Goal: Task Accomplishment & Management: Manage account settings

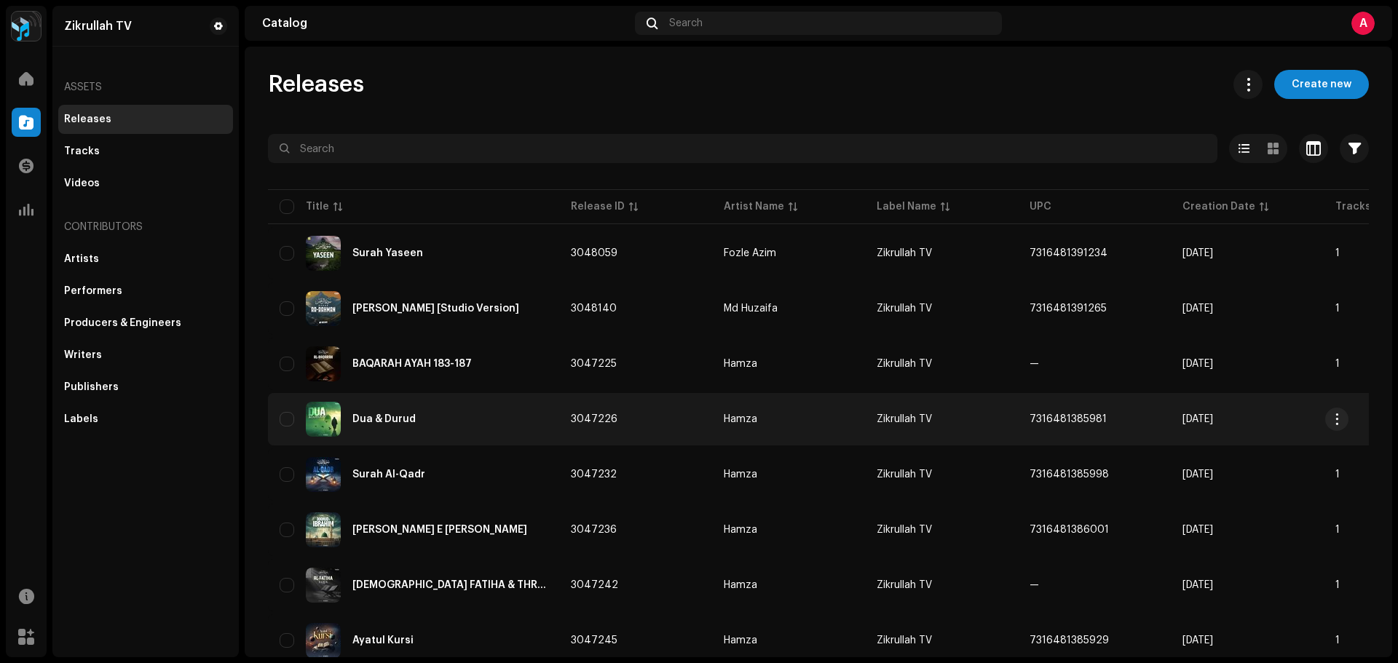
scroll to position [73, 0]
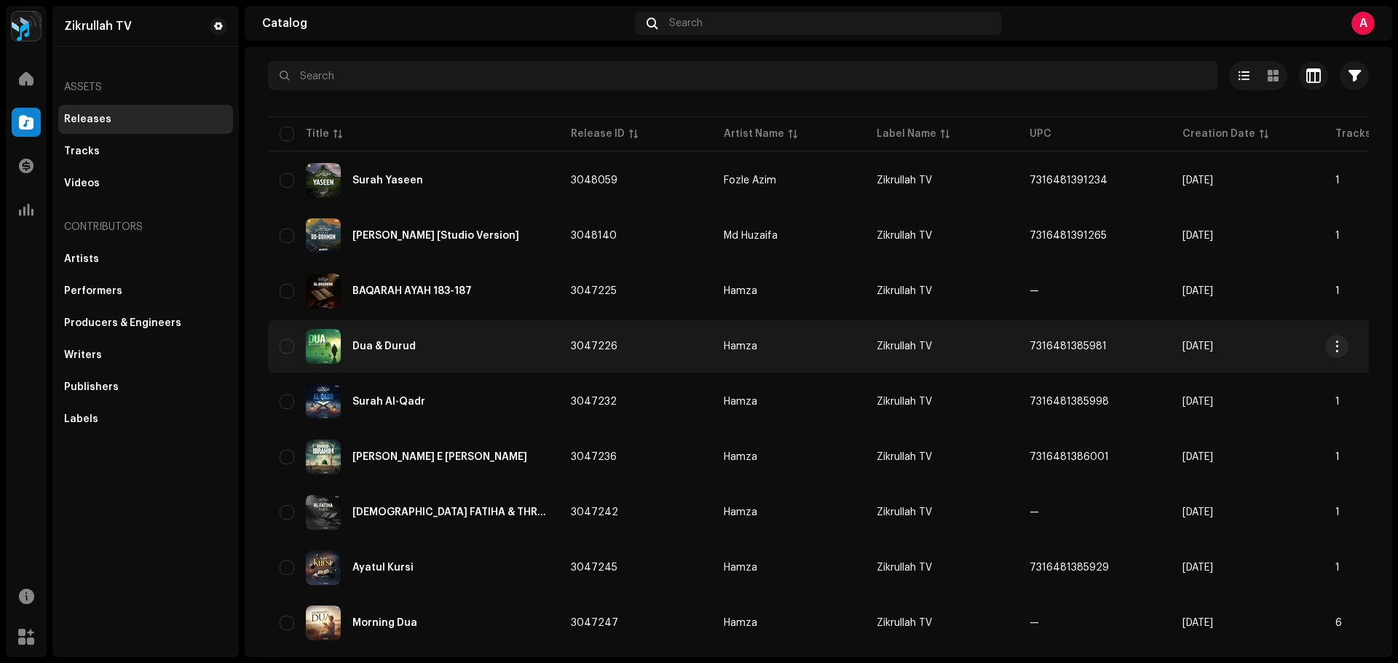
click at [370, 345] on div "Dua & Durud" at bounding box center [383, 347] width 63 height 10
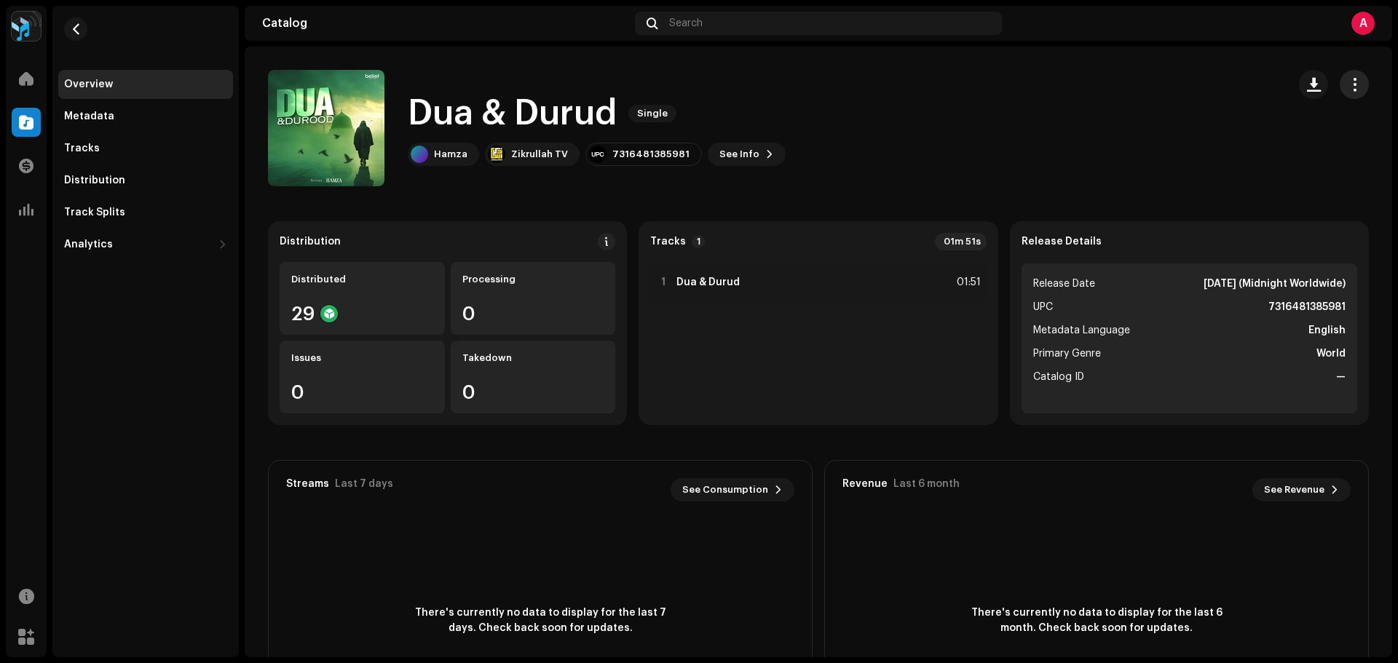
click at [1350, 84] on span "button" at bounding box center [1355, 85] width 14 height 12
click at [1264, 149] on div "Edit" at bounding box center [1279, 149] width 135 height 12
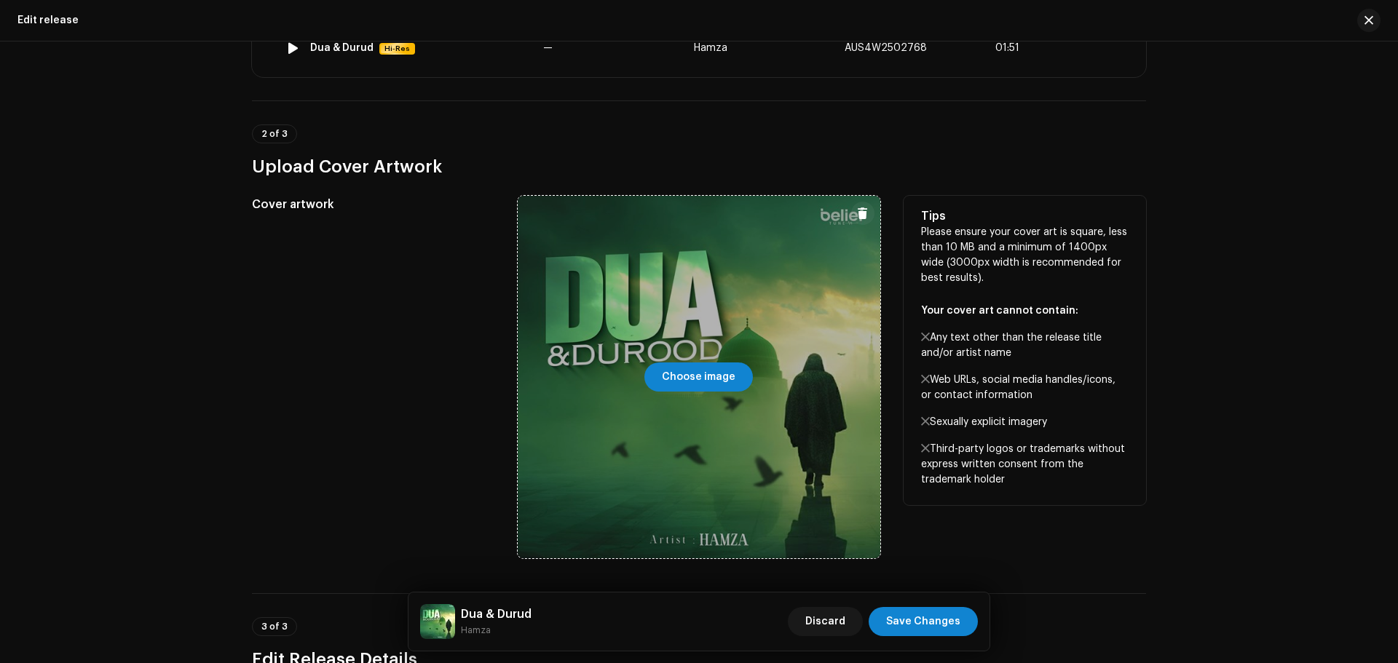
scroll to position [364, 0]
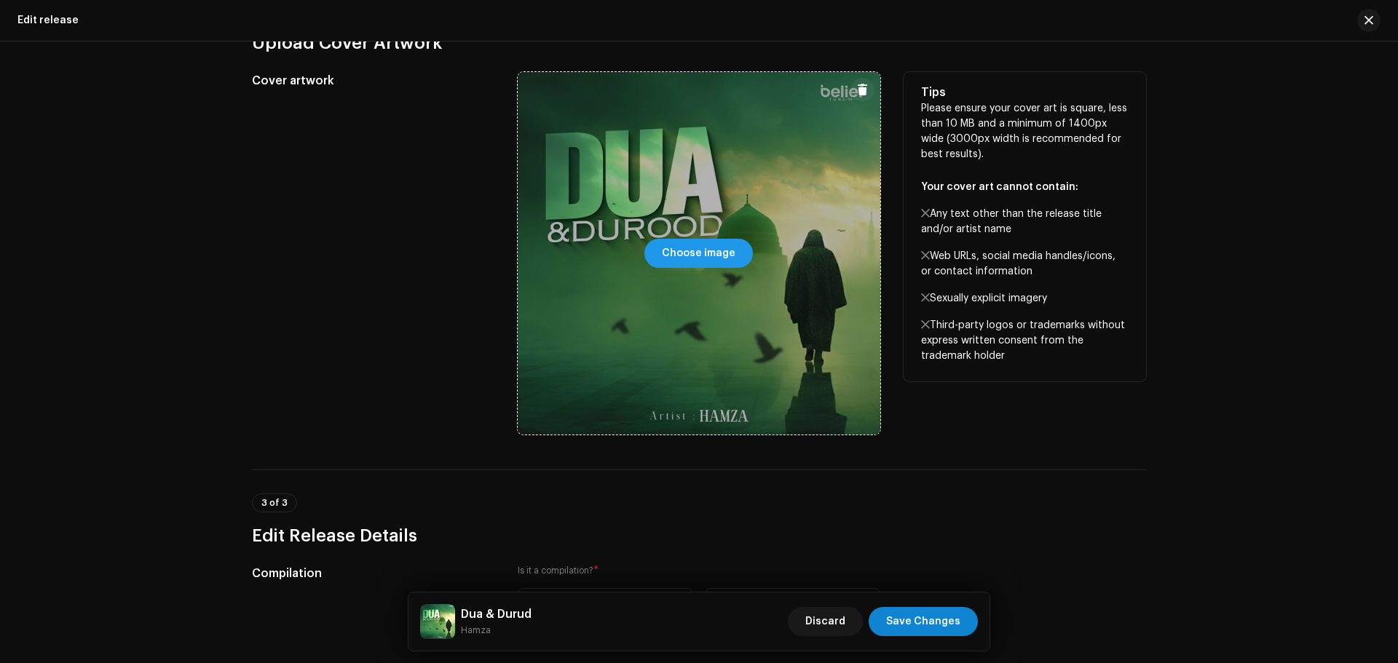
click at [712, 249] on span "Choose image" at bounding box center [699, 253] width 74 height 29
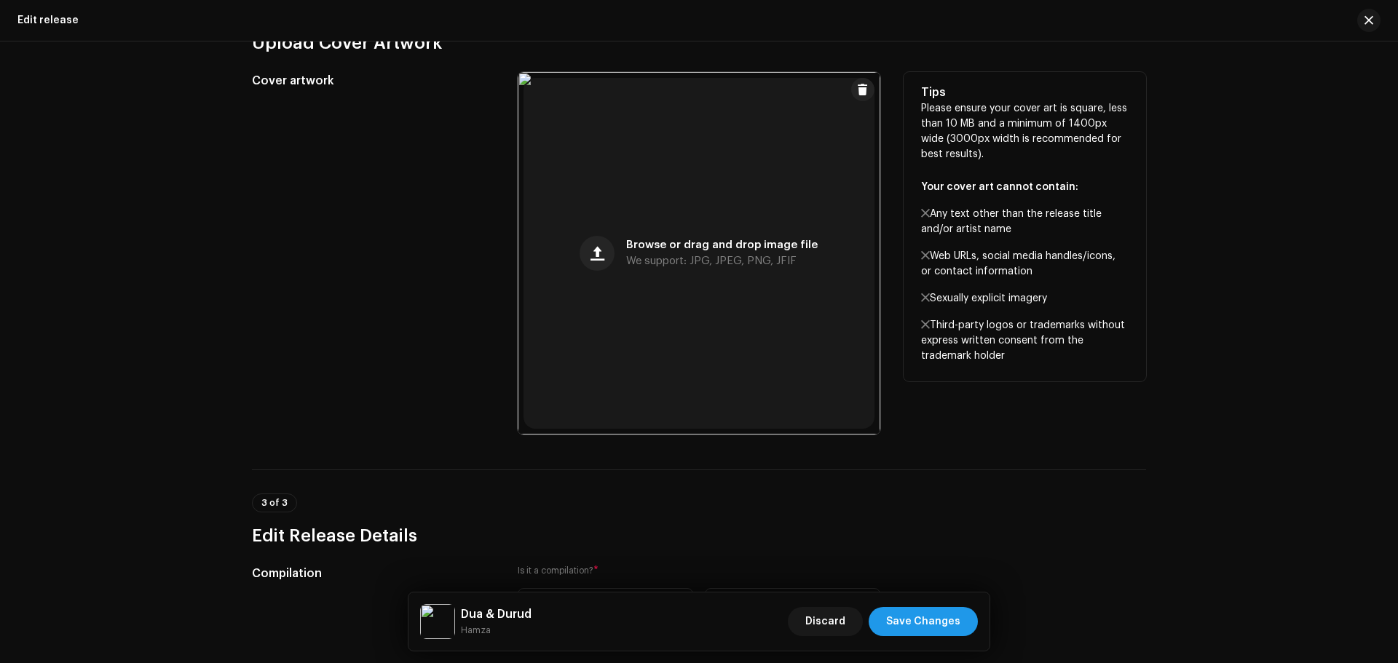
click at [928, 625] on span "Save Changes" at bounding box center [923, 621] width 74 height 29
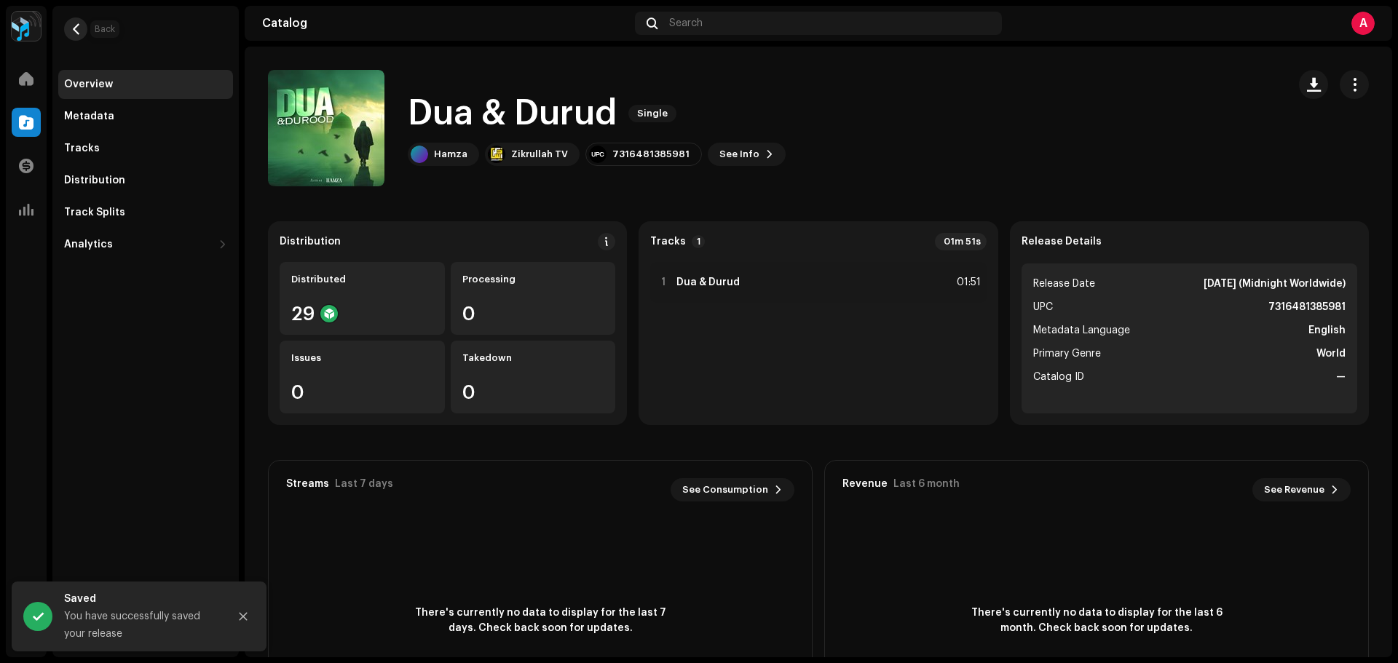
click at [82, 20] on button "button" at bounding box center [75, 28] width 23 height 23
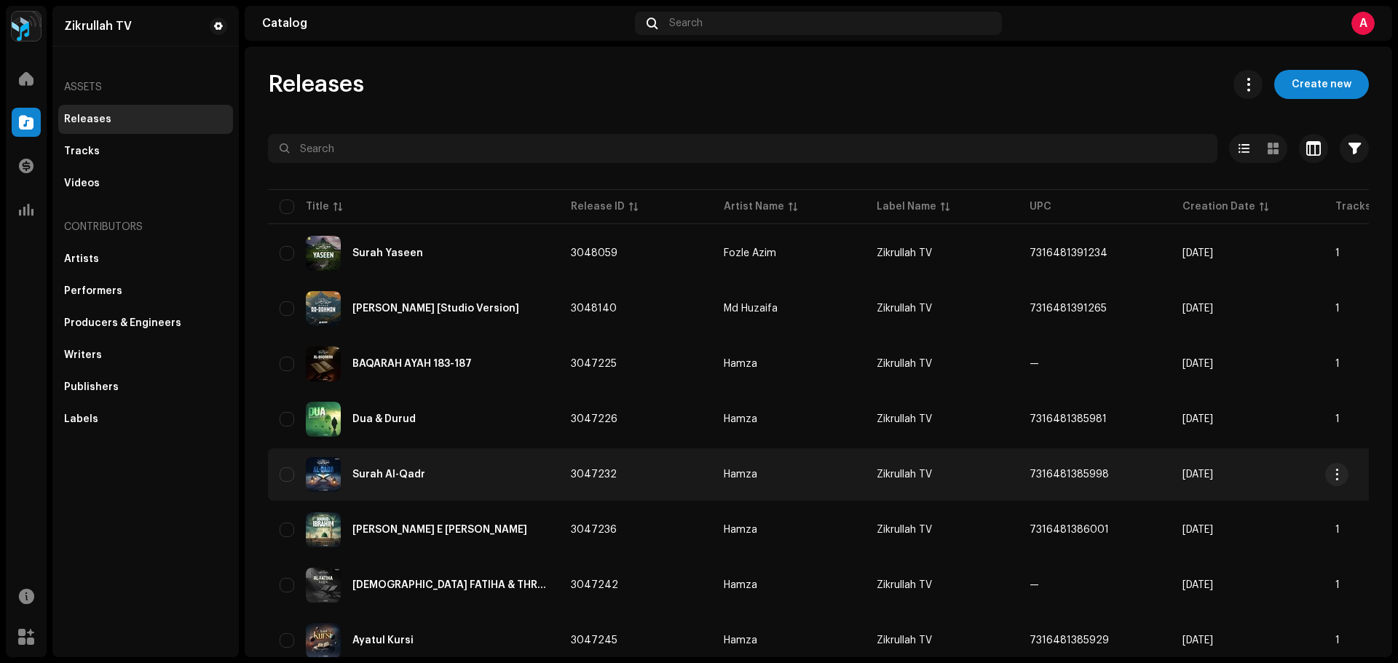
click at [371, 468] on div "Surah Al-Qadr" at bounding box center [414, 474] width 268 height 35
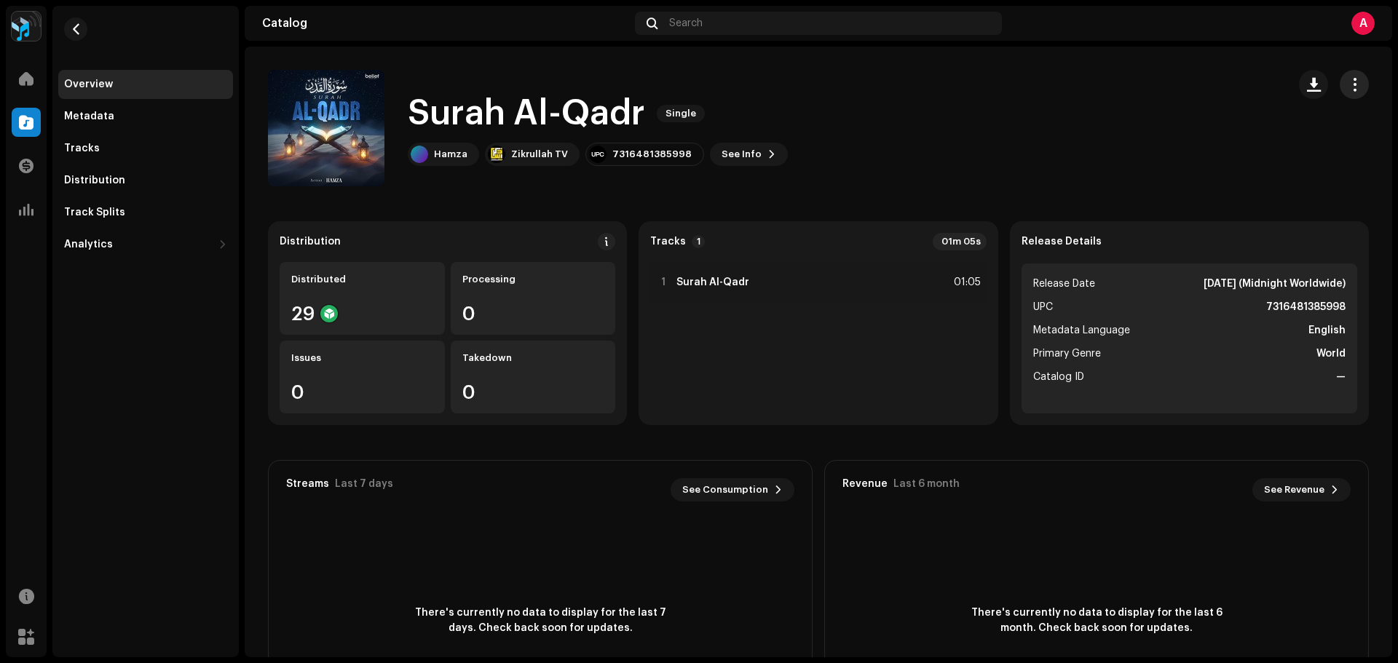
click at [1348, 80] on span "button" at bounding box center [1355, 85] width 14 height 12
click at [1255, 149] on div "Edit" at bounding box center [1279, 149] width 135 height 12
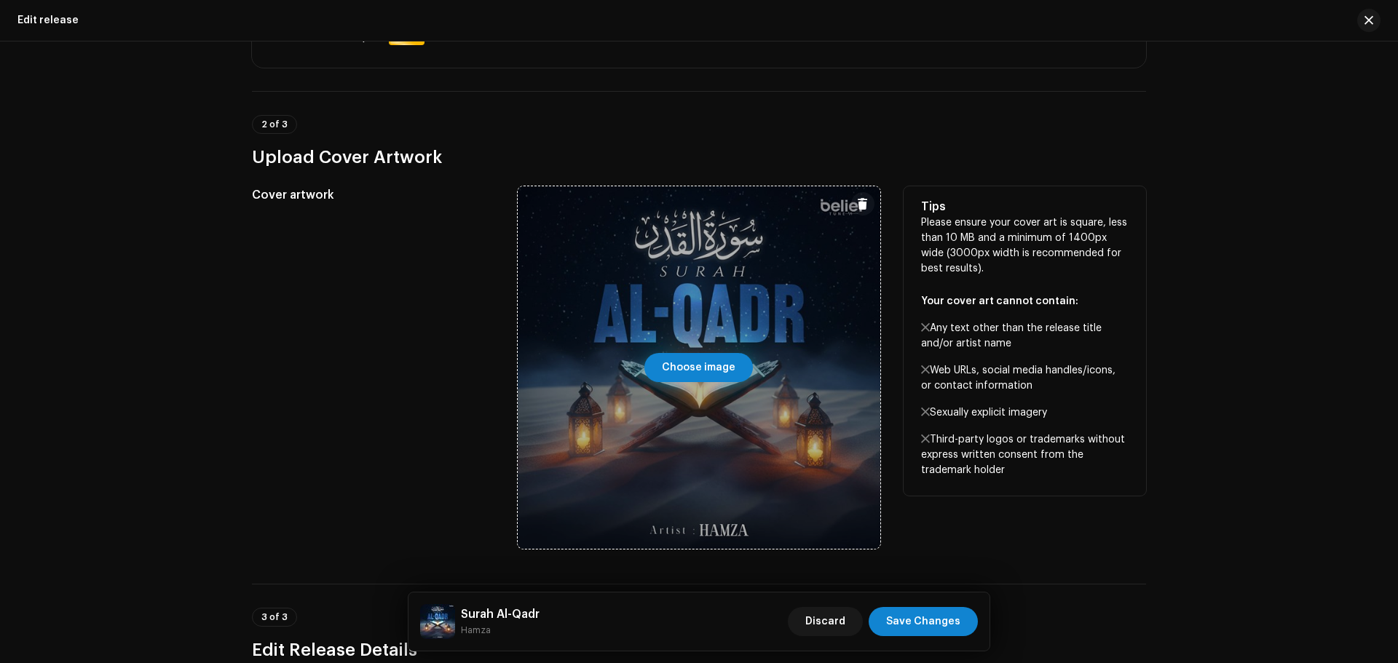
scroll to position [364, 0]
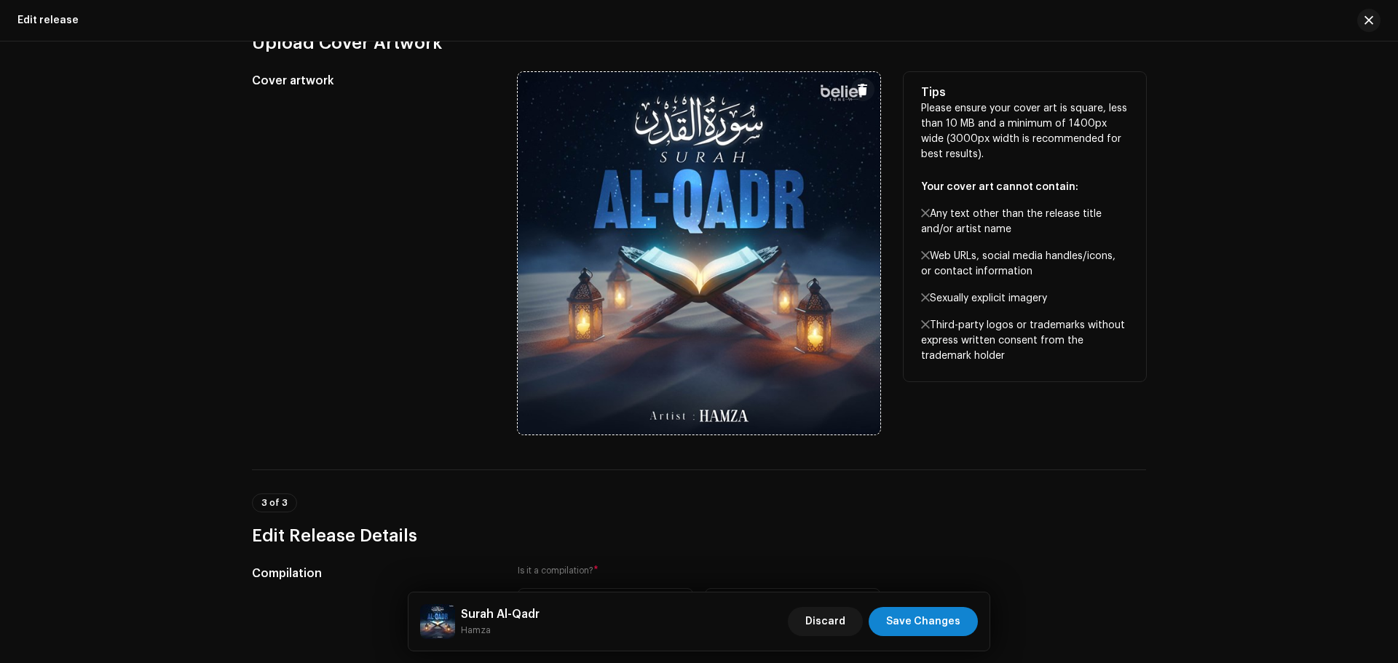
click at [851, 86] on button at bounding box center [862, 89] width 23 height 23
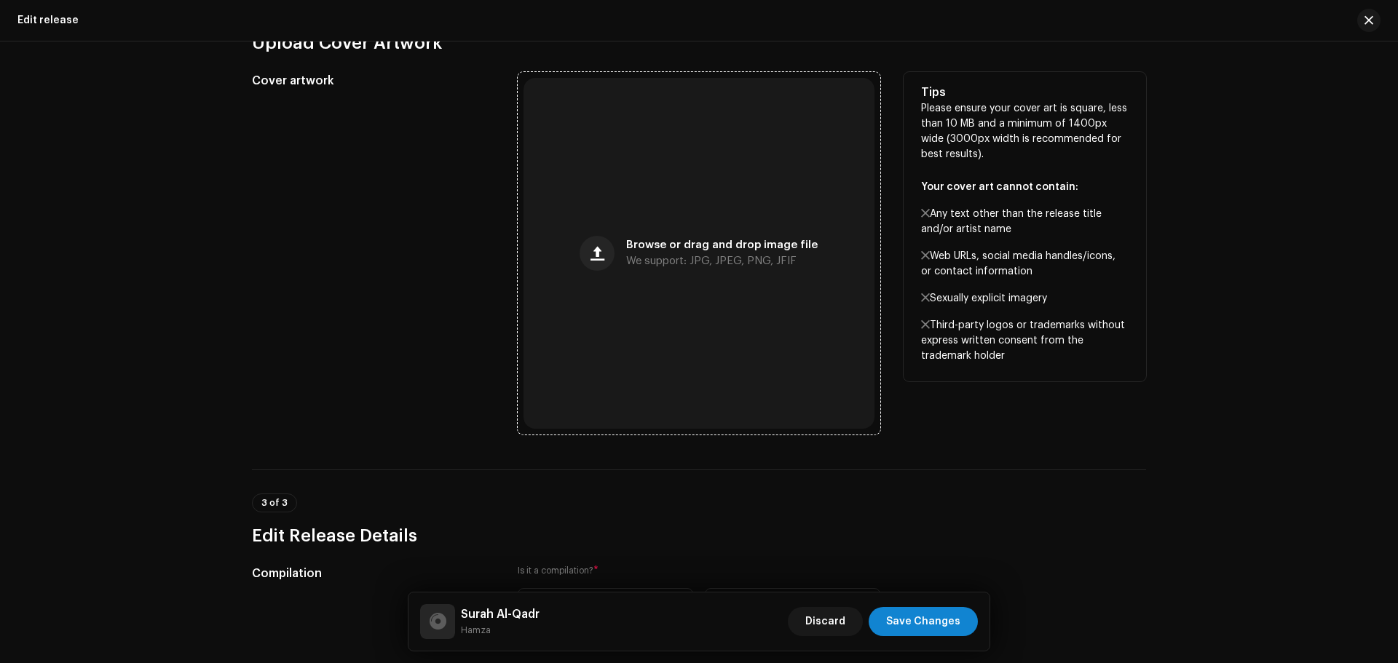
click at [743, 229] on div "Browse or drag and drop image file We support: JPG, JPEG, PNG, JFIF" at bounding box center [699, 253] width 351 height 351
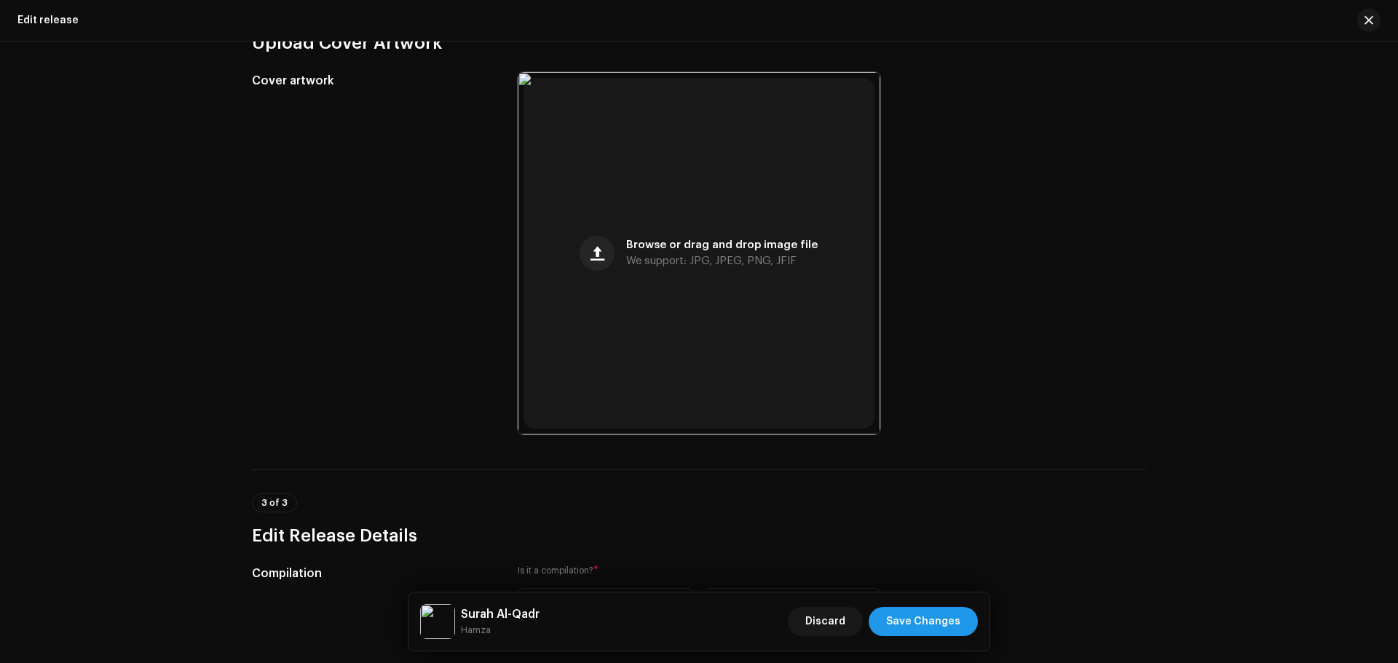
click at [945, 612] on span "Save Changes" at bounding box center [923, 621] width 74 height 29
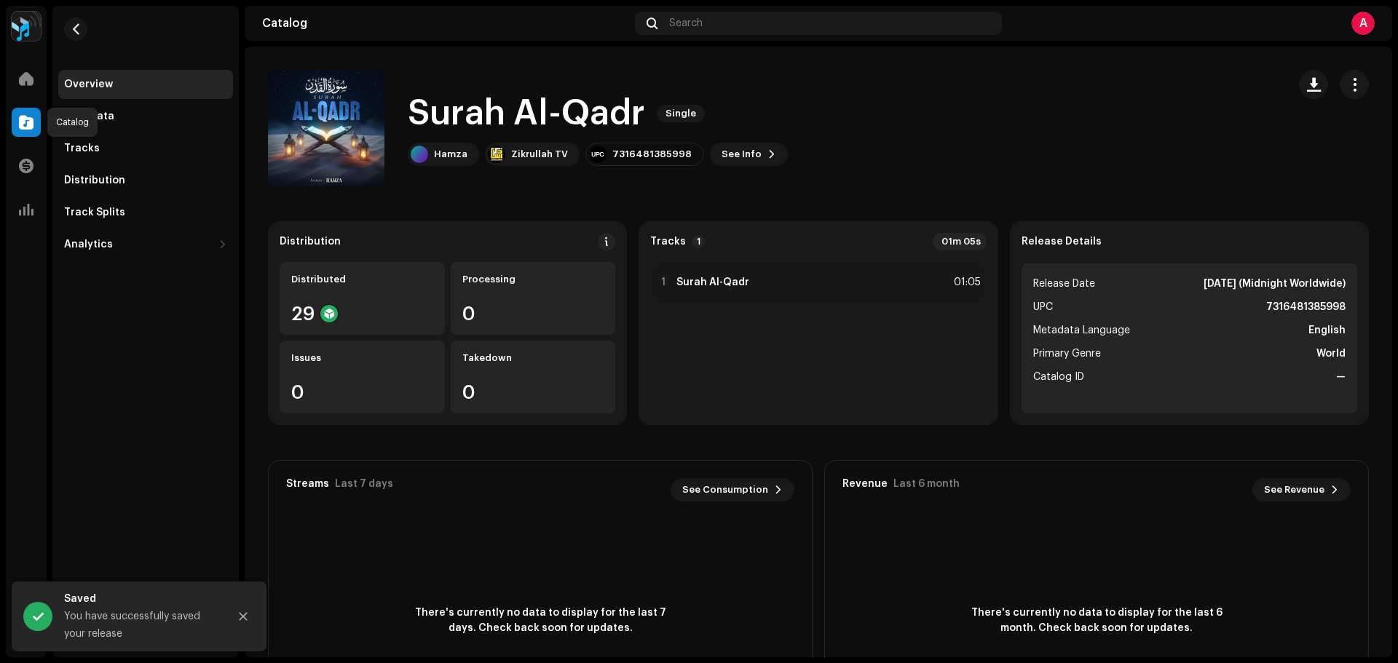
click at [30, 117] on span at bounding box center [26, 123] width 15 height 12
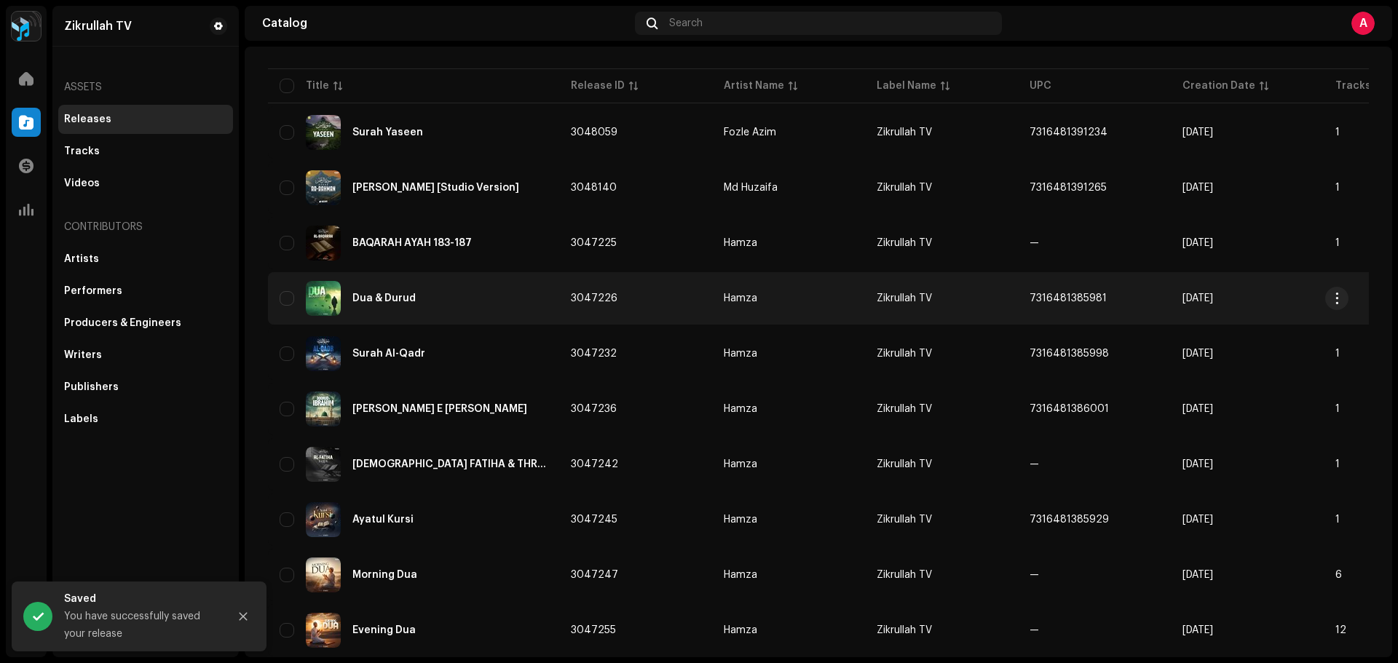
scroll to position [146, 0]
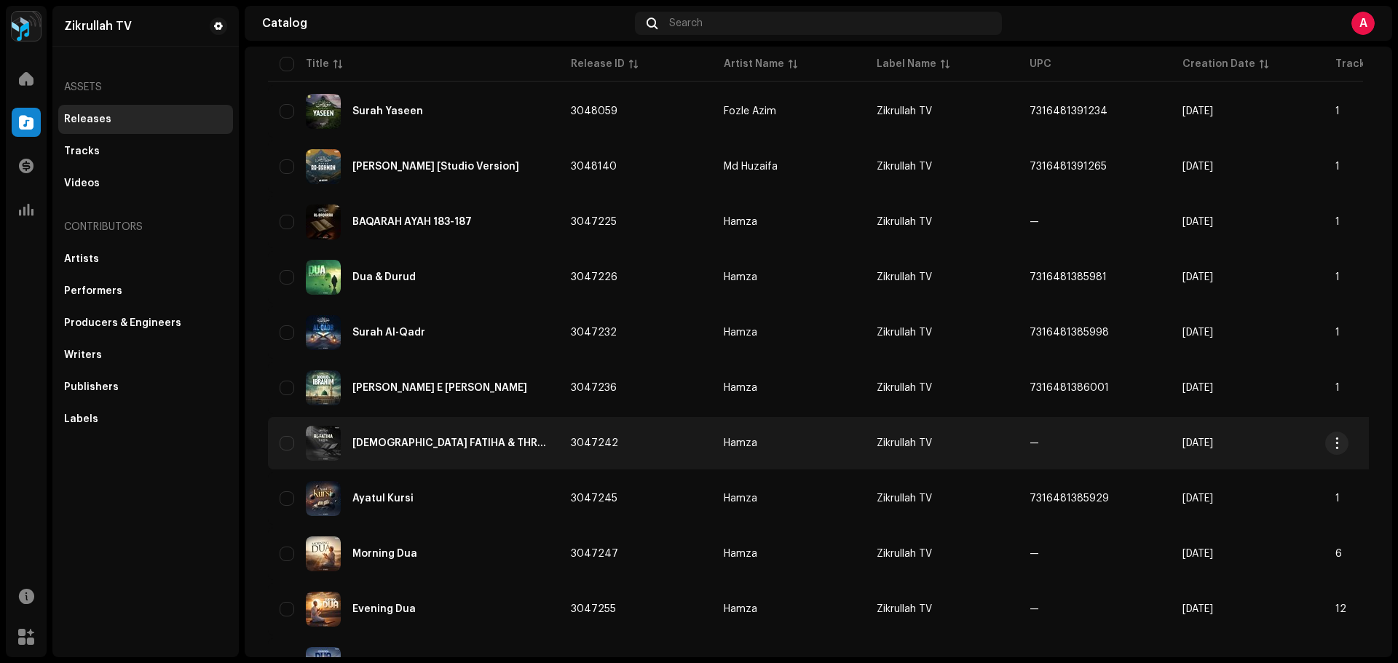
click at [386, 445] on div "[DEMOGRAPHIC_DATA] FATIHA & THREE QUL" at bounding box center [449, 443] width 195 height 10
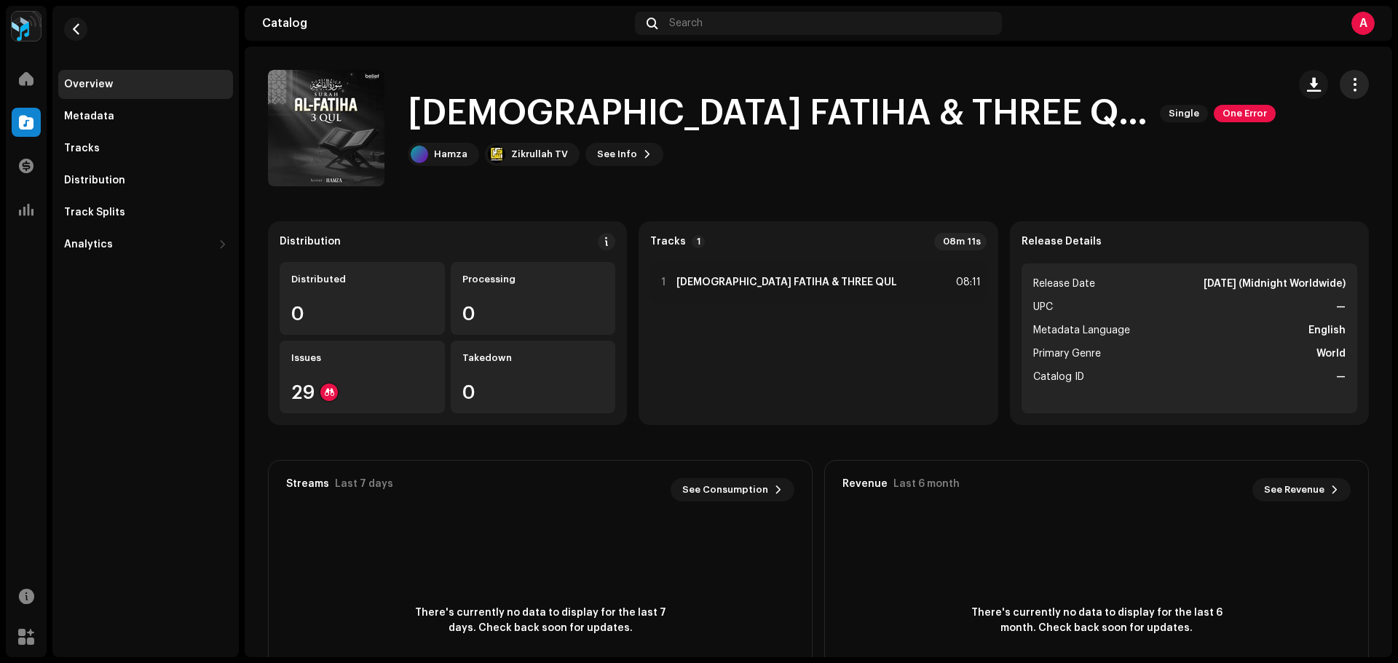
click at [1348, 83] on span "button" at bounding box center [1355, 85] width 14 height 12
click at [1258, 142] on div "Edit" at bounding box center [1280, 149] width 147 height 29
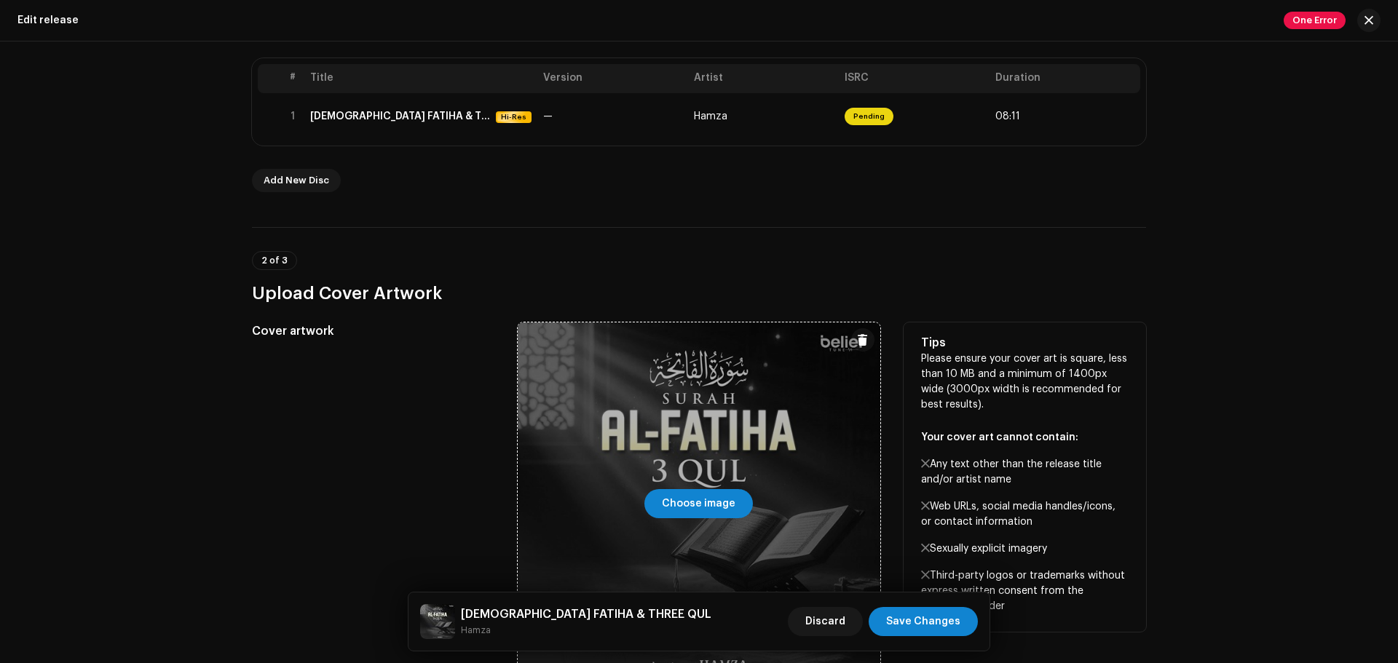
scroll to position [510, 0]
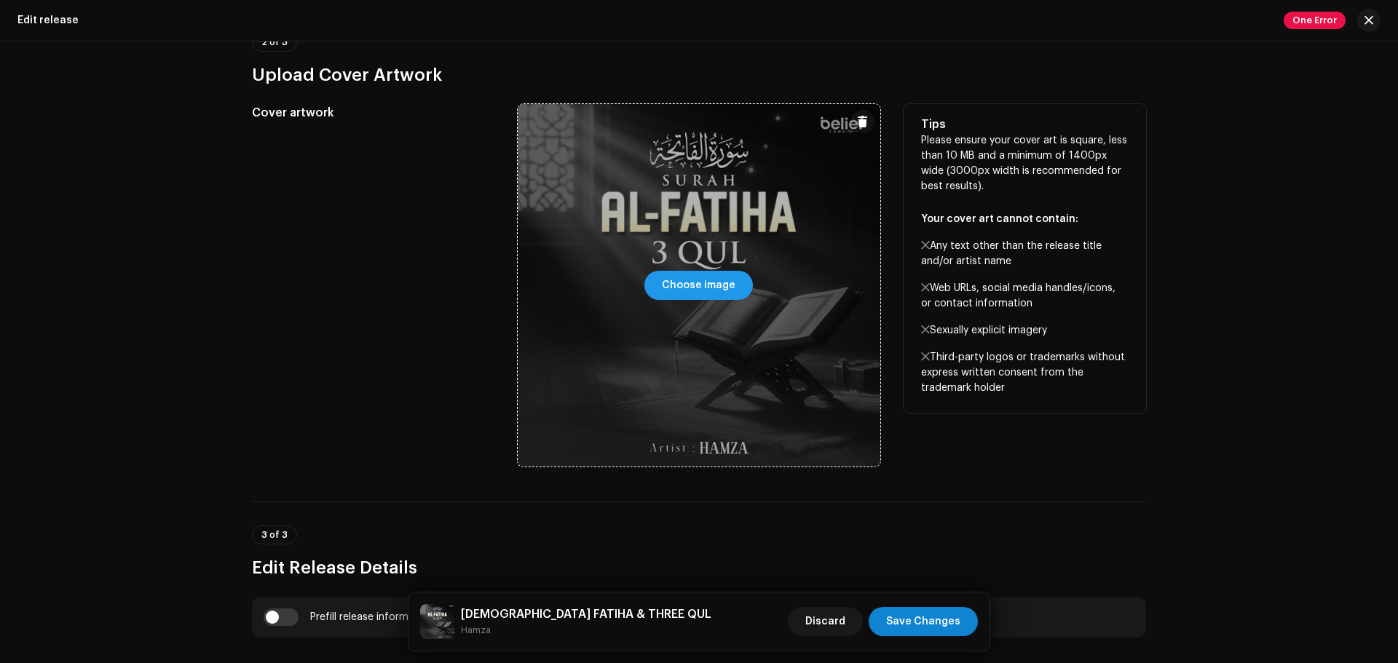
click at [696, 289] on span "Choose image" at bounding box center [699, 285] width 74 height 29
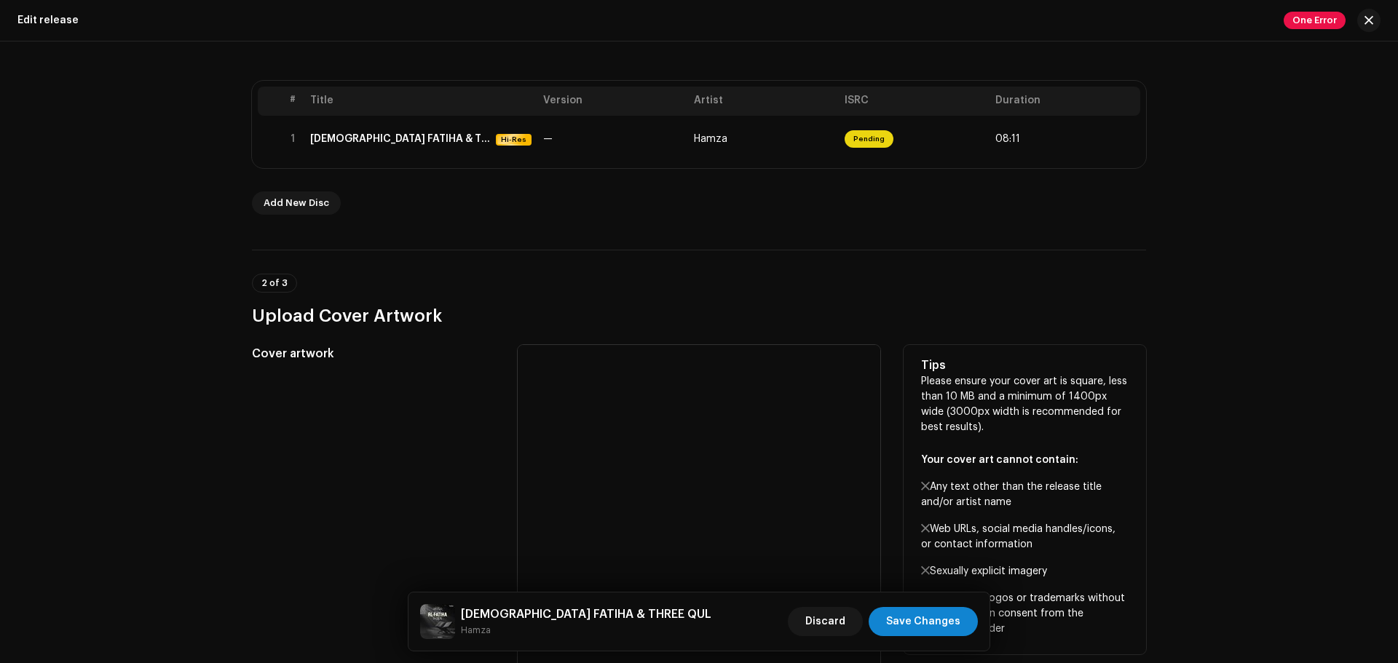
scroll to position [146, 0]
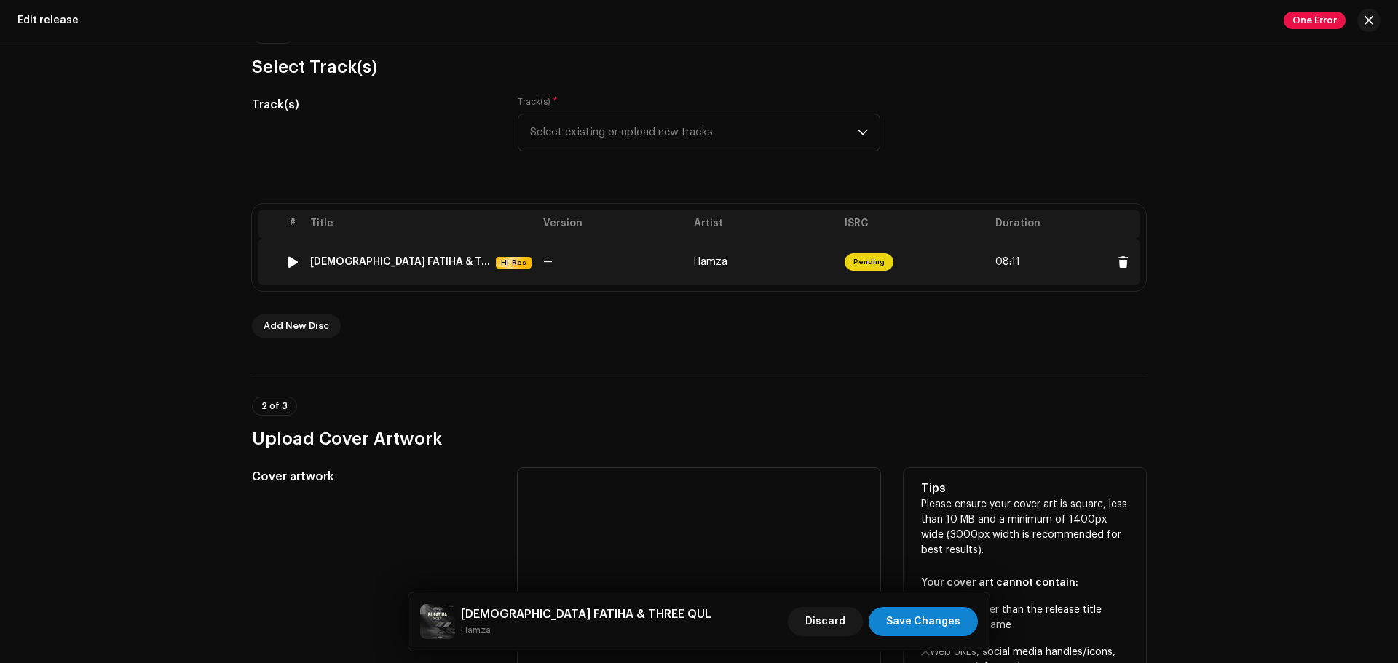
click at [620, 266] on td "—" at bounding box center [612, 262] width 151 height 47
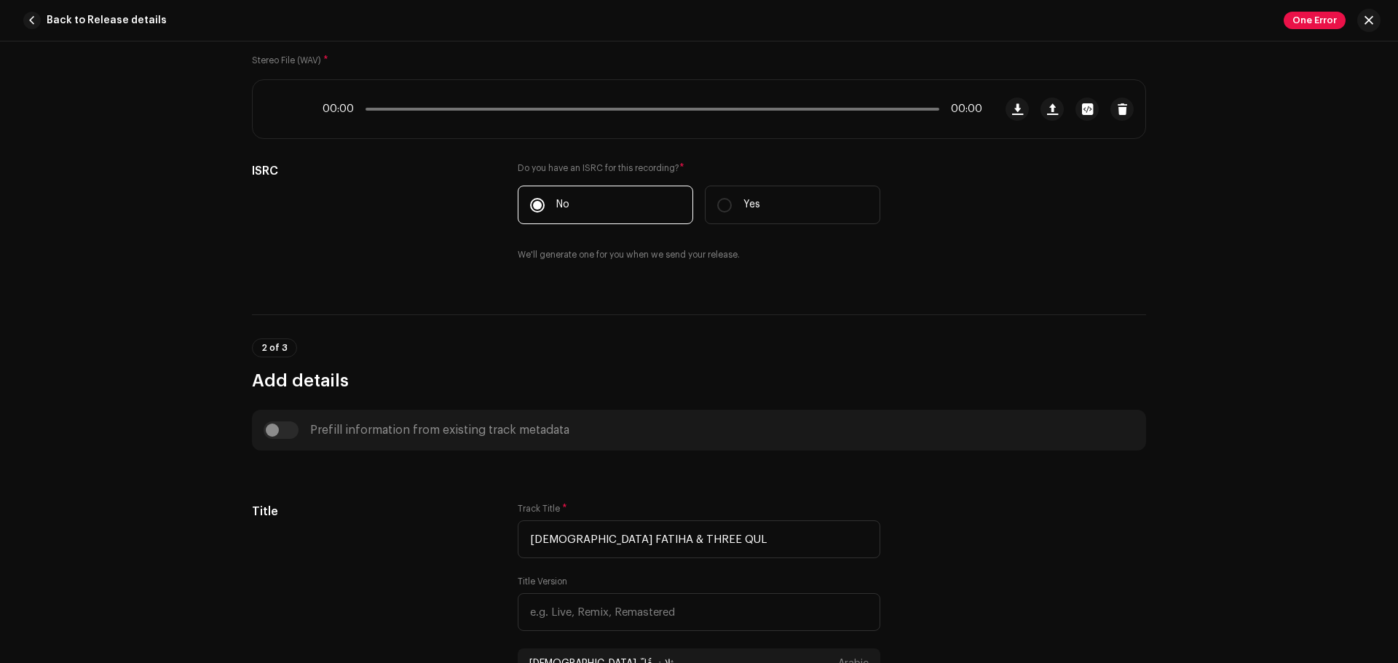
scroll to position [291, 0]
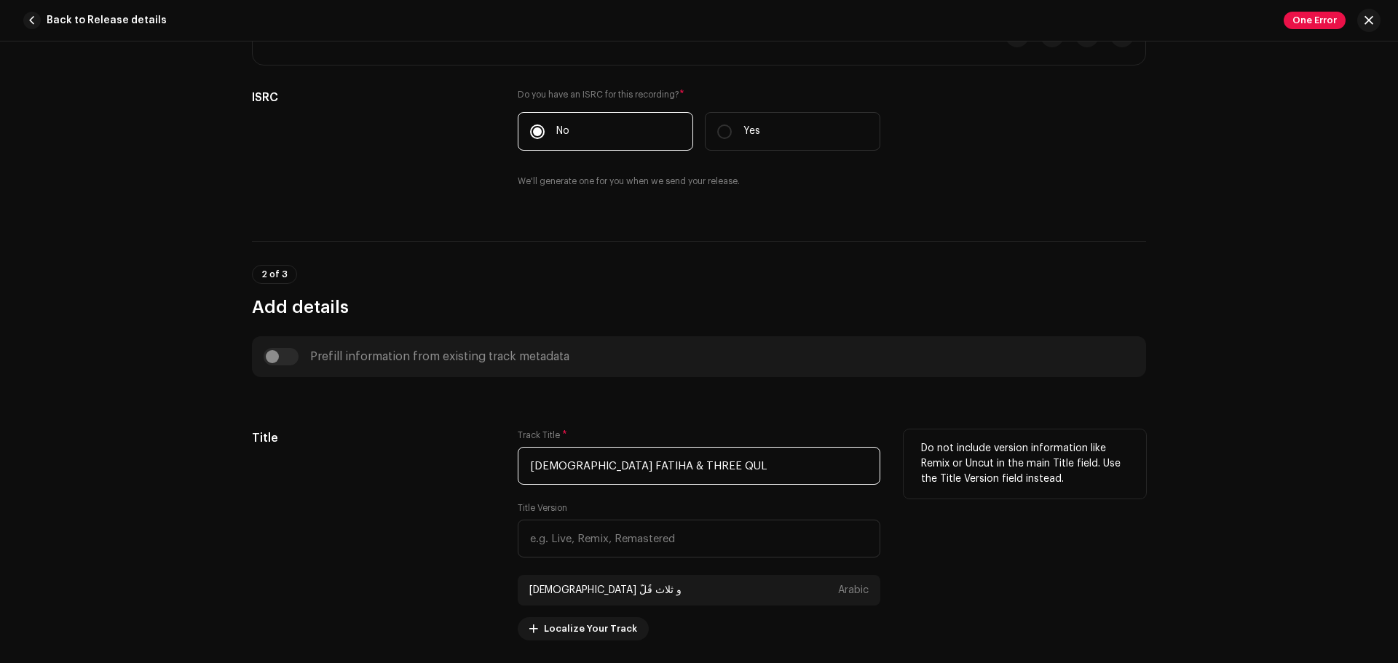
drag, startPoint x: 688, startPoint y: 462, endPoint x: 627, endPoint y: 465, distance: 61.2
click at [627, 465] on input "[DEMOGRAPHIC_DATA] FATIHA & THREE QUL" at bounding box center [699, 466] width 363 height 38
click at [645, 465] on input "[DEMOGRAPHIC_DATA] FATIHA & THREE QUL" at bounding box center [699, 466] width 363 height 38
drag, startPoint x: 650, startPoint y: 465, endPoint x: 619, endPoint y: 465, distance: 31.3
click at [619, 465] on input "[DEMOGRAPHIC_DATA] FATIHA & THREE QUL" at bounding box center [699, 466] width 363 height 38
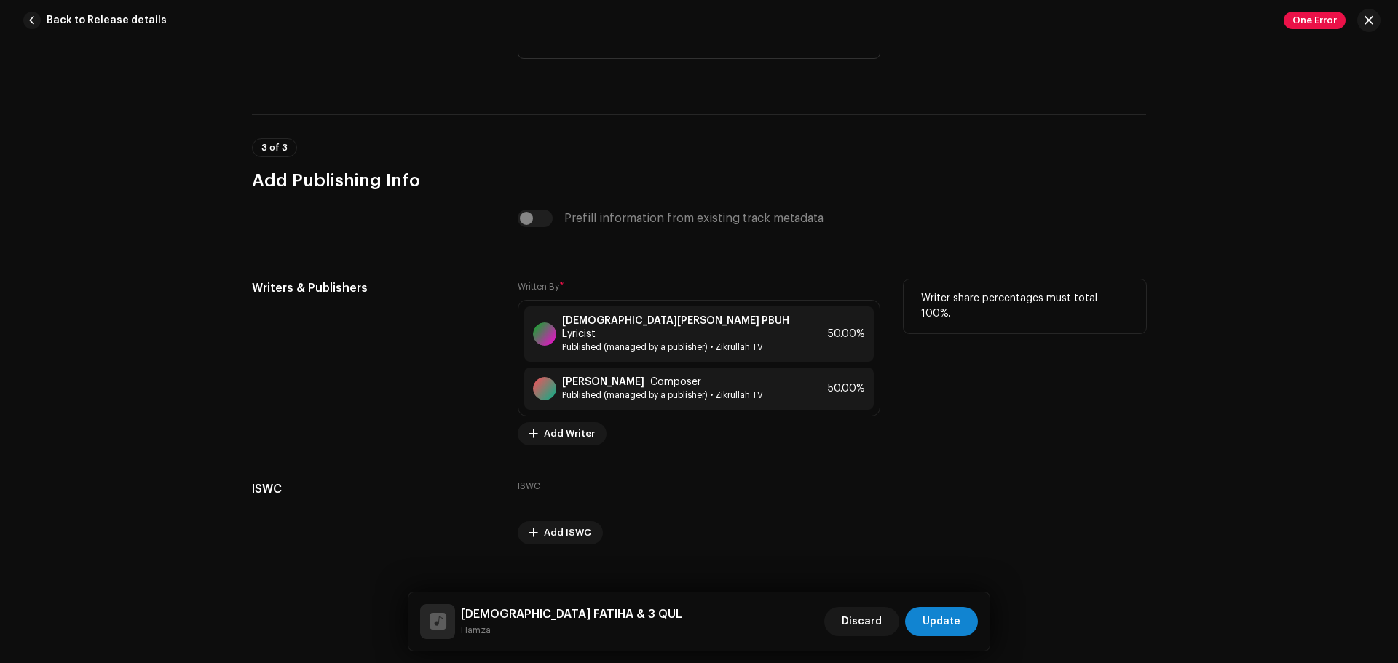
scroll to position [2862, 0]
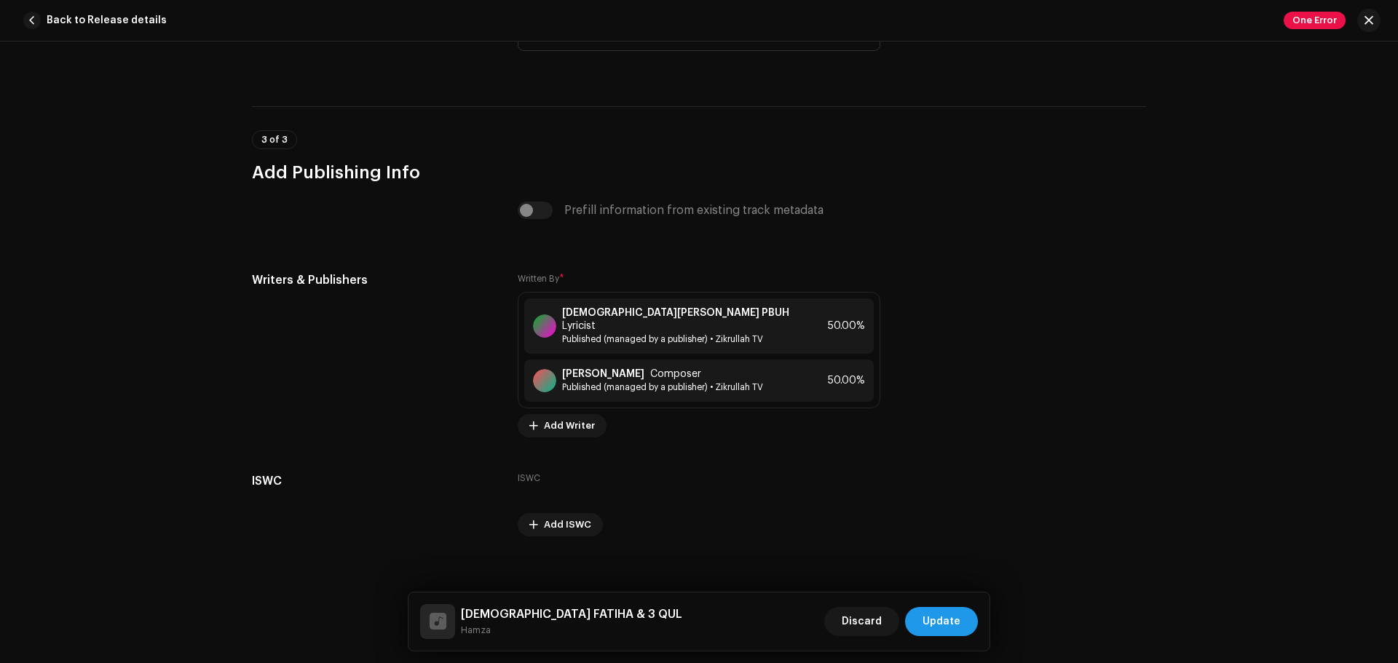
type input "[DEMOGRAPHIC_DATA] FATIHA & 3 QUL"
click at [950, 621] on span "Update" at bounding box center [942, 621] width 38 height 29
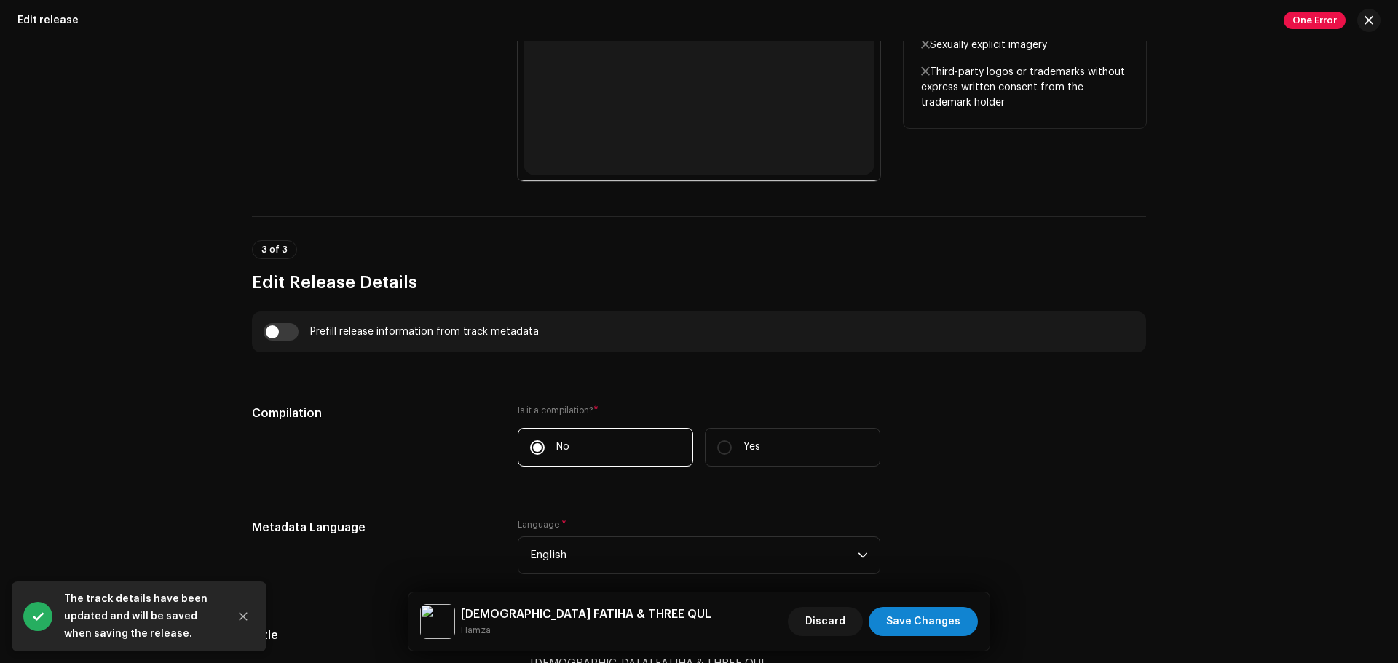
scroll to position [947, 0]
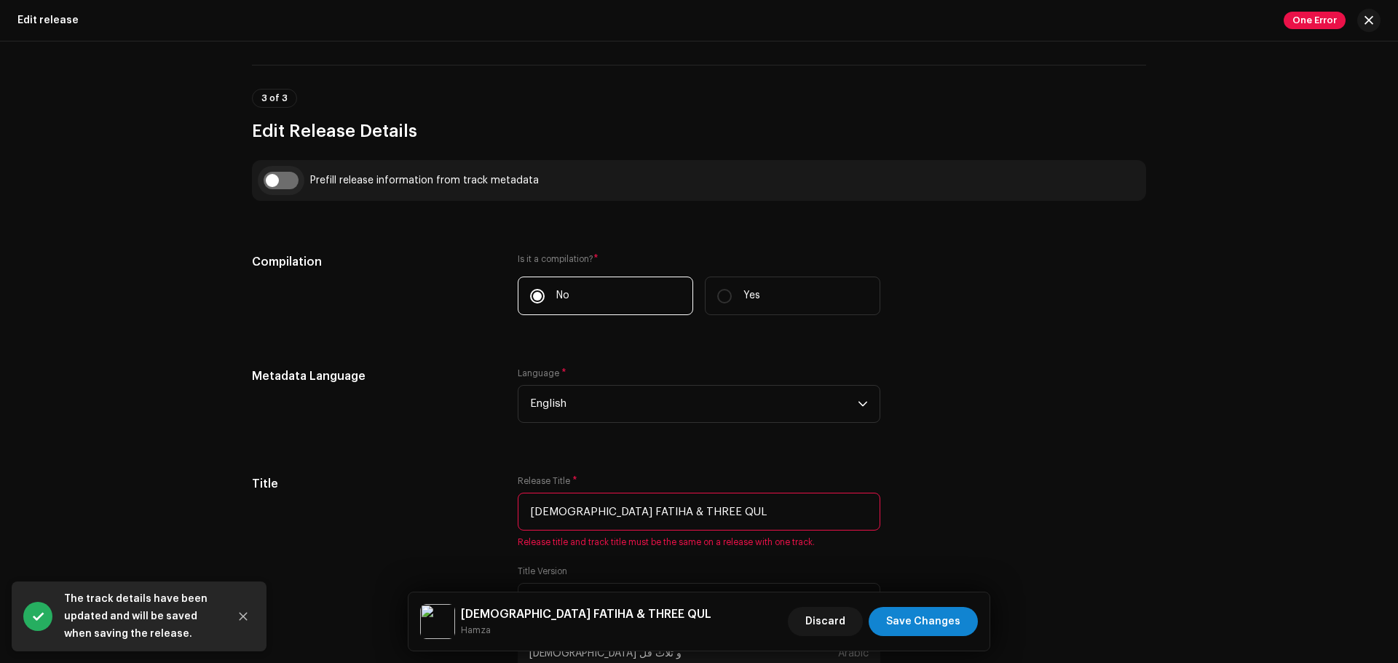
click at [275, 179] on input "checkbox" at bounding box center [281, 180] width 35 height 17
checkbox input "true"
type input "[DEMOGRAPHIC_DATA] FATIHA & 3 QUL"
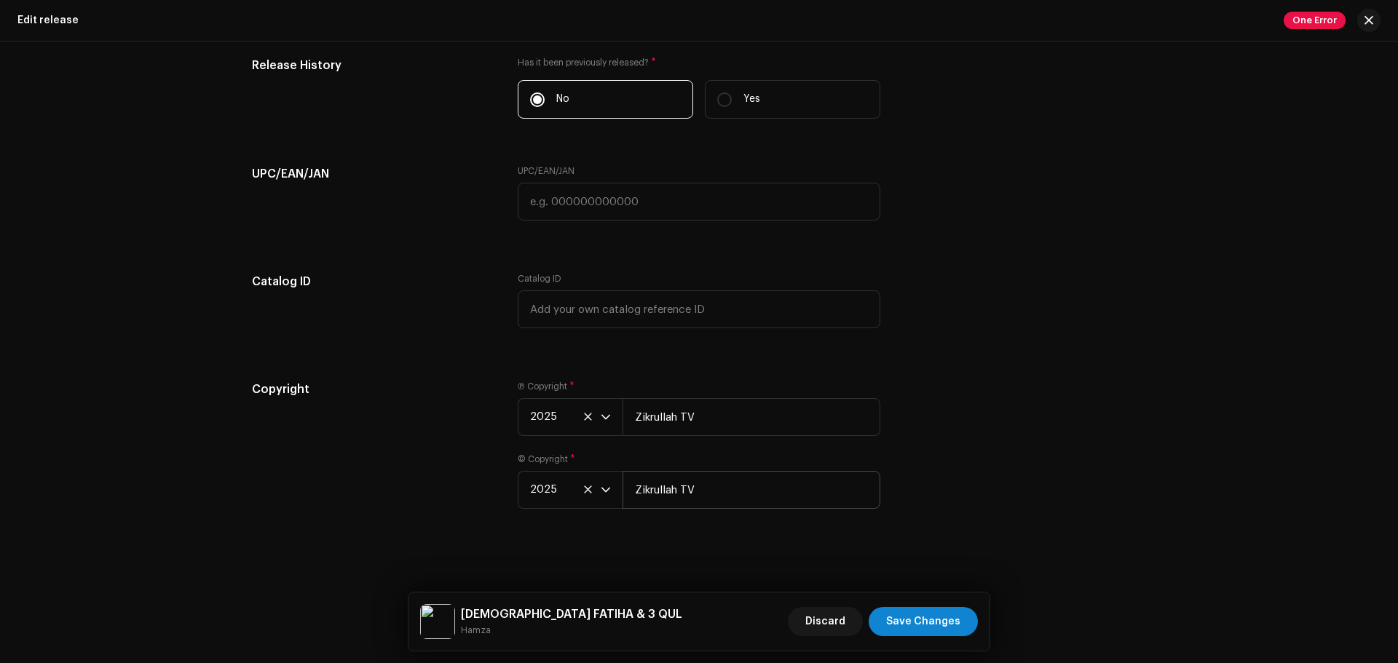
scroll to position [2412, 0]
click at [933, 623] on span "Save Changes" at bounding box center [923, 621] width 74 height 29
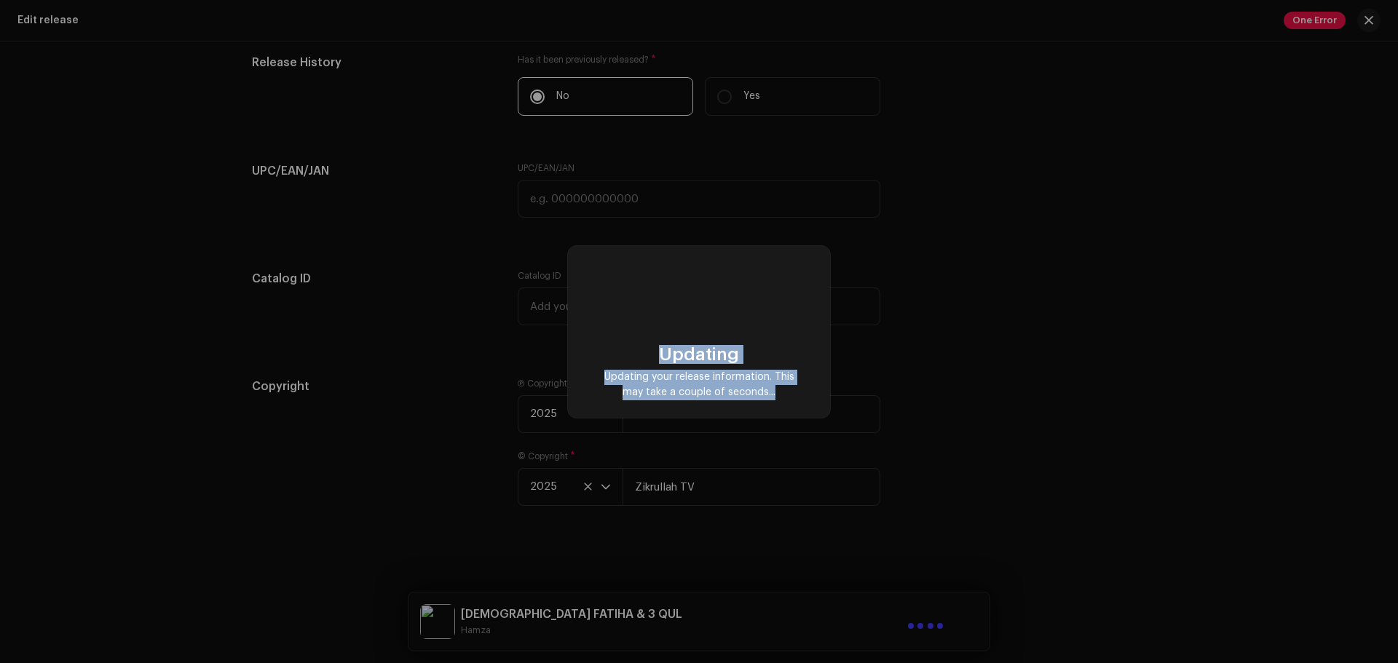
drag, startPoint x: 789, startPoint y: 393, endPoint x: 658, endPoint y: 352, distance: 137.3
click at [658, 352] on div "Updating Updating your release information. This may take a couple of seconds..." at bounding box center [699, 372] width 204 height 55
click at [657, 352] on div "Updating Updating your release information. This may take a couple of seconds..." at bounding box center [699, 372] width 204 height 55
drag, startPoint x: 657, startPoint y: 352, endPoint x: 781, endPoint y: 404, distance: 134.1
click at [781, 404] on div "Updating Updating your release information. This may take a couple of seconds..." at bounding box center [699, 332] width 262 height 172
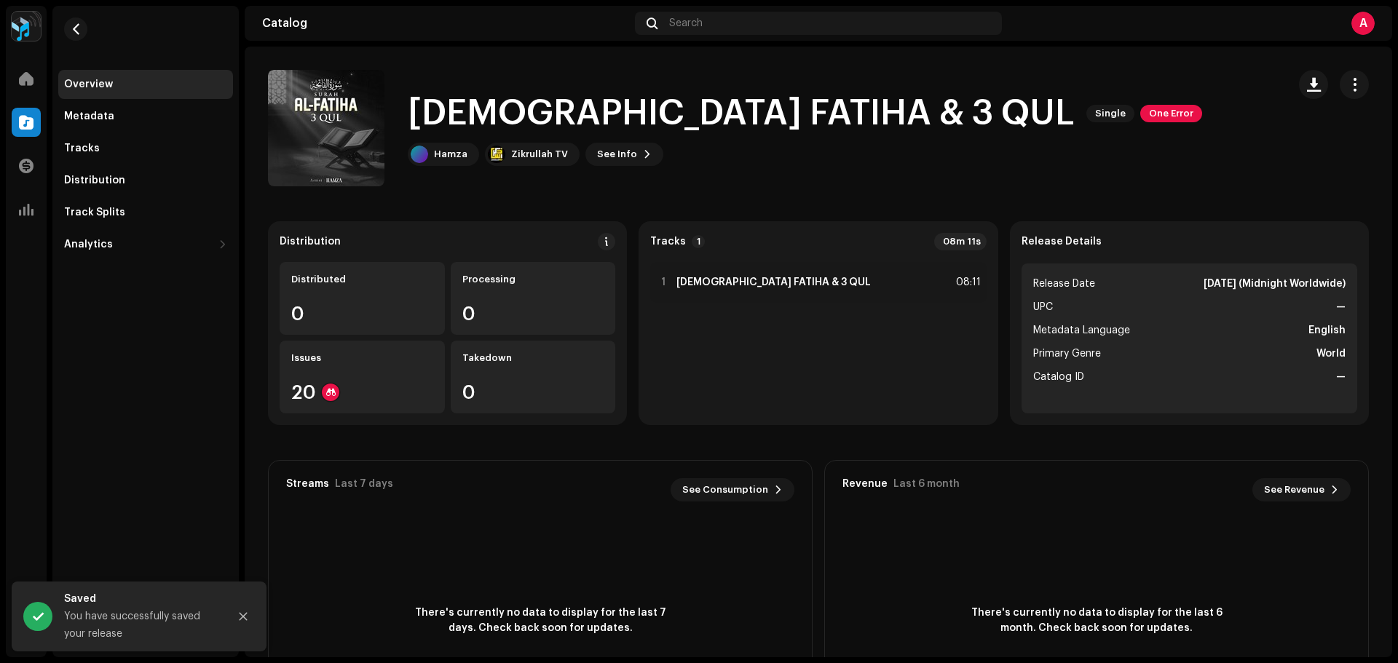
click at [781, 404] on div "1 [DEMOGRAPHIC_DATA] FATIHA & 3 QUL 08:11" at bounding box center [818, 337] width 336 height 151
click at [933, 110] on div "[DEMOGRAPHIC_DATA] FATIHA & 3 QUL Single One Error [PERSON_NAME] TV See Info" at bounding box center [772, 128] width 1008 height 117
click at [1351, 80] on span "button" at bounding box center [1355, 85] width 14 height 12
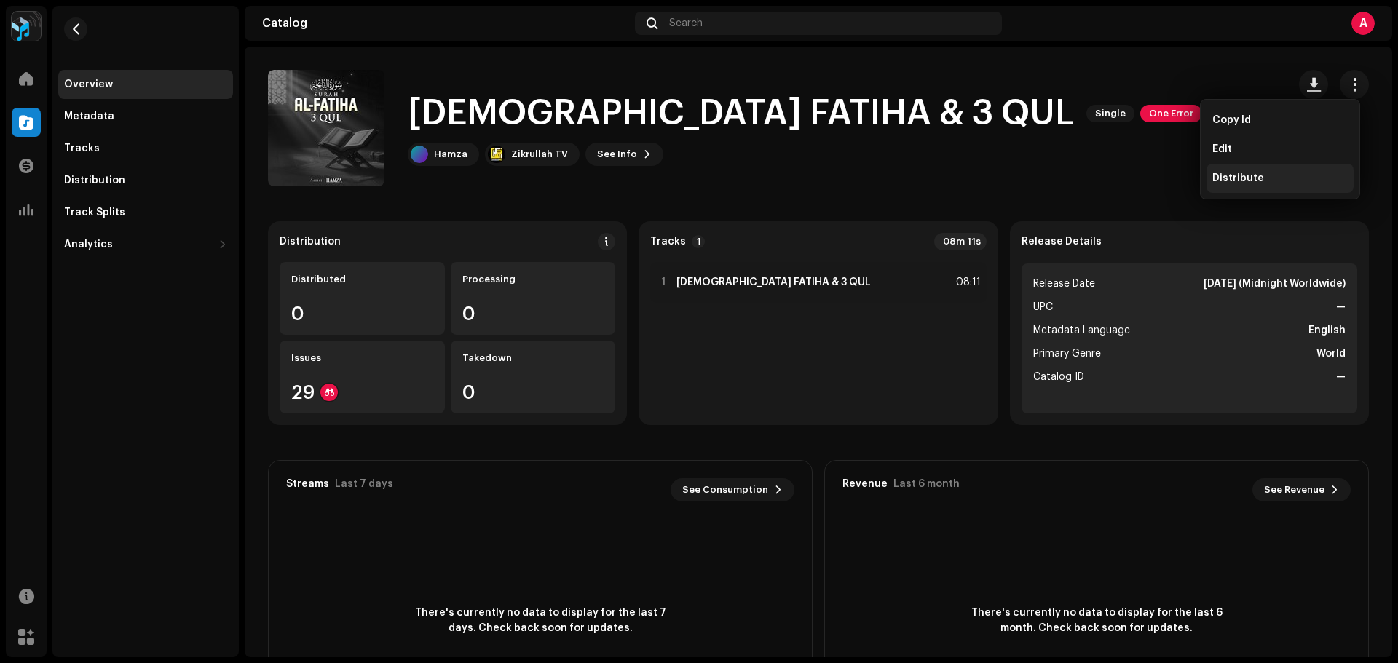
click at [1240, 180] on span "Distribute" at bounding box center [1238, 179] width 52 height 12
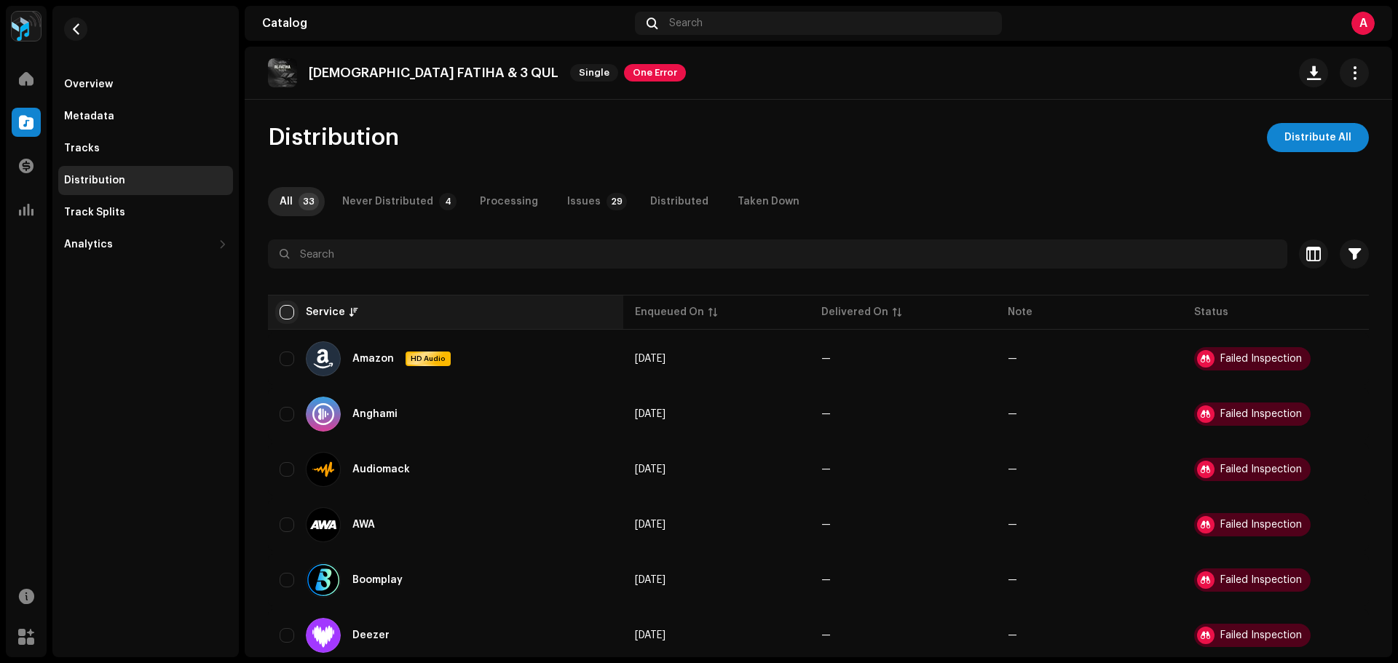
click at [281, 312] on input "checkbox" at bounding box center [287, 312] width 15 height 15
checkbox input "true"
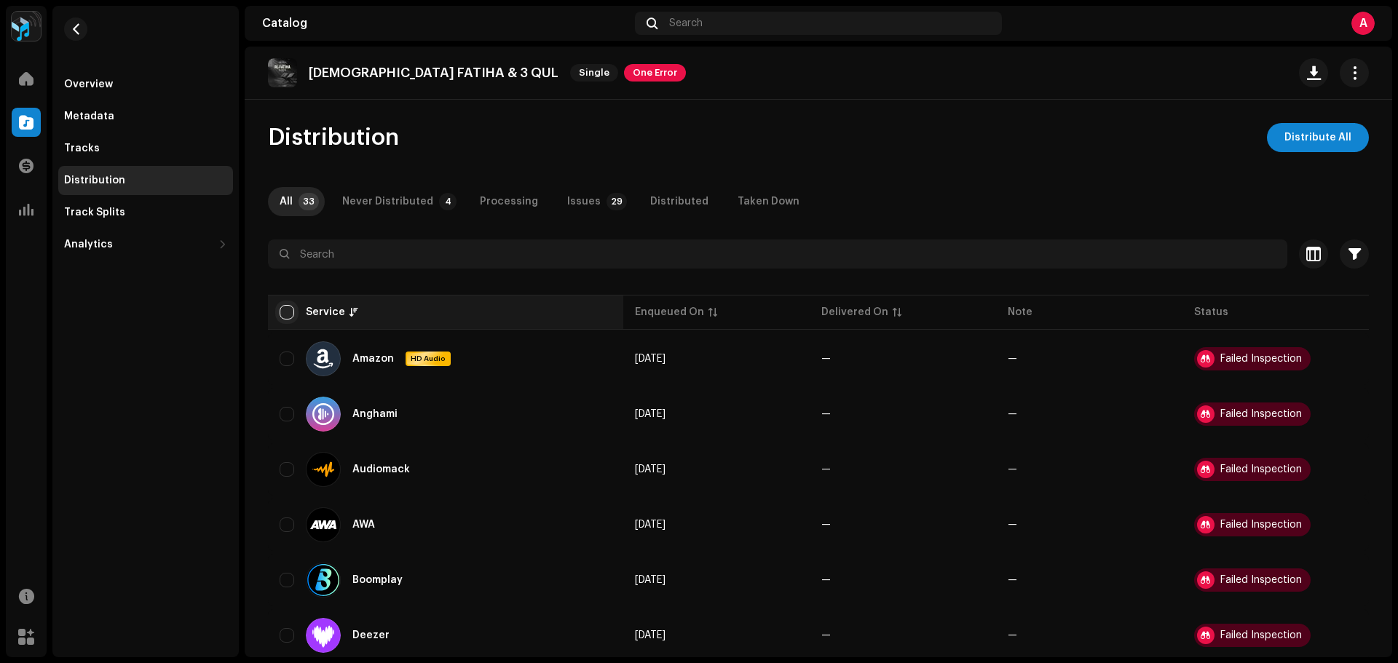
checkbox input "true"
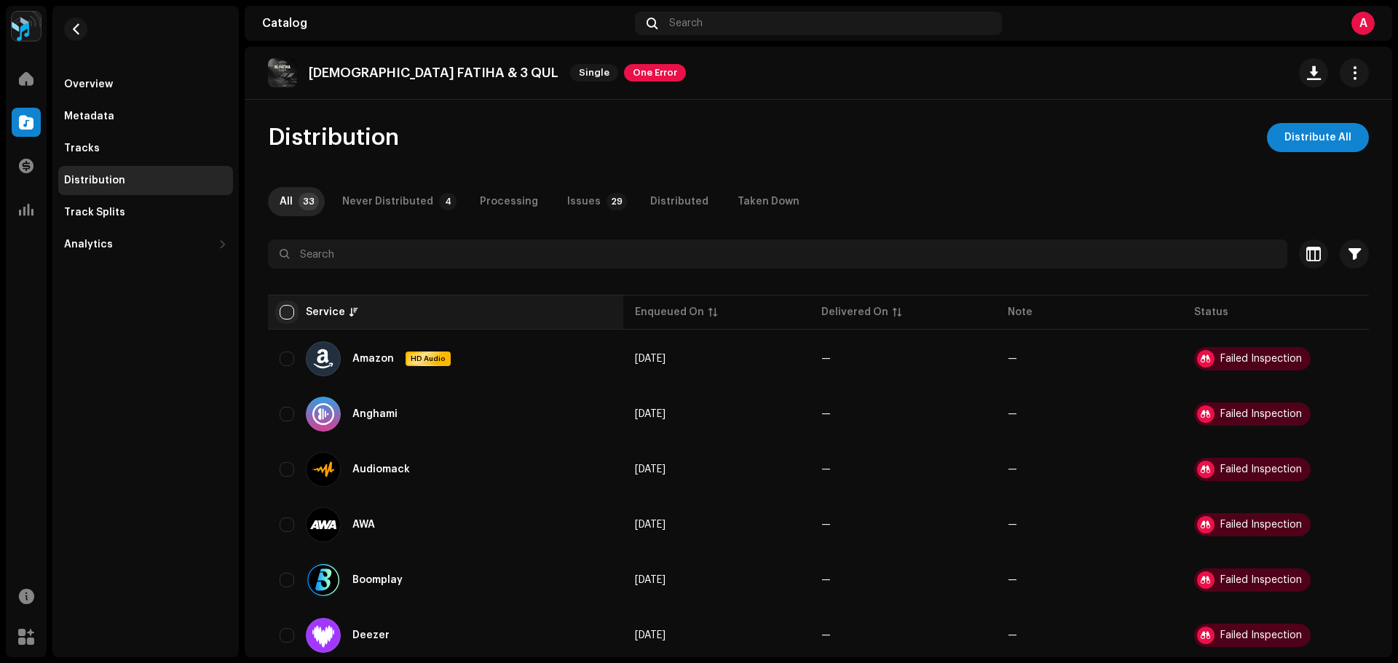
checkbox input "true"
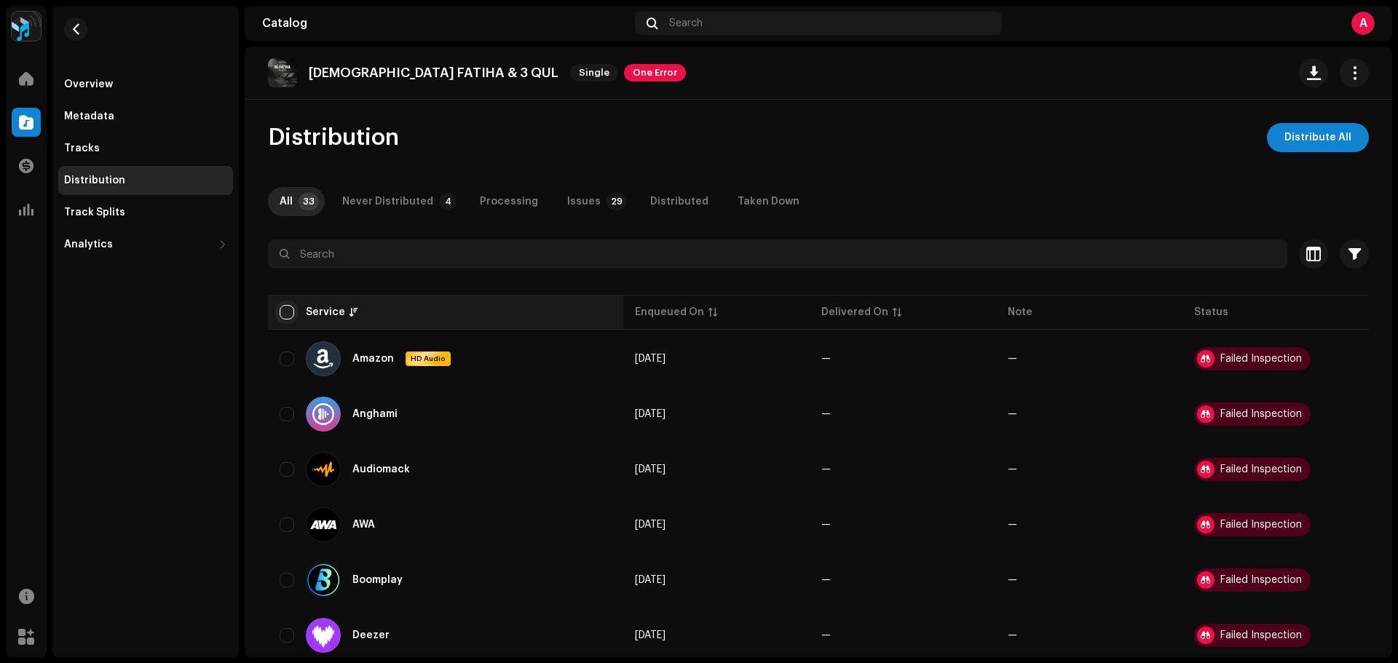
checkbox input "true"
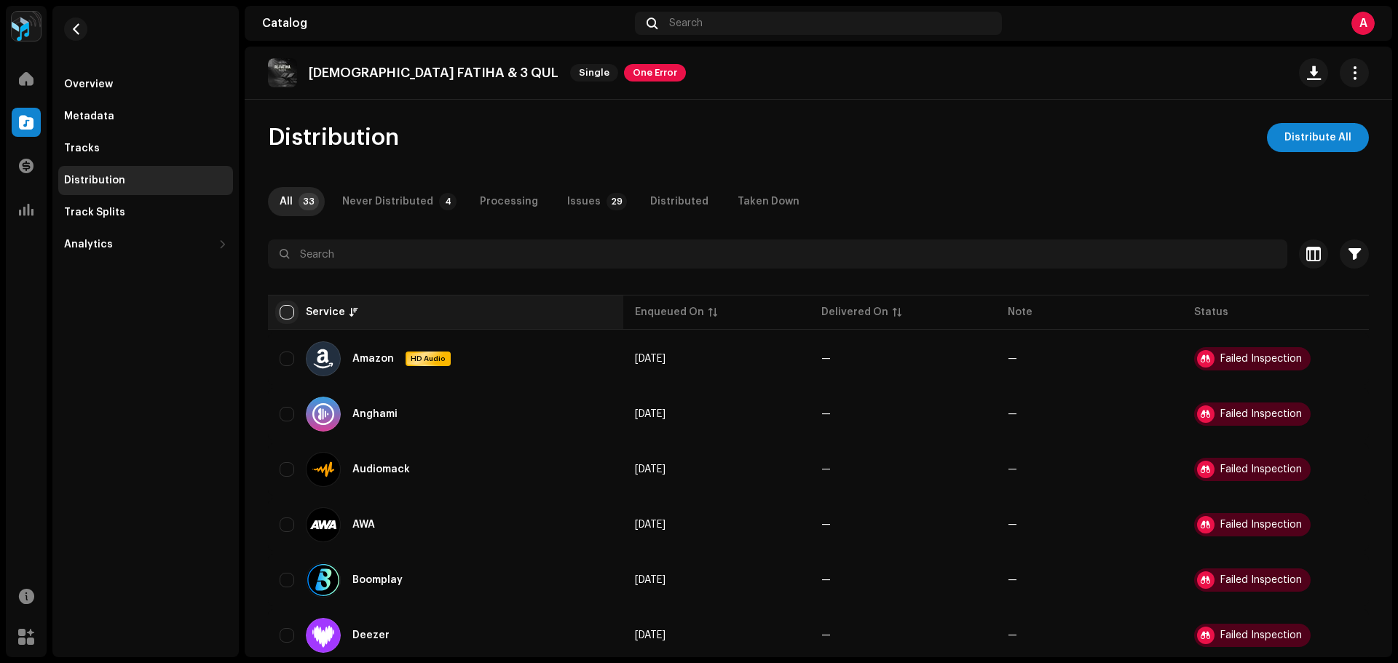
checkbox input "true"
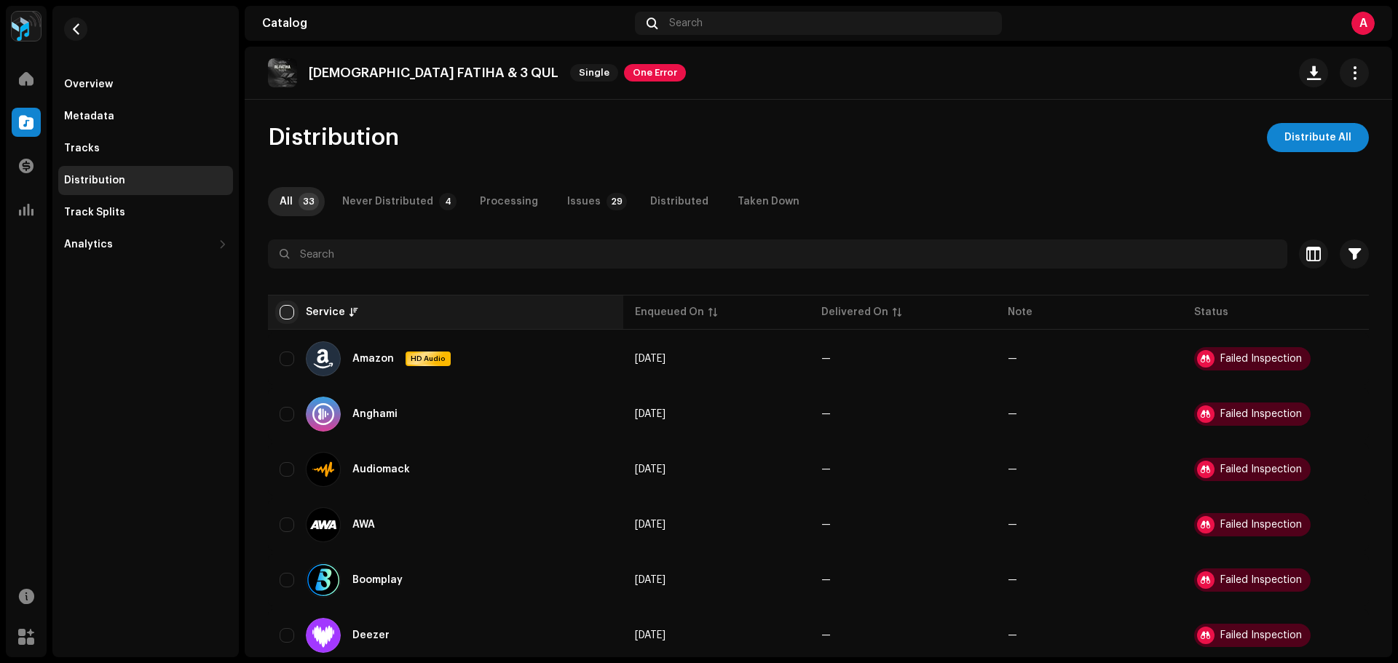
checkbox input "true"
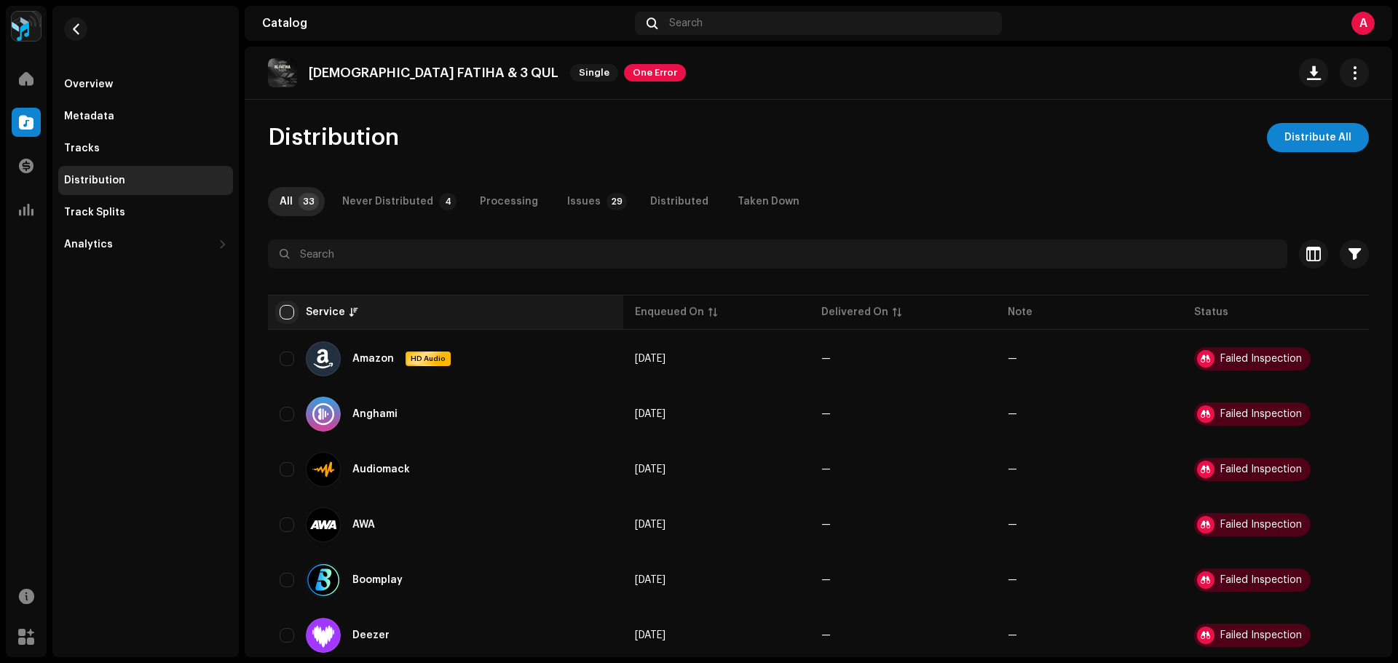
checkbox input "true"
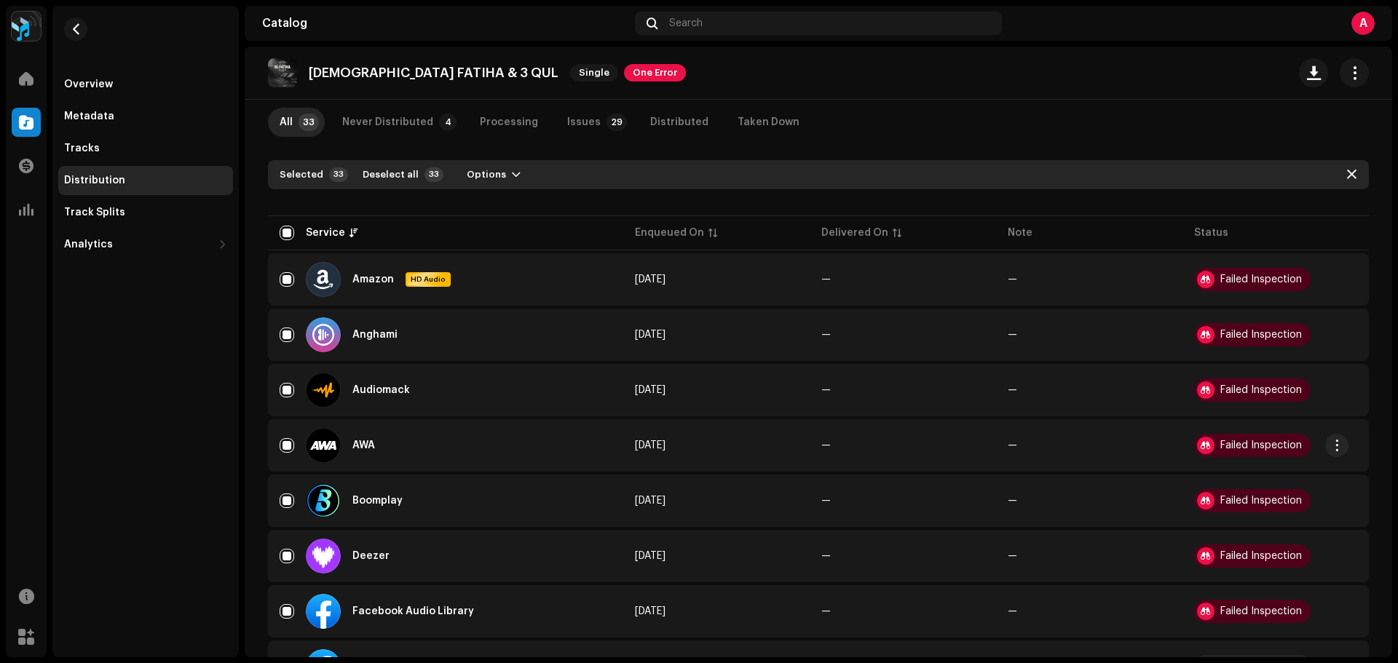
scroll to position [218, 0]
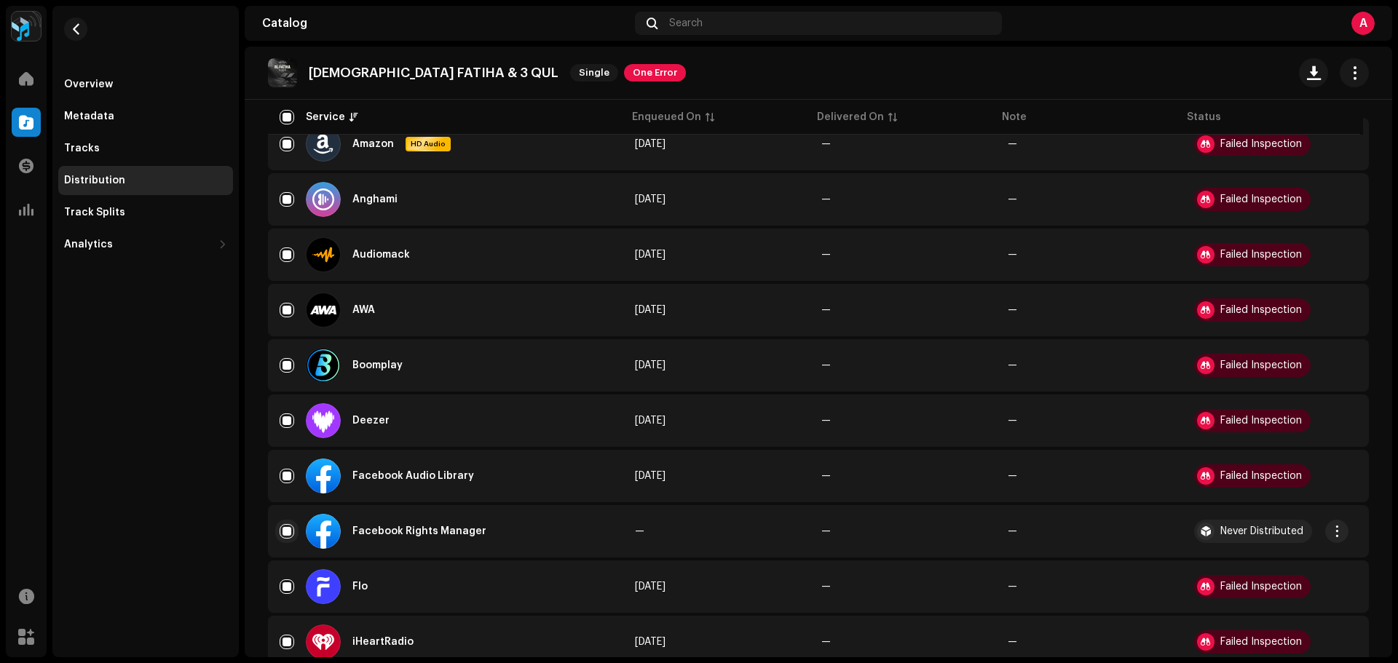
click at [283, 533] on input "Row Selected" at bounding box center [287, 531] width 15 height 15
checkbox input "false"
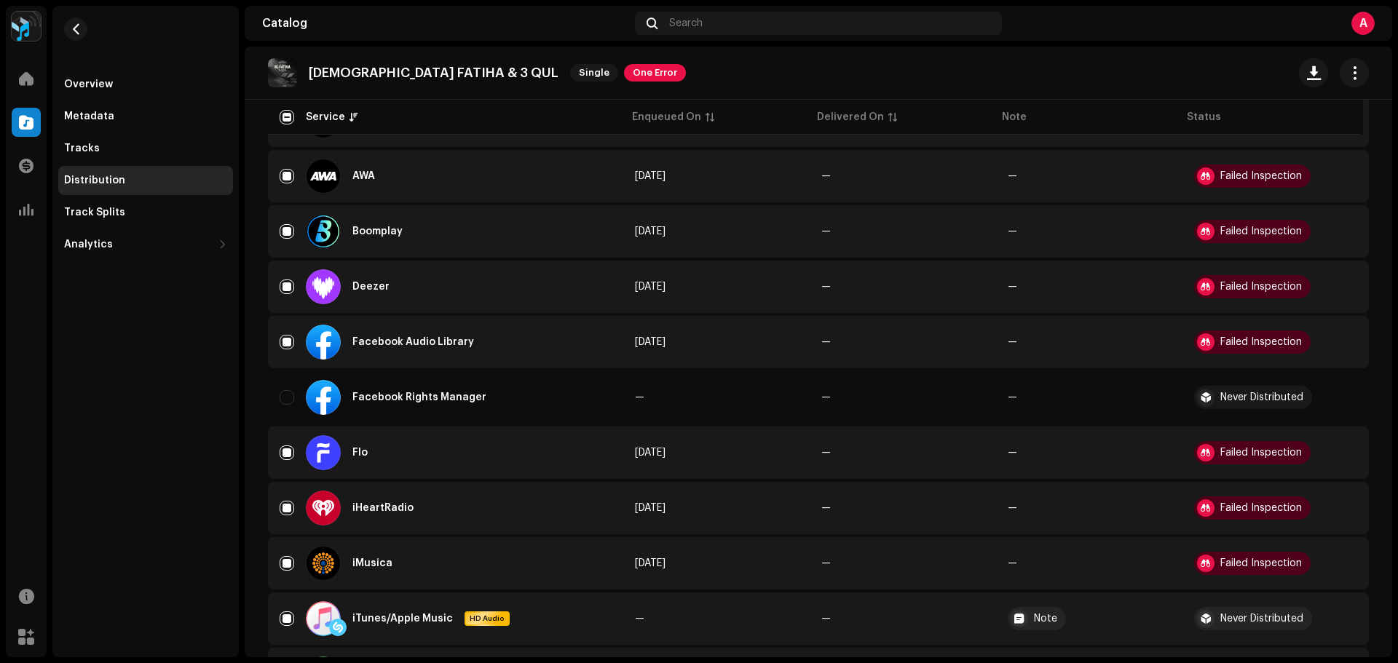
scroll to position [583, 0]
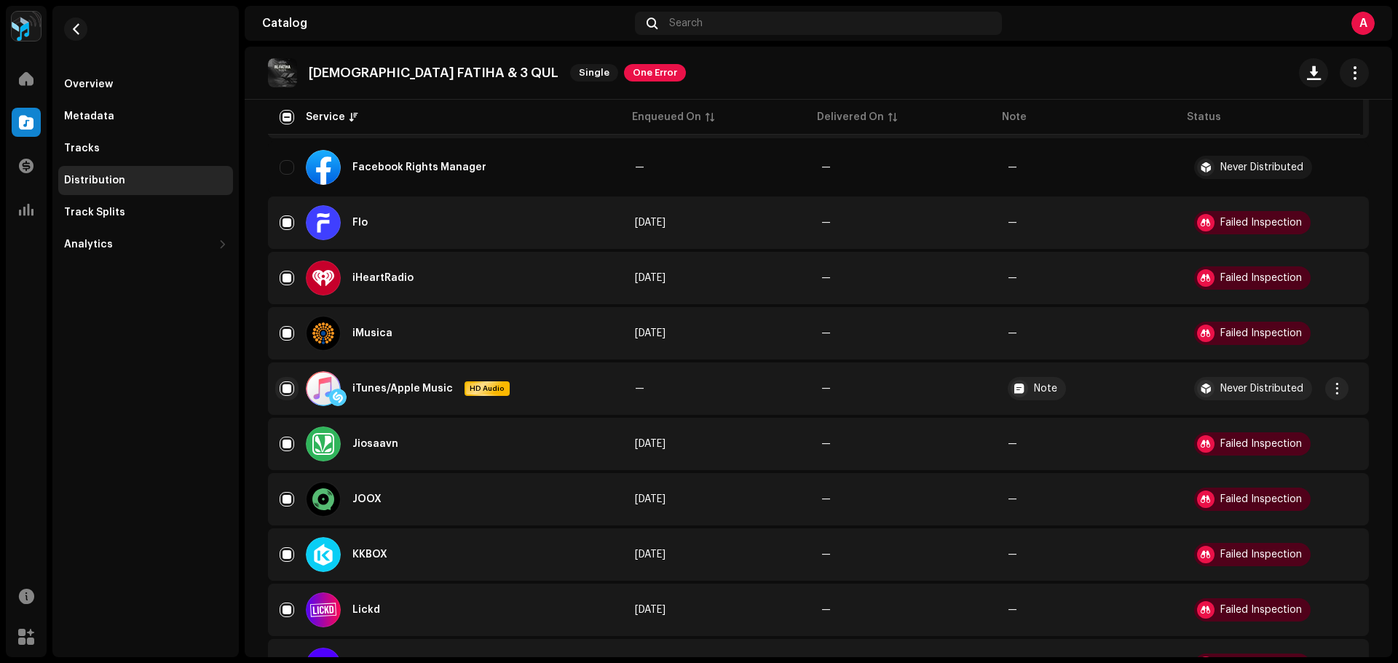
click at [285, 387] on input "Row Selected" at bounding box center [287, 389] width 15 height 15
checkbox input "false"
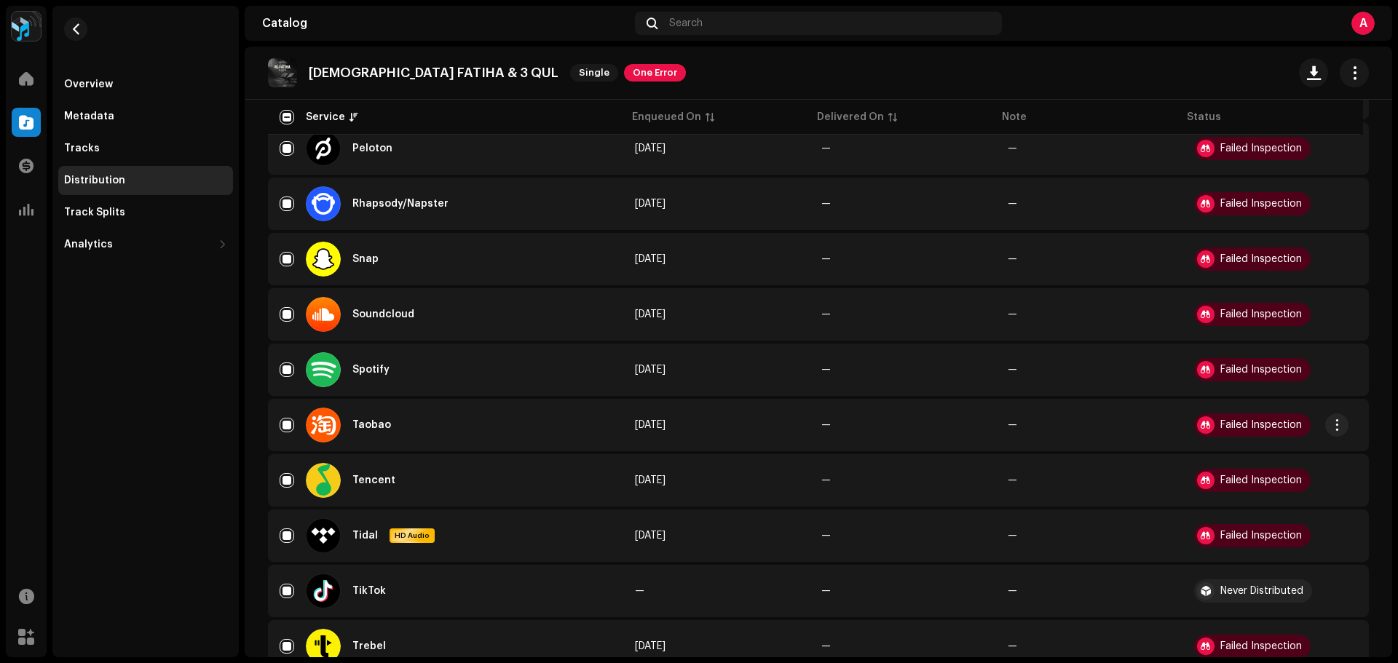
scroll to position [1456, 0]
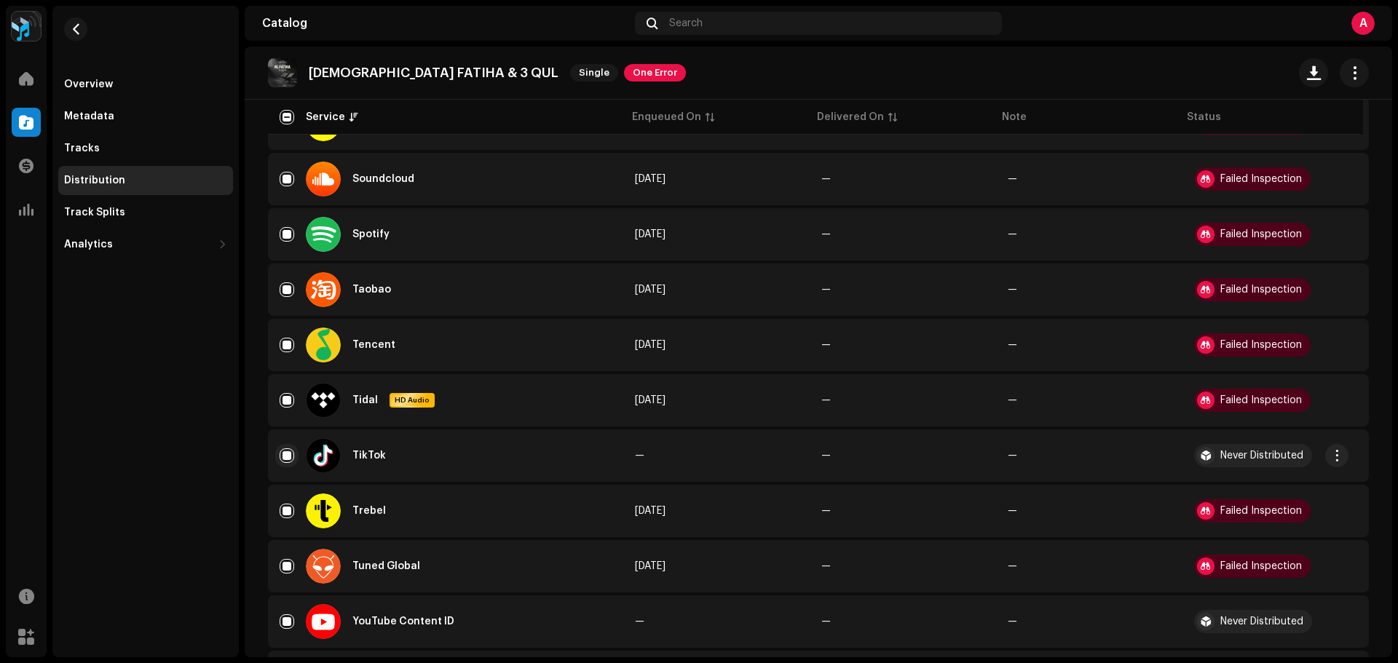
click at [289, 455] on input "Row Selected" at bounding box center [287, 456] width 15 height 15
checkbox input "false"
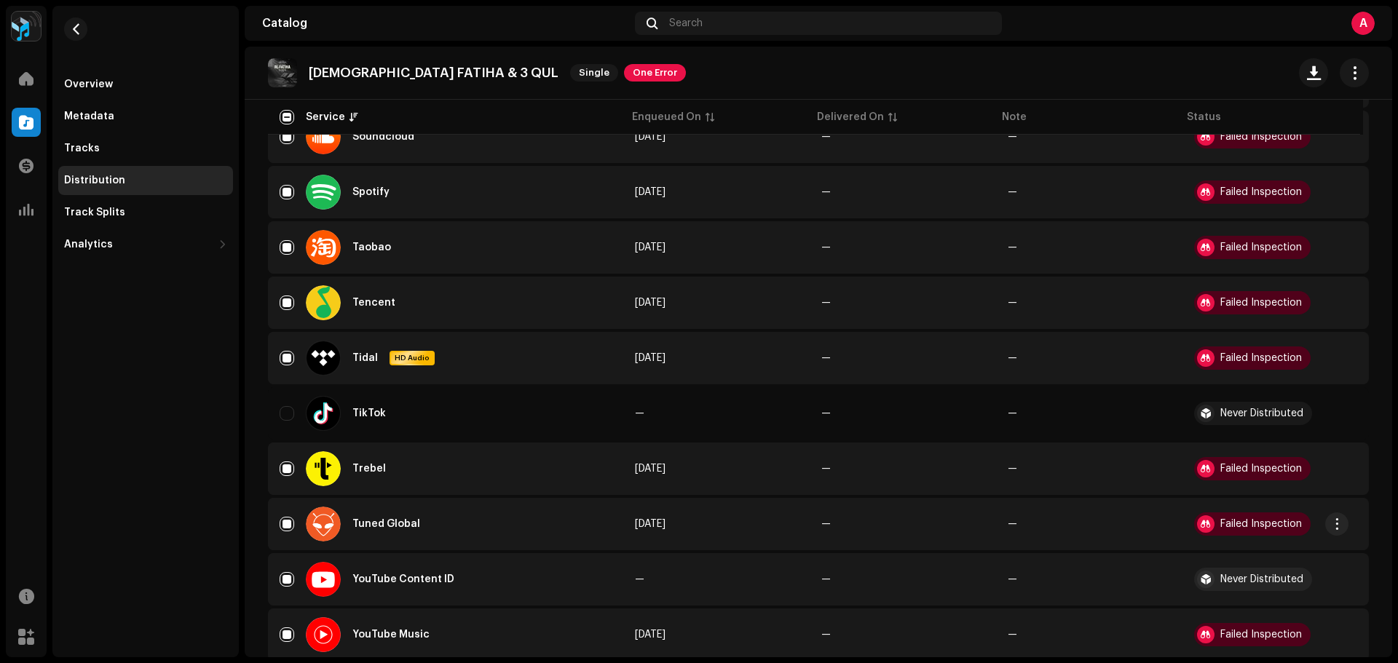
scroll to position [1540, 0]
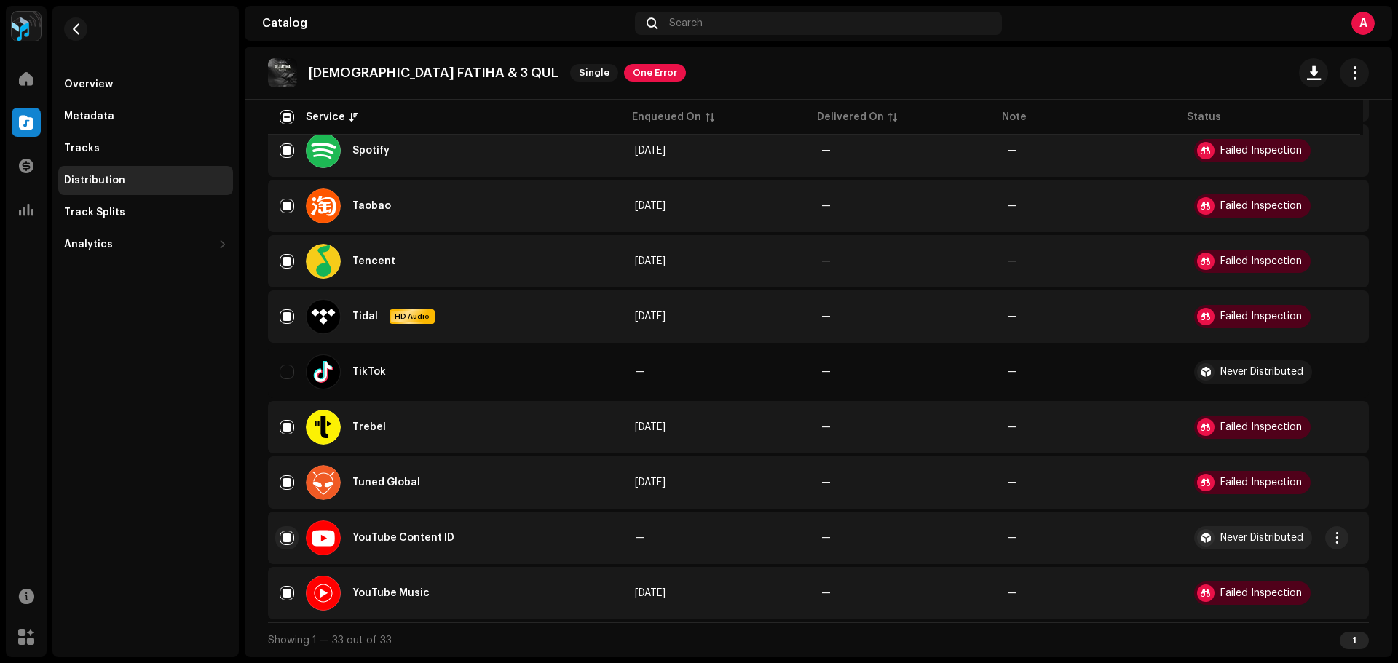
click at [287, 542] on input "Row Selected" at bounding box center [287, 538] width 15 height 15
checkbox input "false"
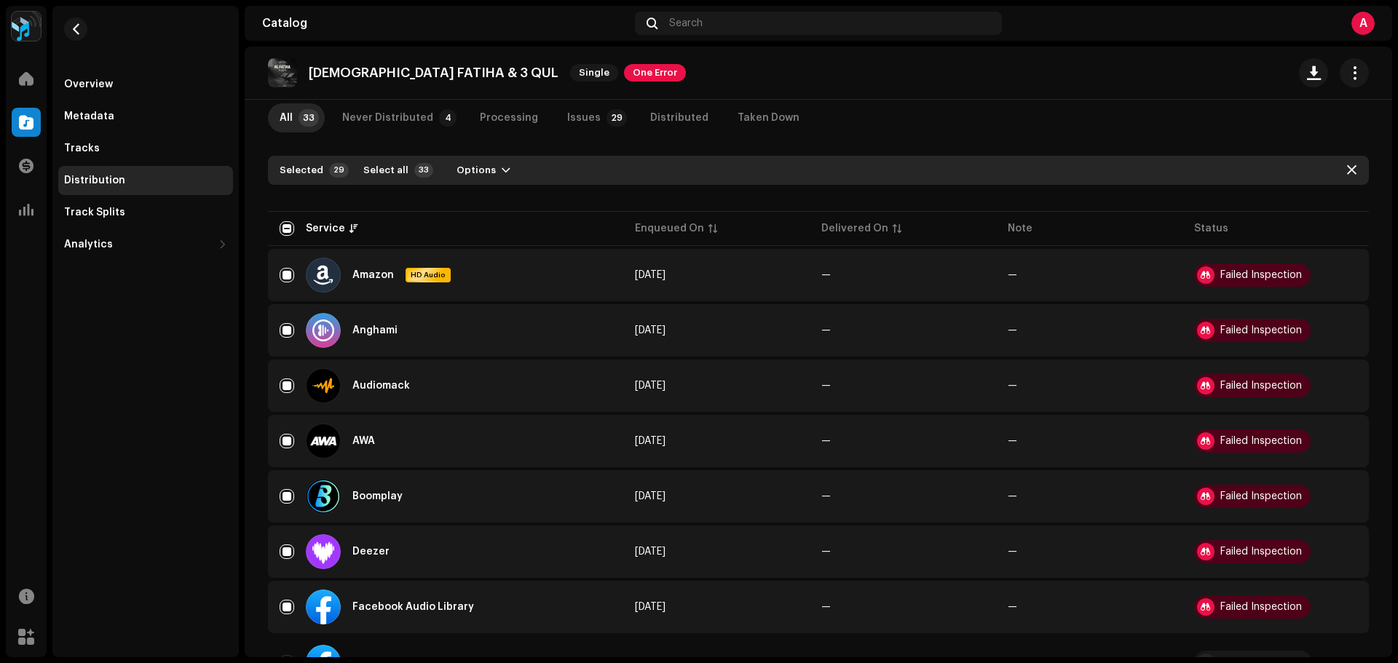
scroll to position [0, 0]
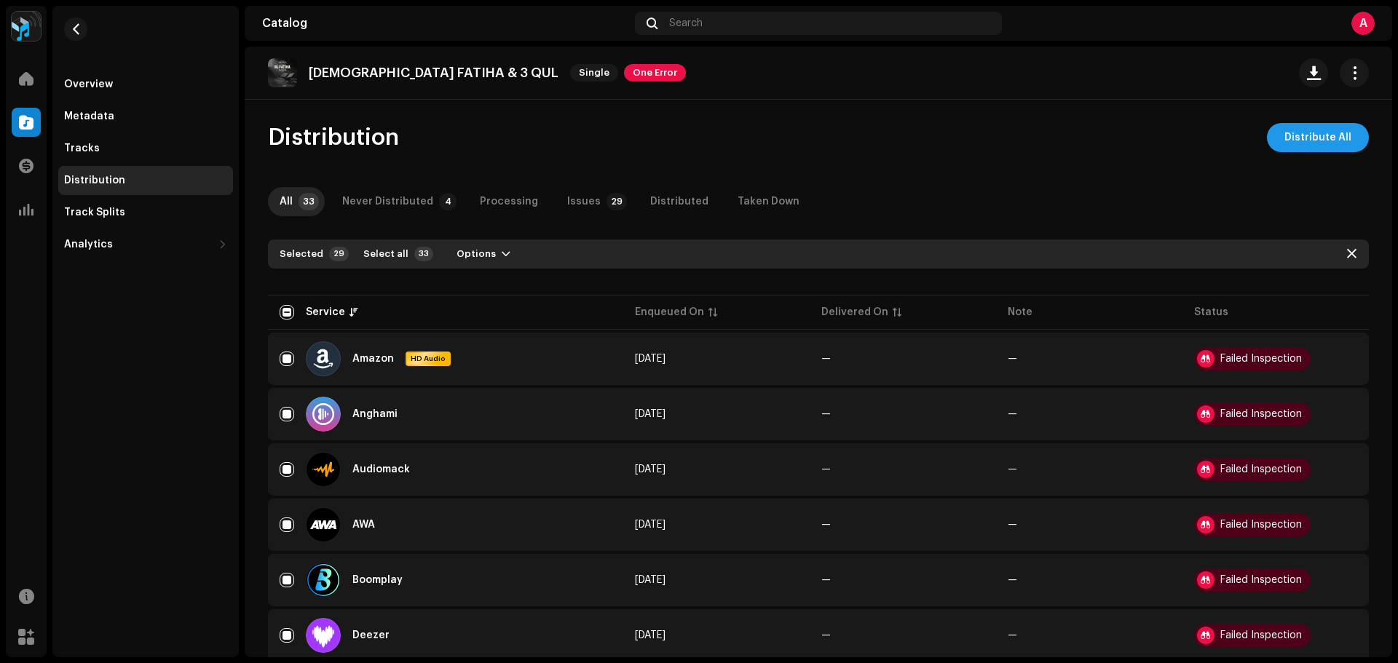
click at [1306, 137] on span "Distribute All" at bounding box center [1317, 137] width 67 height 29
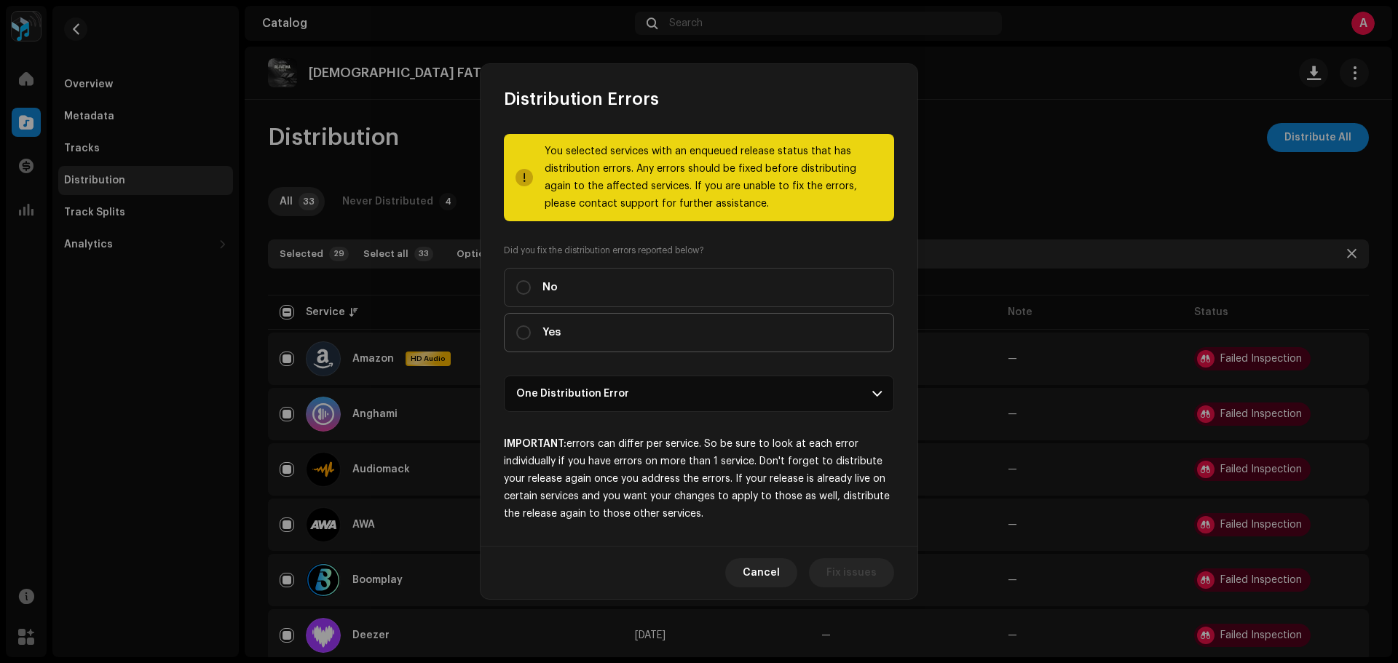
click at [549, 331] on span "Yes" at bounding box center [551, 333] width 18 height 16
click at [531, 331] on input "Yes" at bounding box center [523, 332] width 15 height 15
radio input "true"
click at [861, 578] on span "Distribute" at bounding box center [851, 572] width 52 height 29
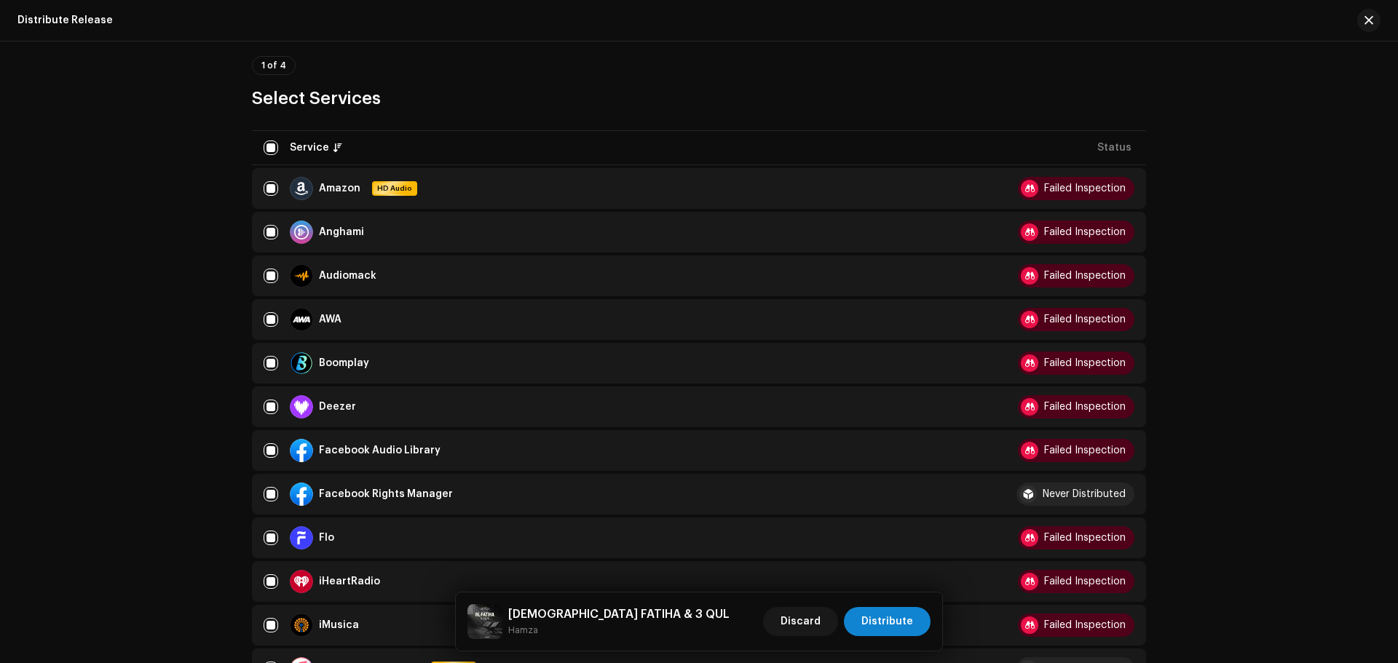
scroll to position [146, 0]
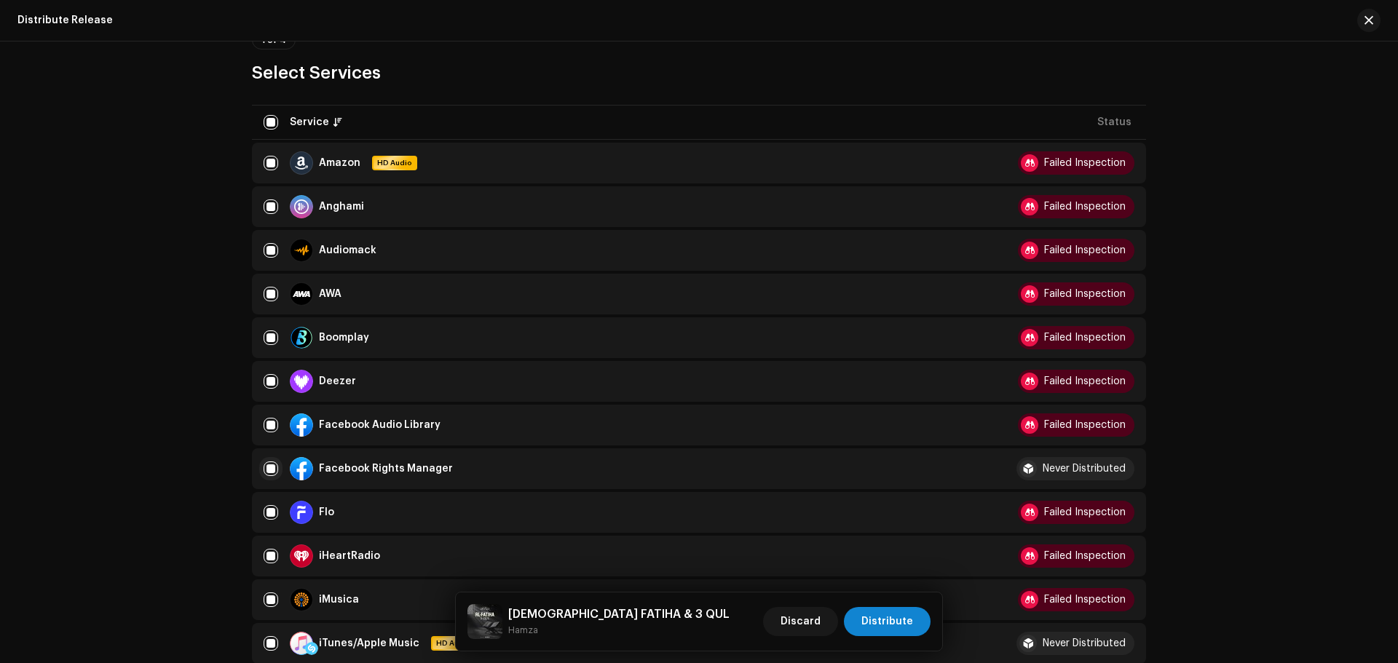
click at [268, 462] on input "checkbox" at bounding box center [271, 469] width 15 height 15
checkbox input "false"
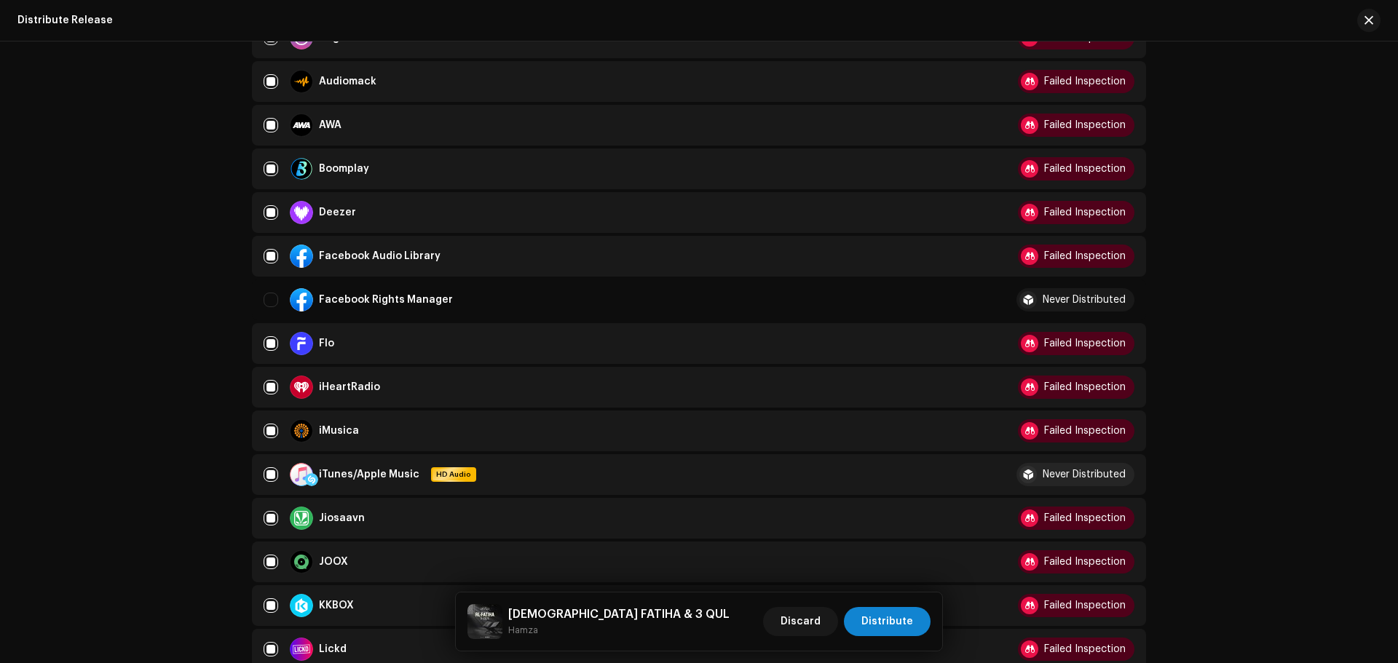
scroll to position [510, 0]
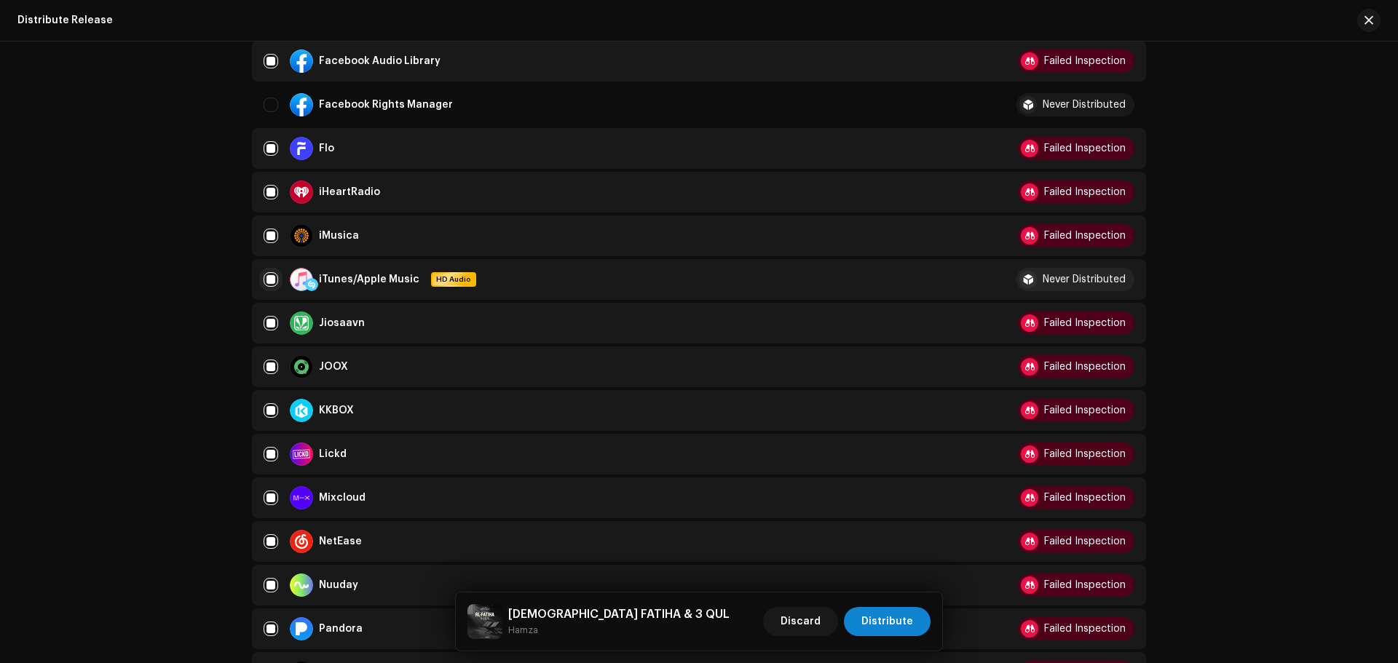
click at [266, 272] on input "Row Selected" at bounding box center [271, 279] width 15 height 15
checkbox input "false"
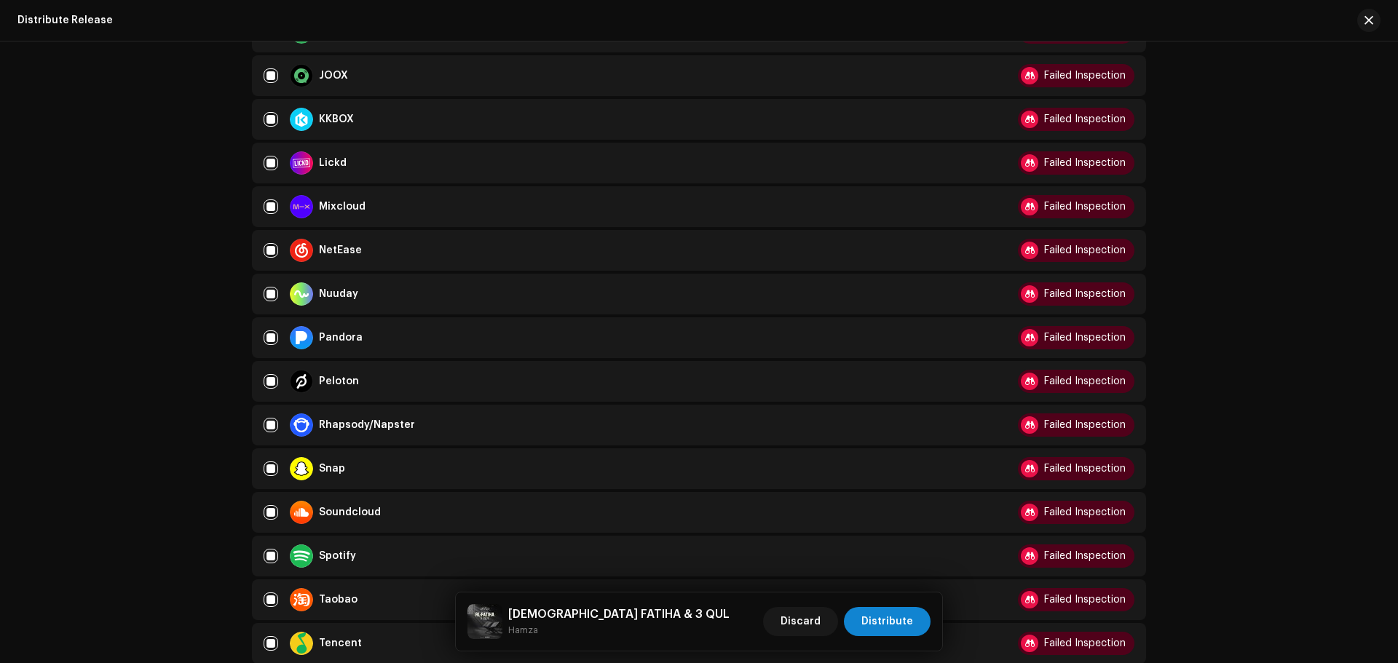
scroll to position [1019, 0]
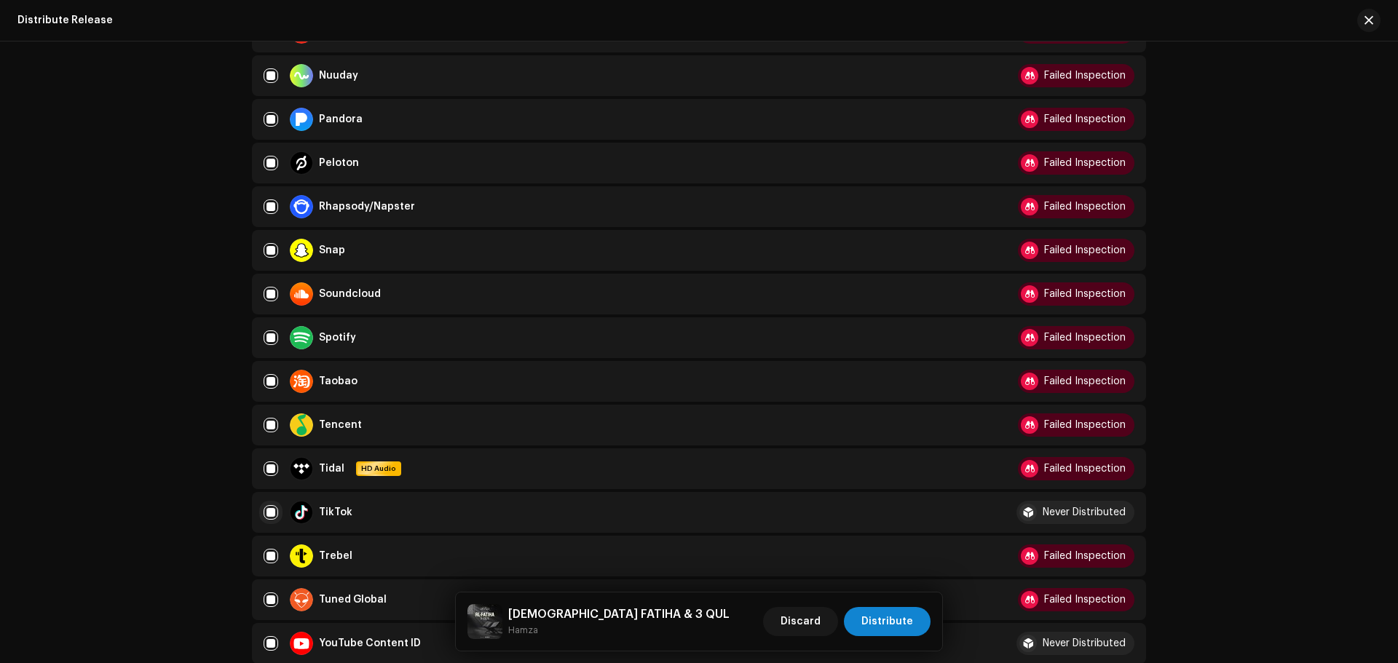
click at [272, 510] on input "Row Selected" at bounding box center [271, 512] width 15 height 15
checkbox input "false"
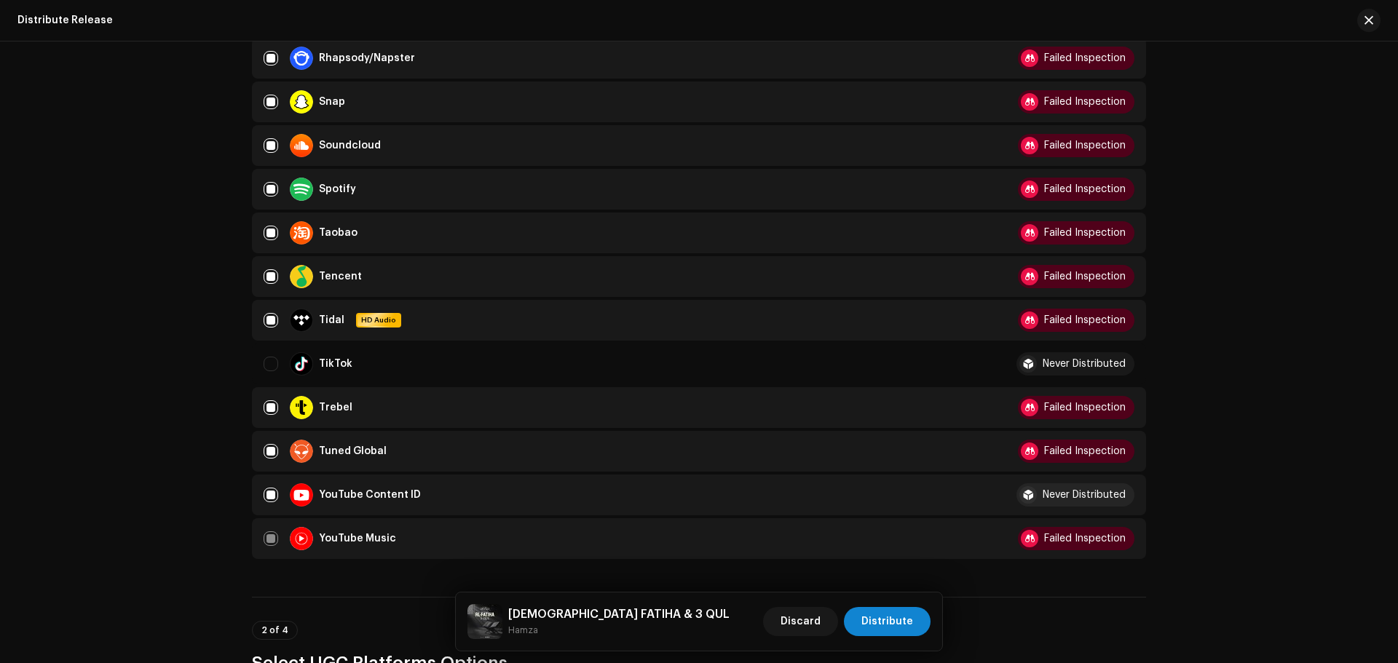
scroll to position [1383, 0]
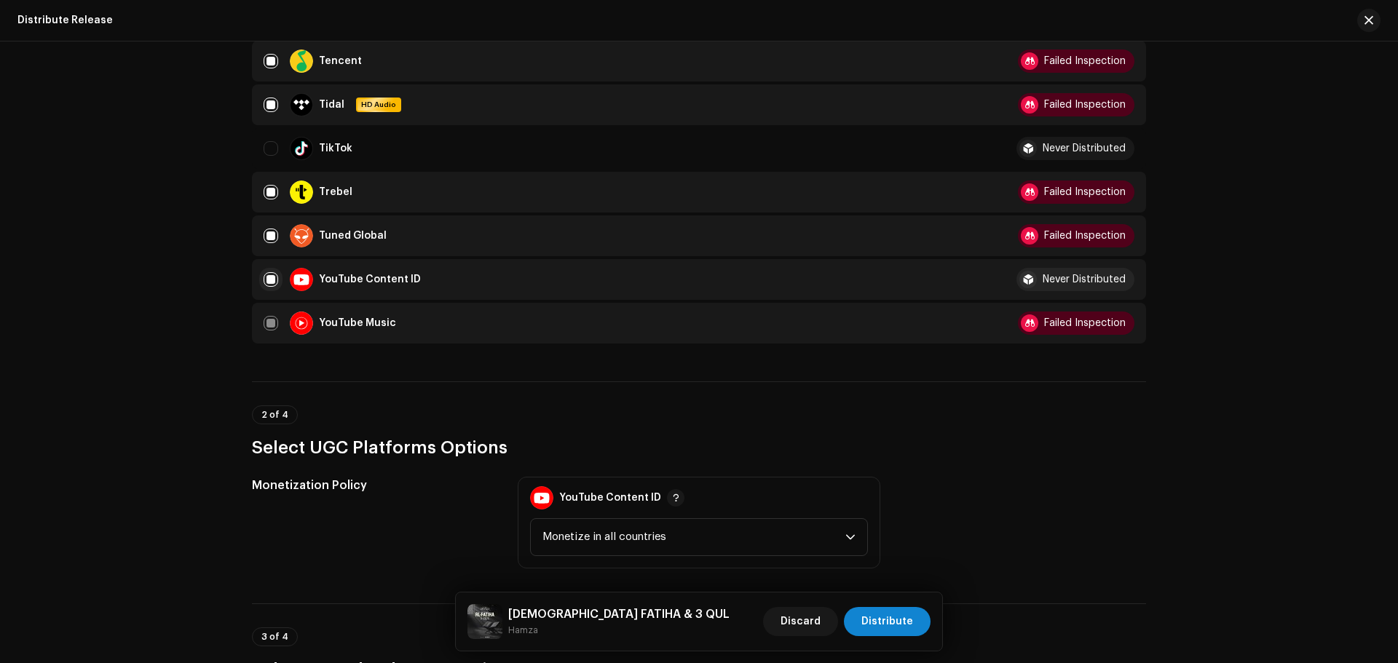
click at [273, 275] on input "Row Selected" at bounding box center [271, 279] width 15 height 15
checkbox input "false"
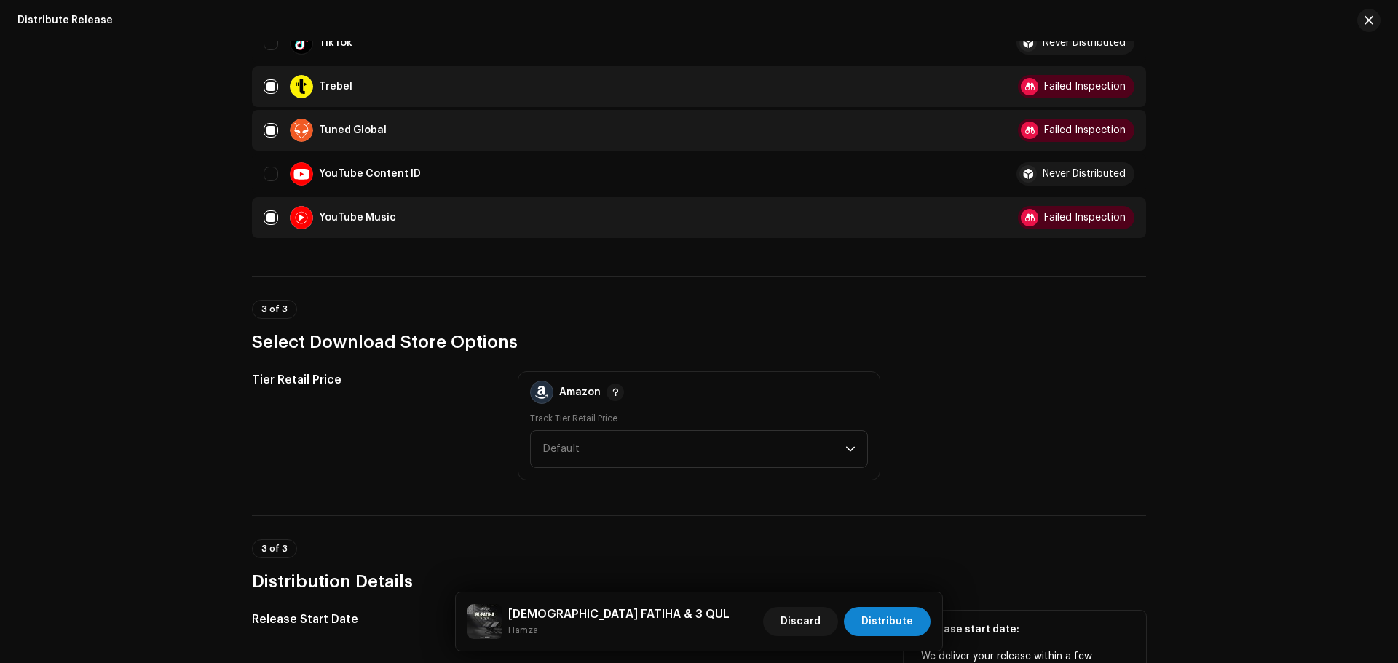
scroll to position [1675, 0]
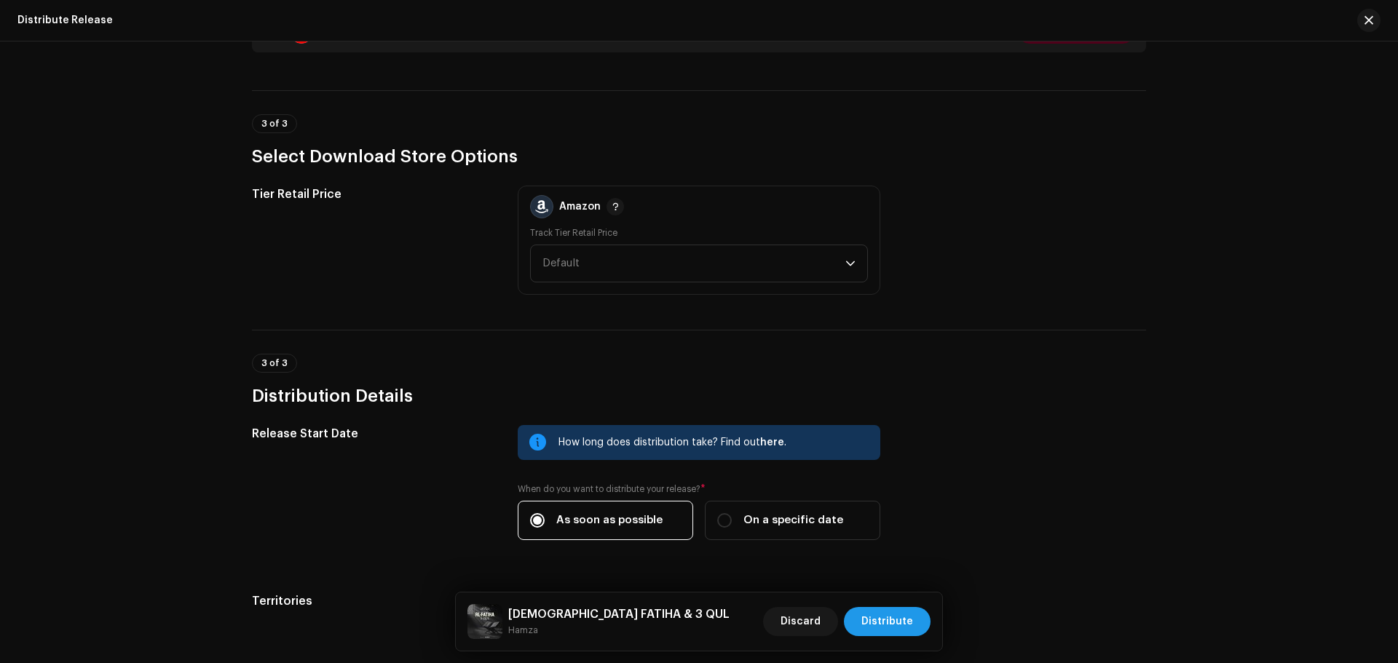
click at [904, 620] on span "Distribute" at bounding box center [887, 621] width 52 height 29
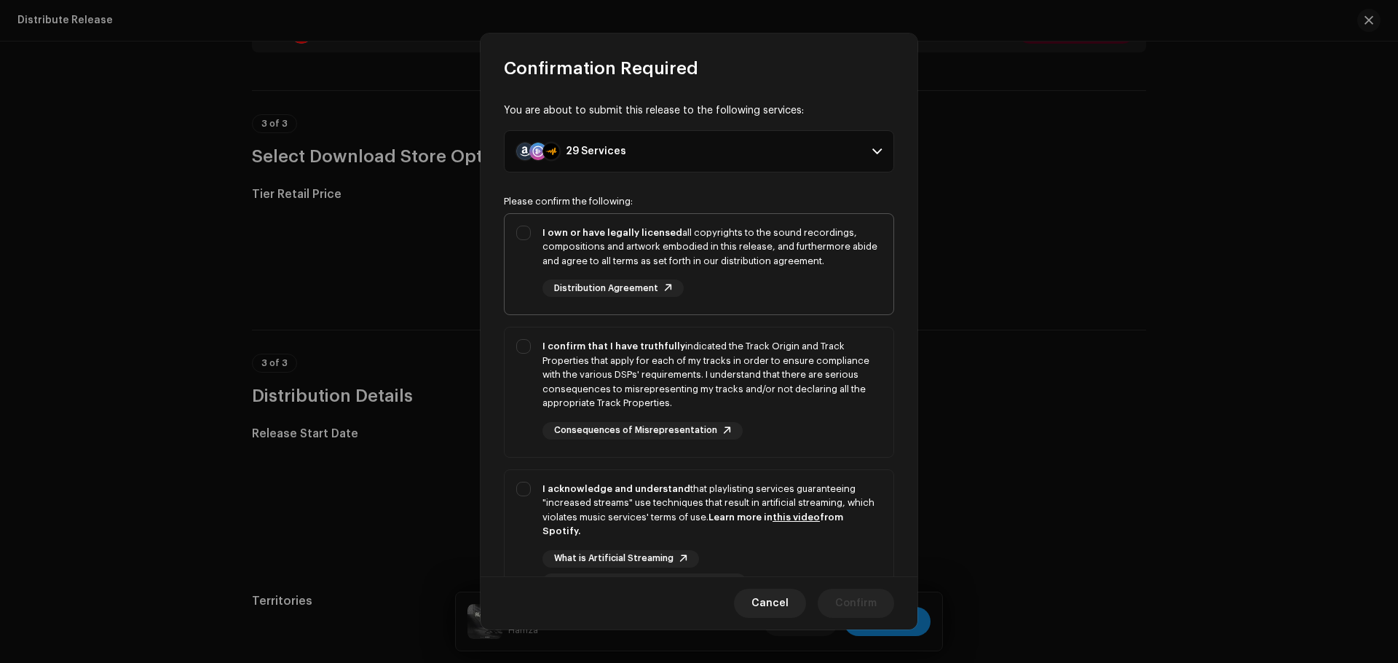
click at [855, 302] on div "I own or have legally licensed all copyrights to the sound recordings, composit…" at bounding box center [699, 261] width 389 height 95
checkbox input "true"
click at [850, 369] on div "I confirm that I have truthfully indicated the Track Origin and Track Propertie…" at bounding box center [711, 374] width 339 height 71
checkbox input "true"
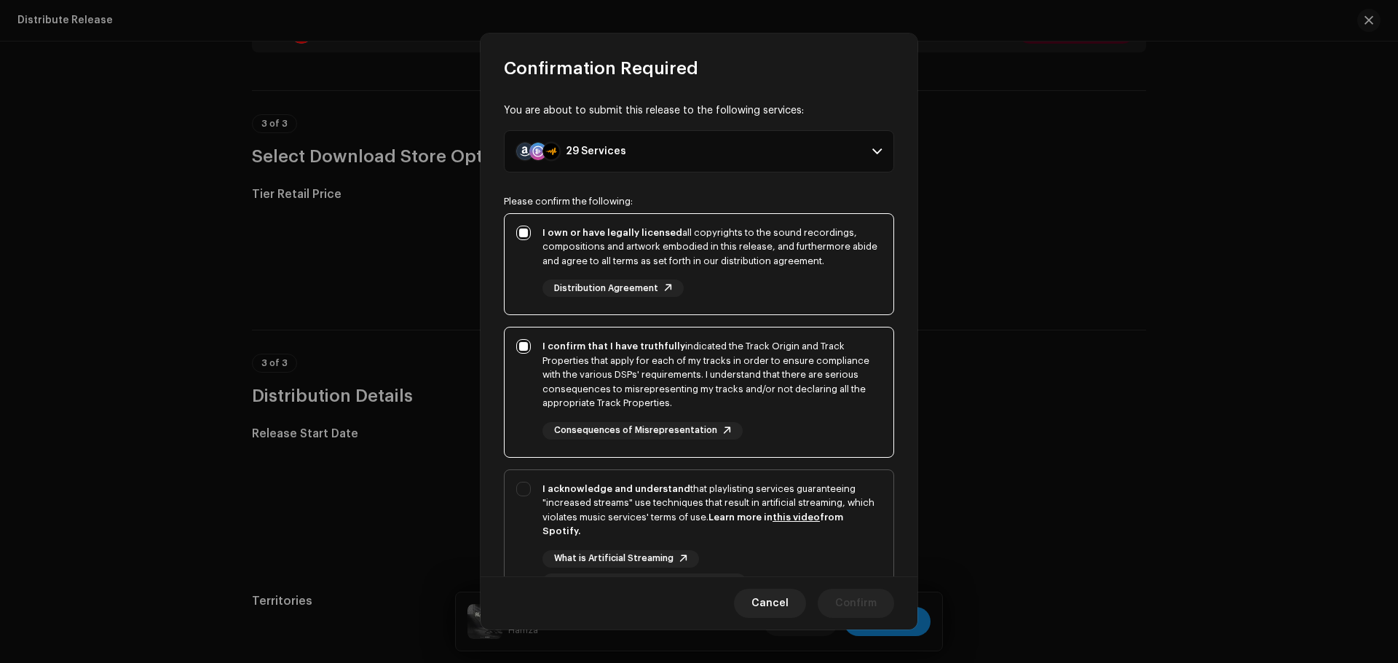
click at [853, 496] on div "I acknowledge and understand that playlisting services guaranteeing "increased …" at bounding box center [711, 510] width 339 height 57
checkbox input "true"
click at [865, 597] on span "Confirm" at bounding box center [856, 603] width 42 height 29
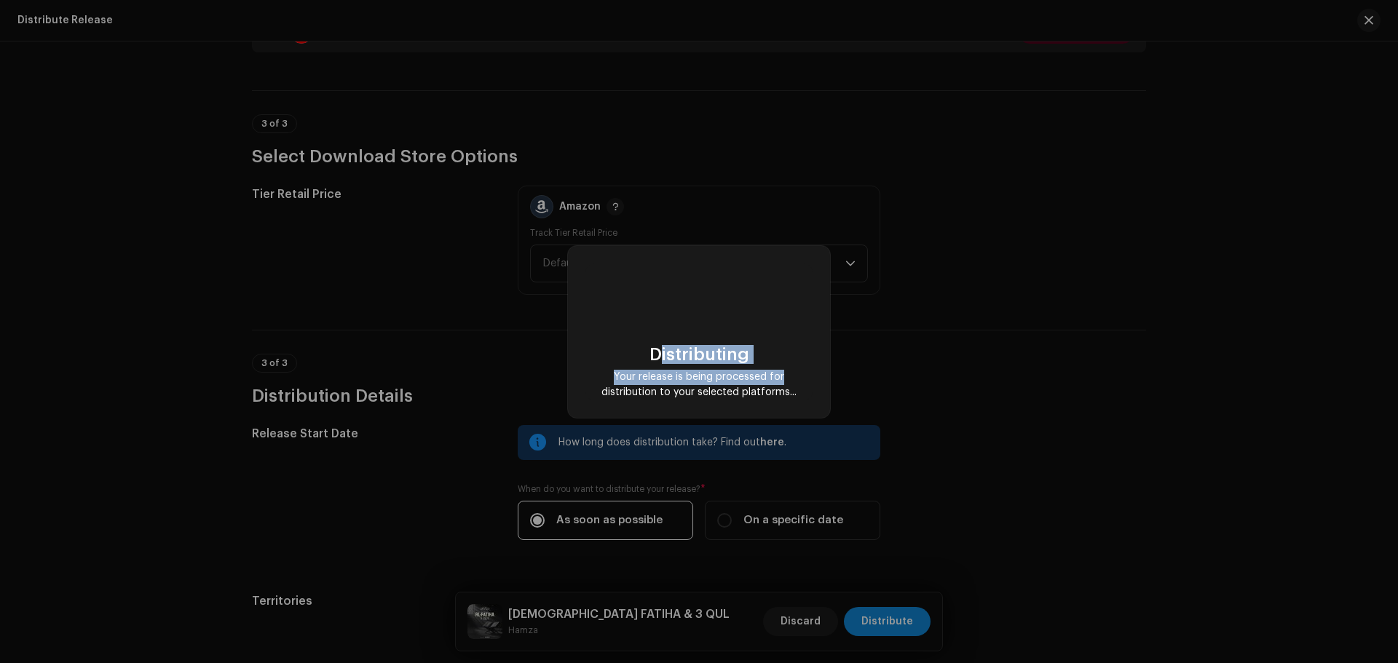
drag, startPoint x: 782, startPoint y: 398, endPoint x: 656, endPoint y: 347, distance: 136.2
click at [656, 347] on div "Distributing Your release is being processed for distribution to your selected …" at bounding box center [699, 372] width 204 height 55
click at [649, 341] on div "Distributing Your release is being processed for distribution to your selected …" at bounding box center [698, 332] width 227 height 137
drag, startPoint x: 636, startPoint y: 339, endPoint x: 808, endPoint y: 392, distance: 179.9
click at [808, 392] on div "Distributing Your release is being processed for distribution to your selected …" at bounding box center [698, 332] width 227 height 137
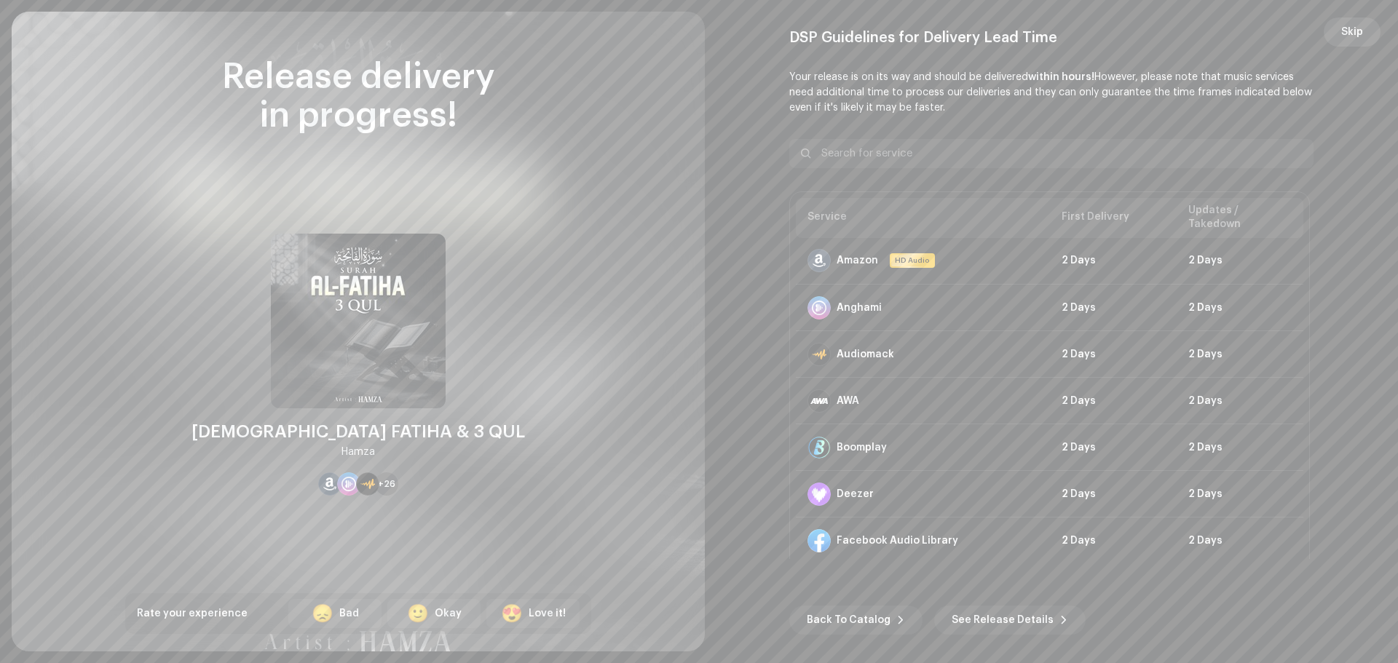
click at [1338, 29] on button "Skip" at bounding box center [1352, 31] width 57 height 29
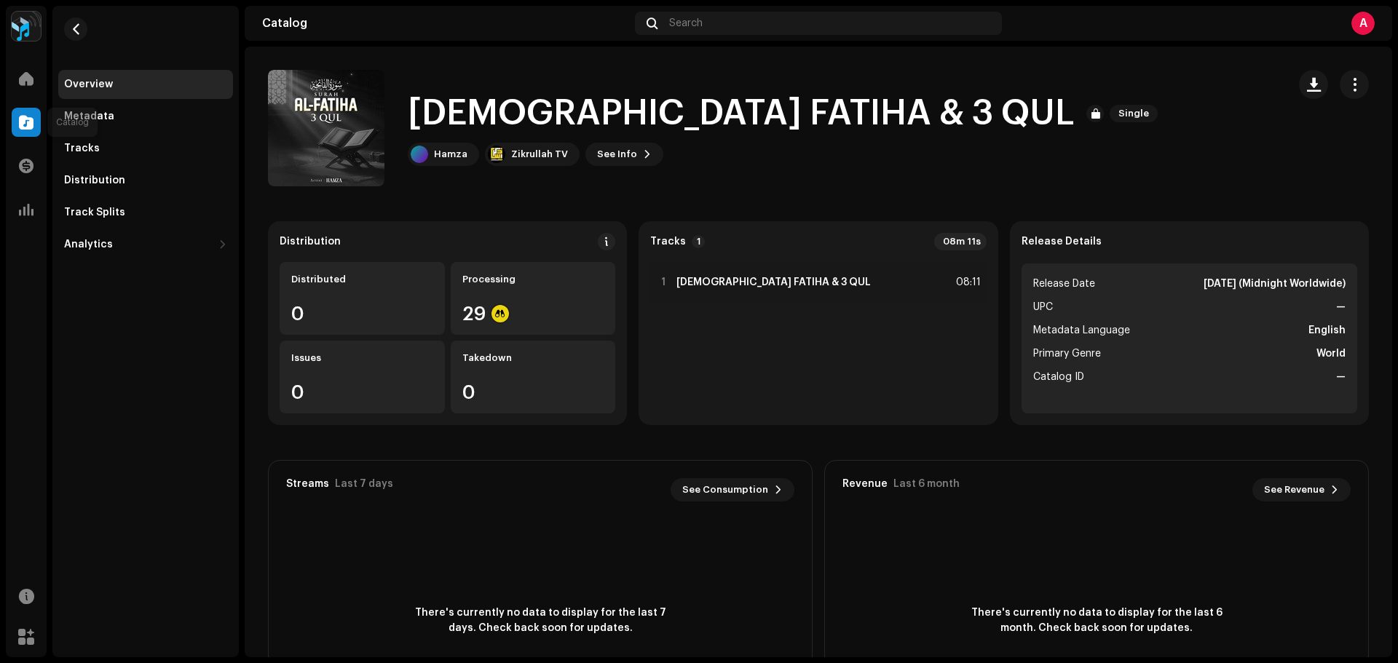
click at [24, 125] on span at bounding box center [26, 123] width 15 height 12
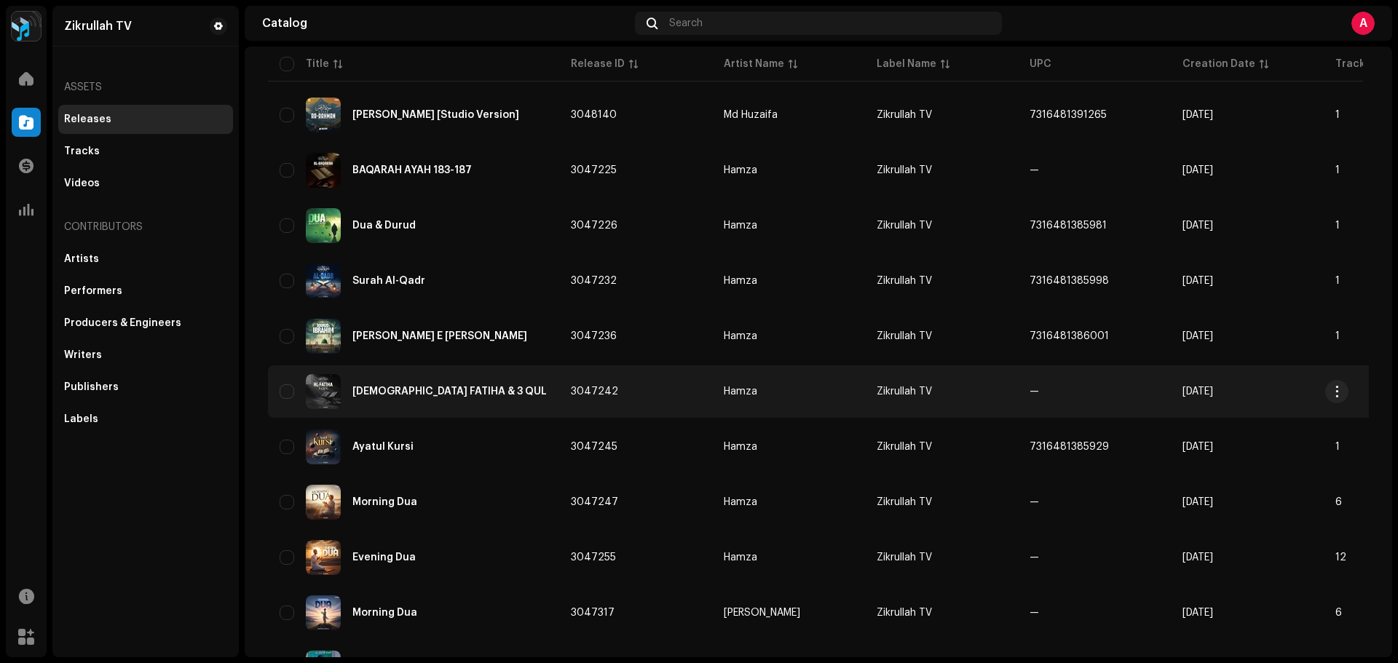
scroll to position [218, 0]
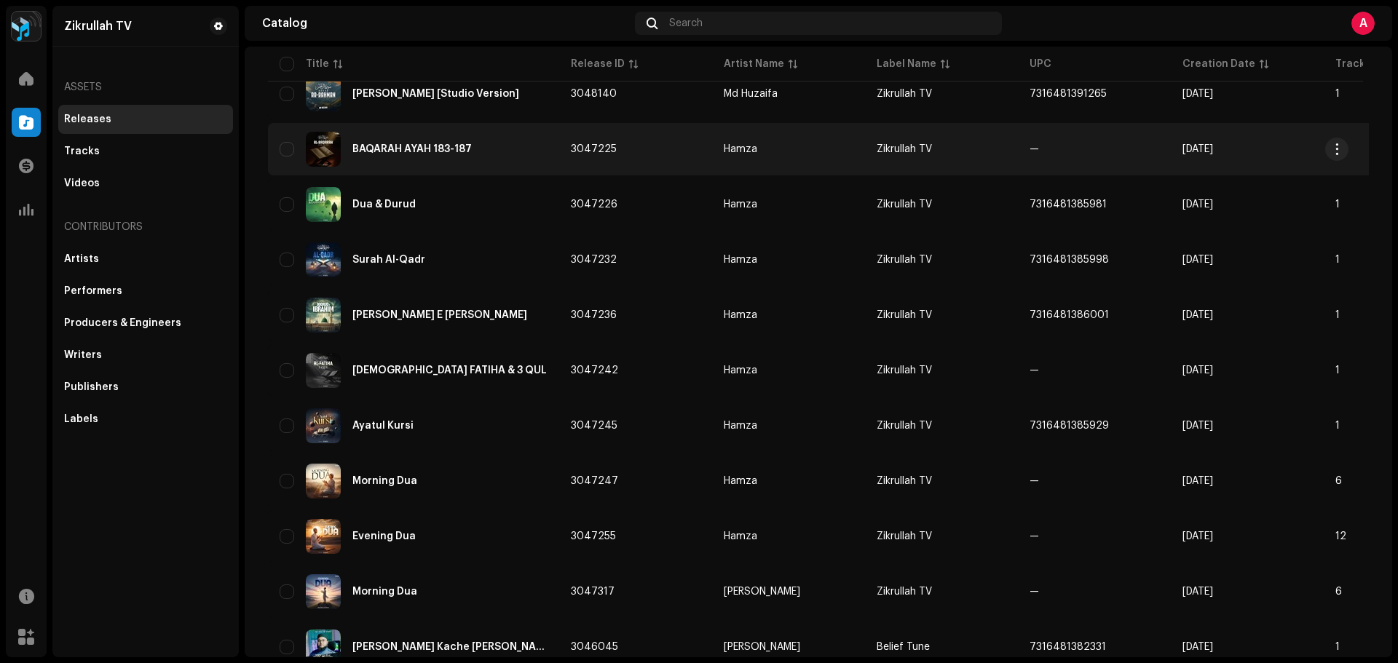
click at [434, 142] on div "BAQARAH AYAH 183-187" at bounding box center [414, 149] width 268 height 35
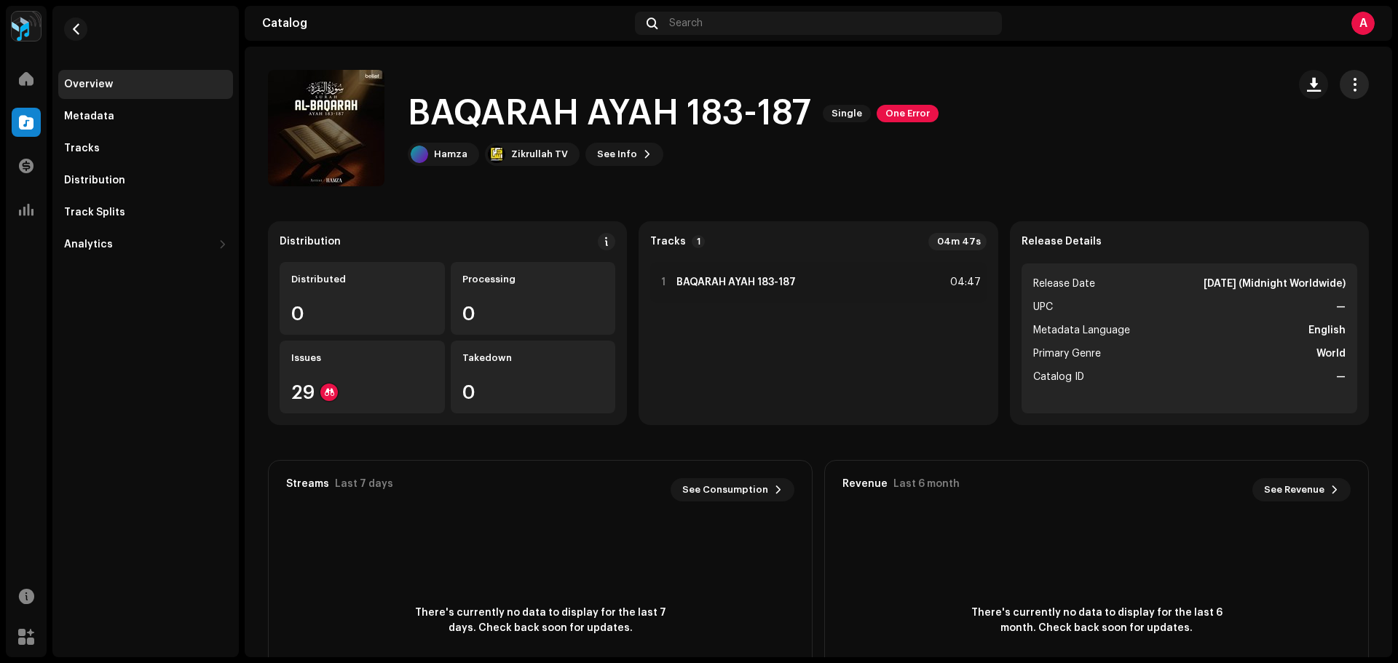
click at [1356, 82] on button "button" at bounding box center [1354, 84] width 29 height 29
click at [1233, 143] on div "Edit" at bounding box center [1280, 149] width 147 height 29
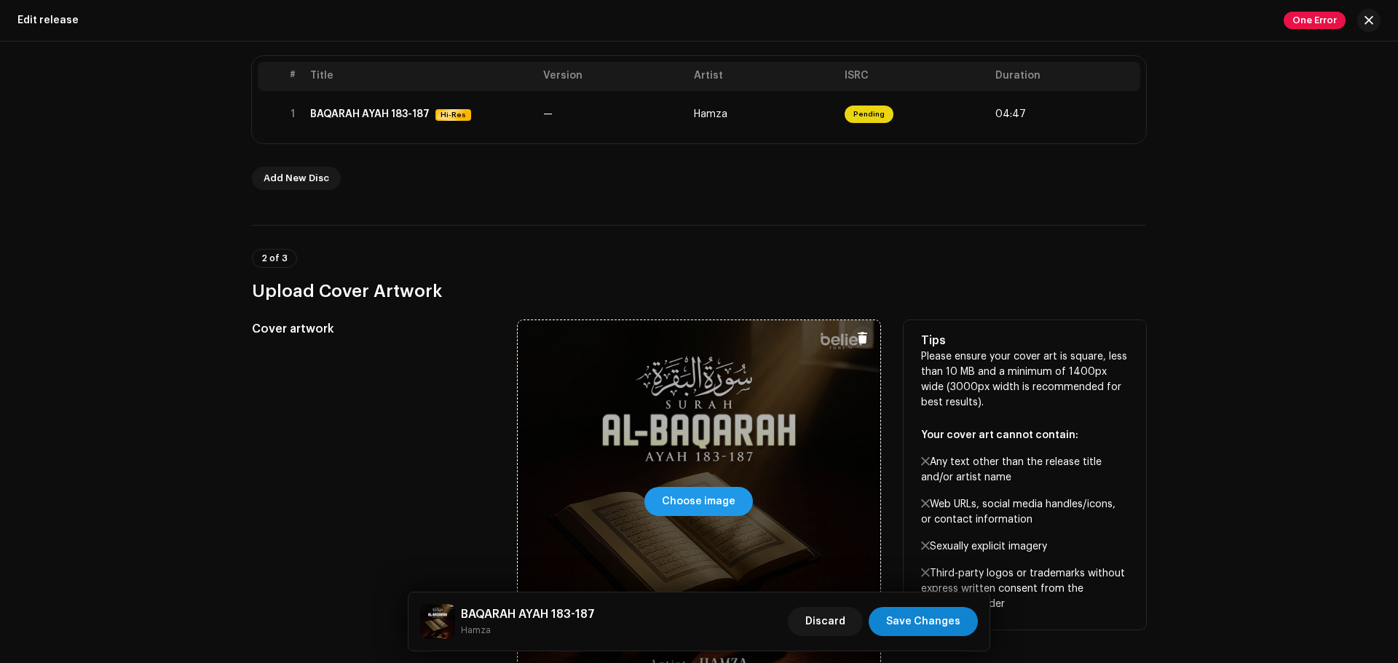
scroll to position [146, 0]
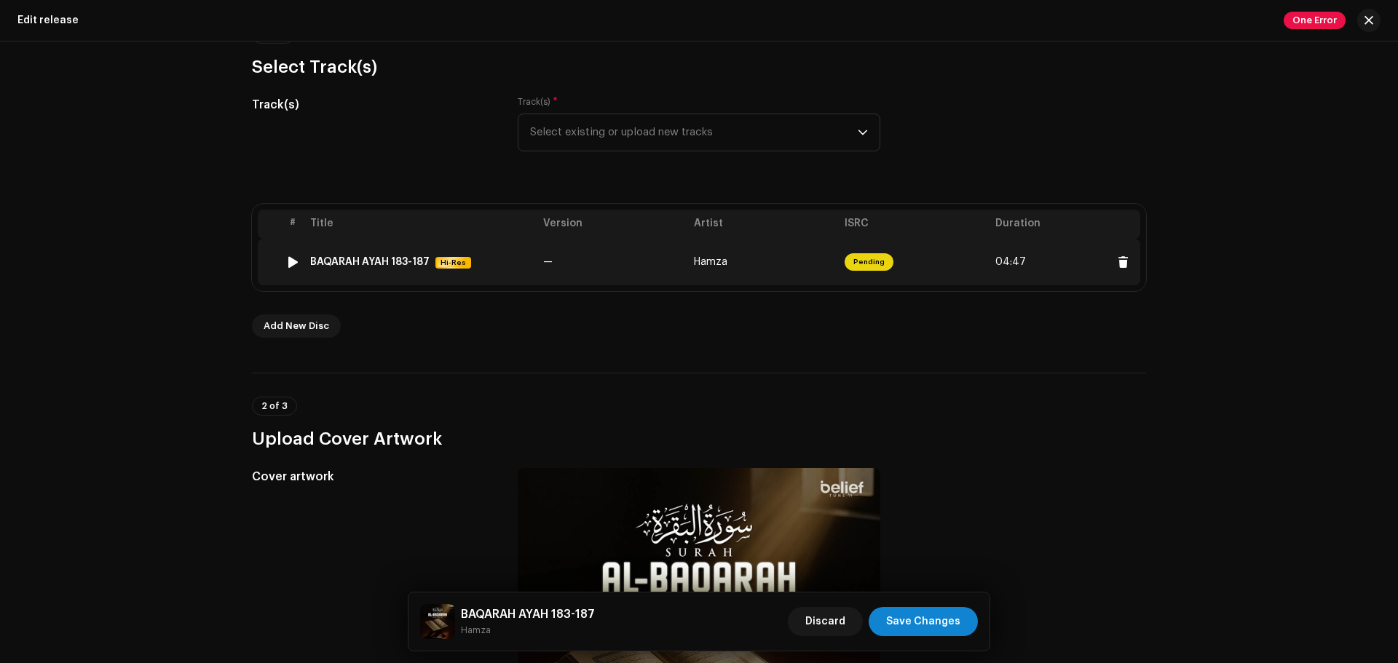
click at [788, 267] on td "Hamza" at bounding box center [763, 262] width 151 height 47
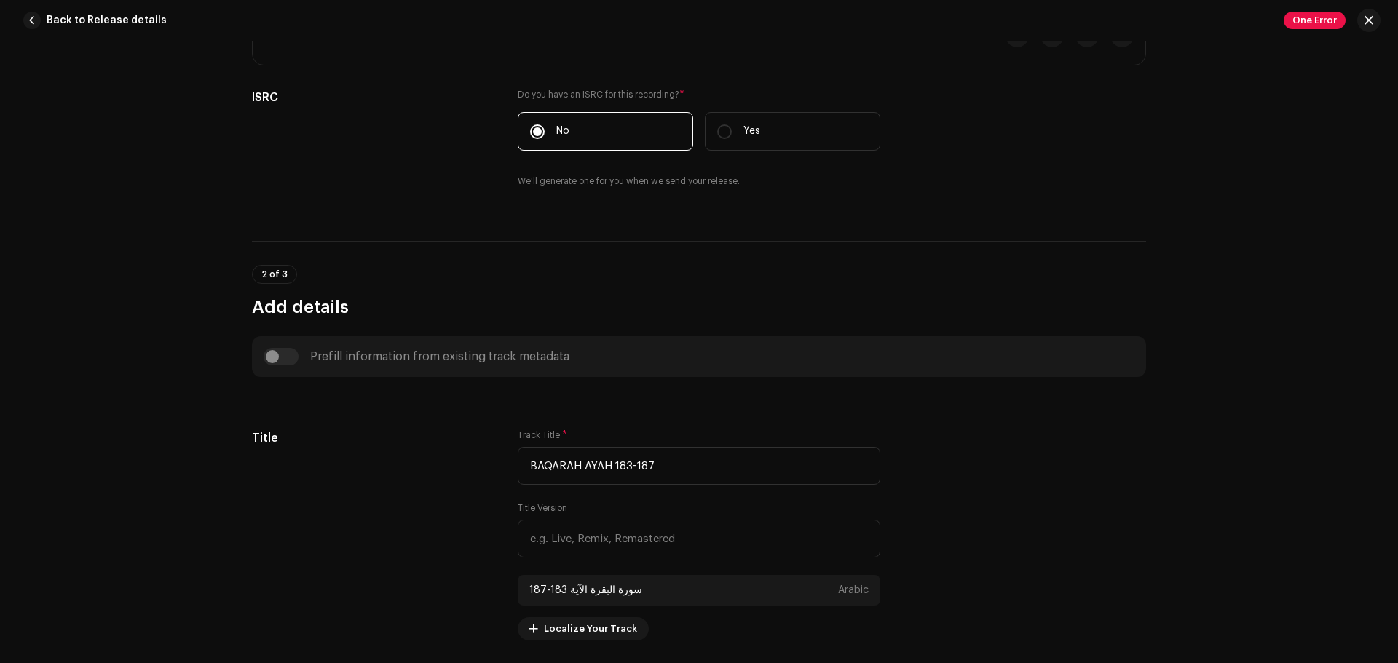
scroll to position [437, 0]
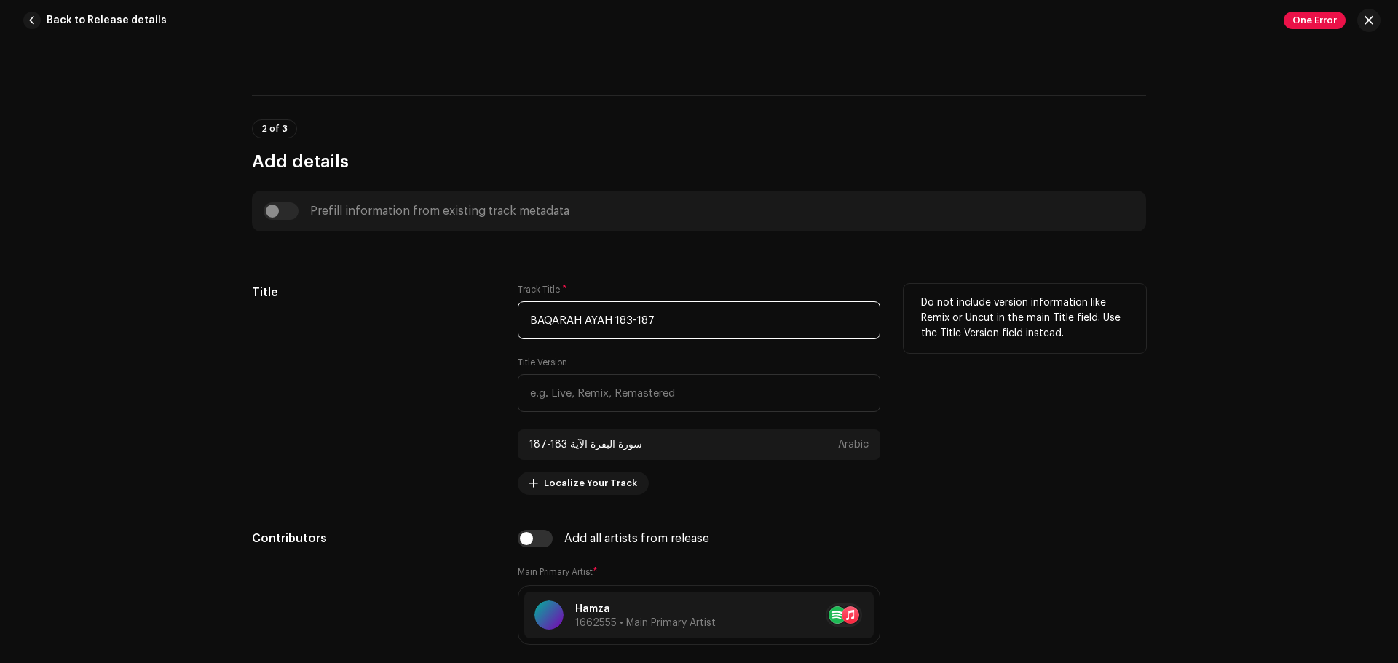
drag, startPoint x: 568, startPoint y: 321, endPoint x: 534, endPoint y: 320, distance: 34.3
click at [534, 320] on input "BAQARAH AYAH 183-187" at bounding box center [699, 320] width 363 height 38
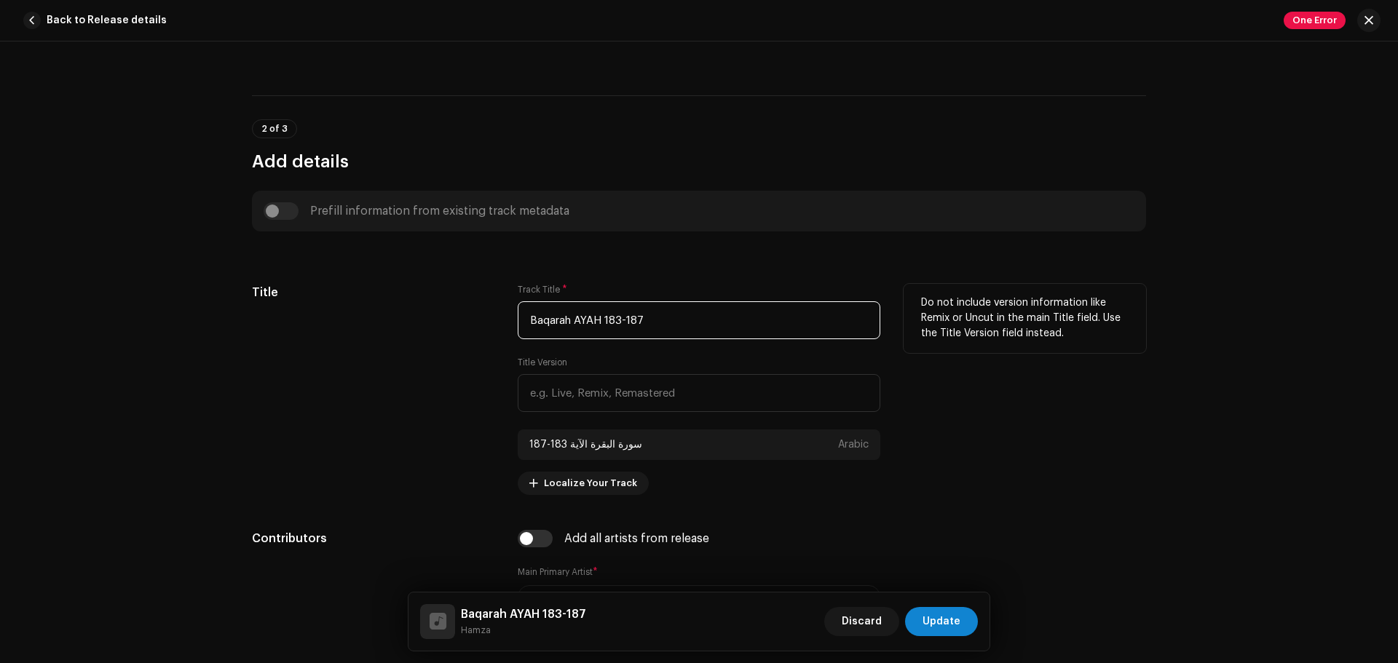
drag, startPoint x: 599, startPoint y: 320, endPoint x: 580, endPoint y: 325, distance: 18.7
click at [580, 325] on input "Baqarah AYAH 183-187" at bounding box center [699, 320] width 363 height 38
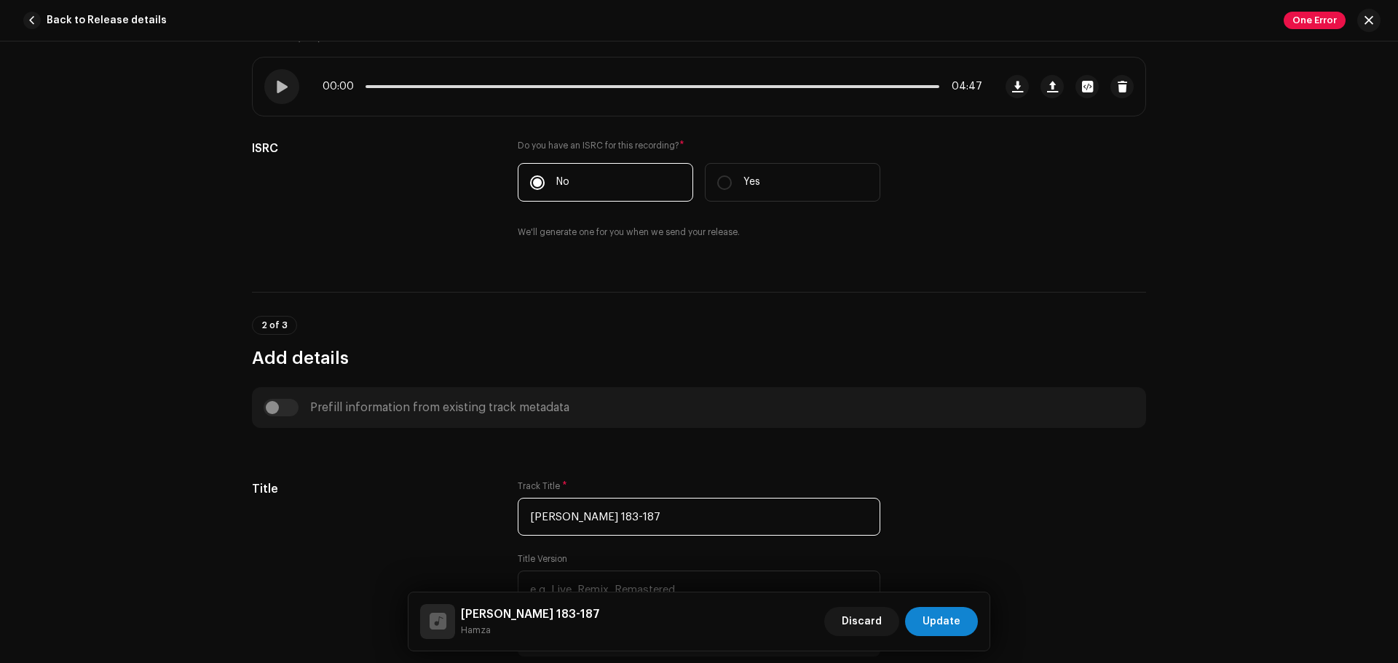
scroll to position [0, 0]
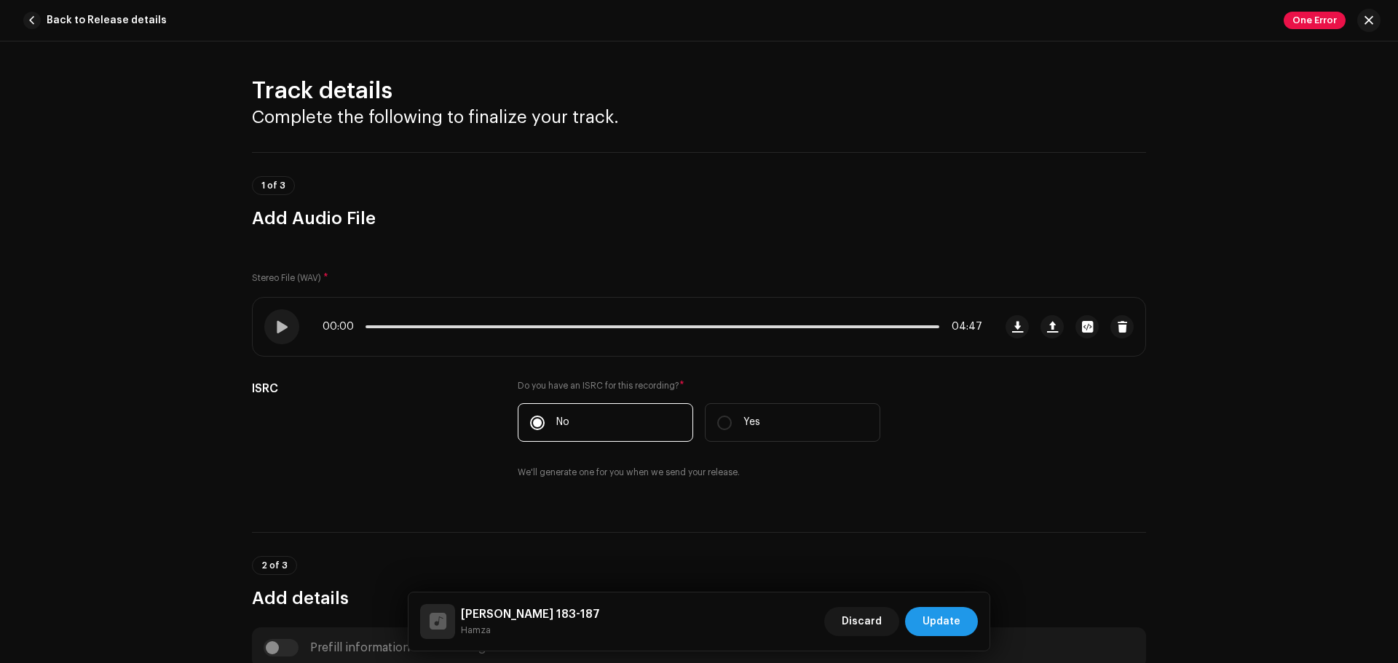
type input "[PERSON_NAME] 183-187"
click at [960, 613] on span "Update" at bounding box center [942, 621] width 38 height 29
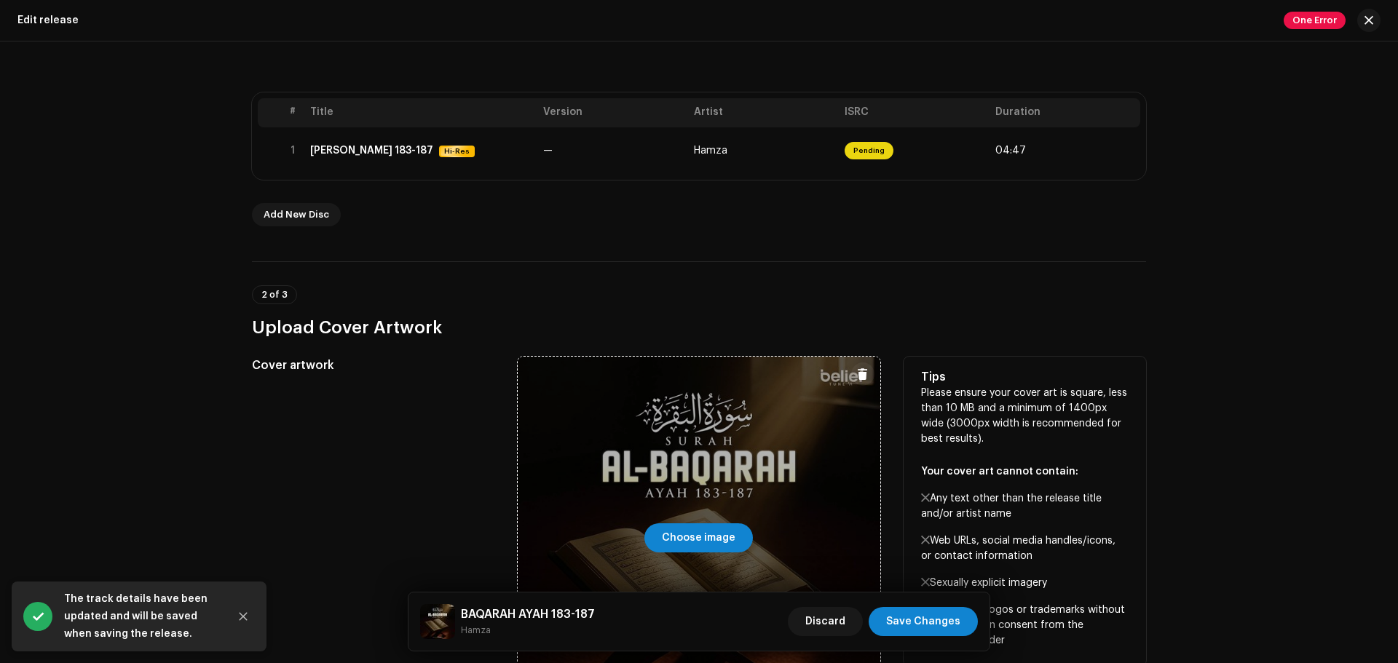
scroll to position [291, 0]
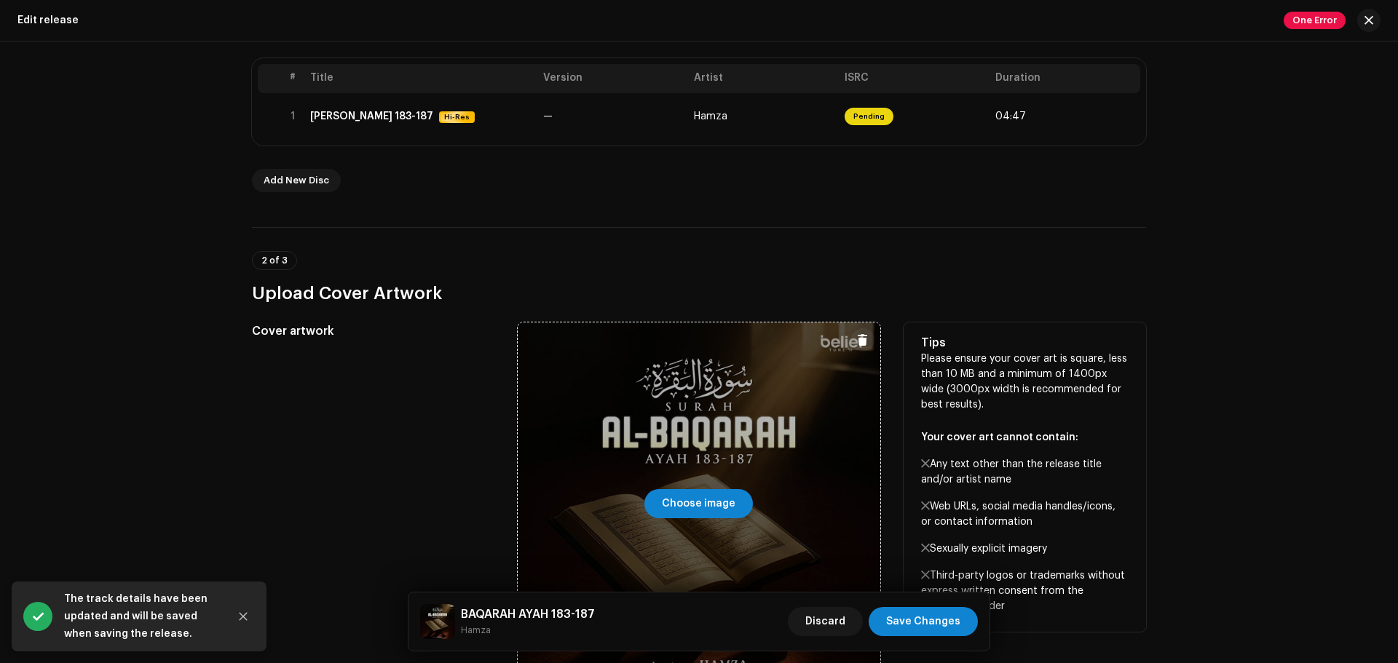
click at [714, 488] on div at bounding box center [699, 504] width 363 height 363
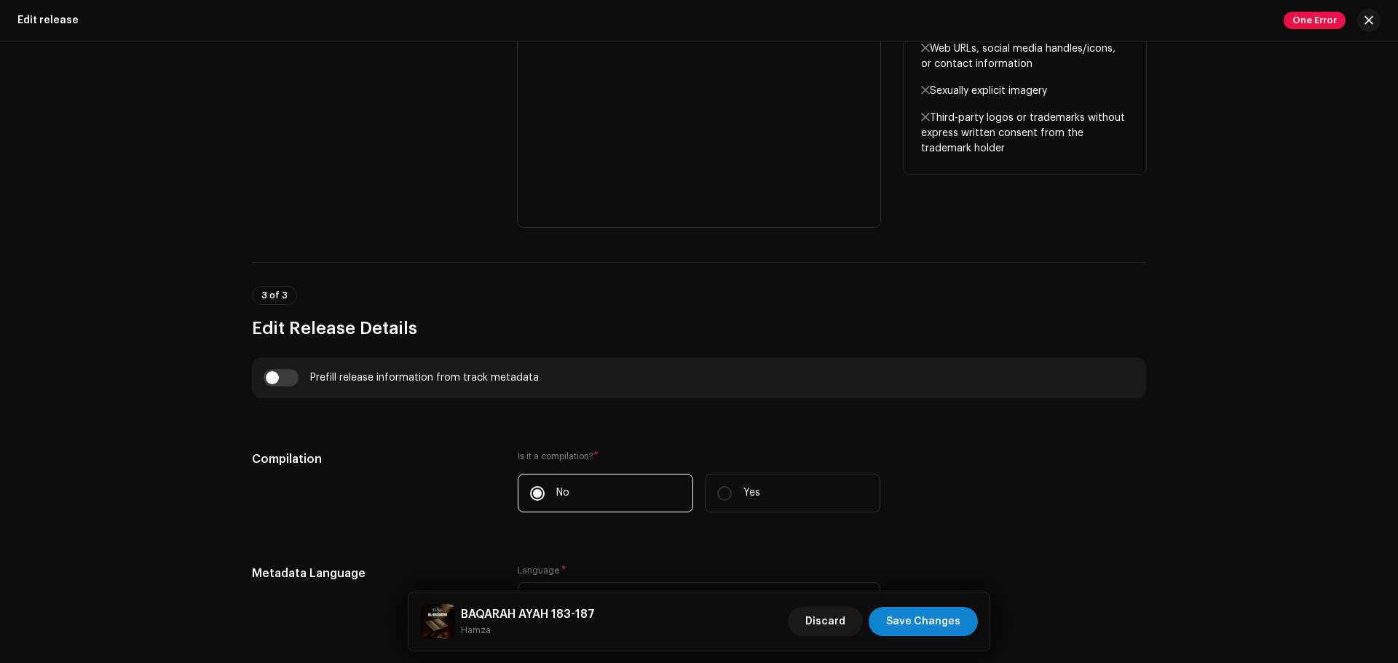
scroll to position [874, 0]
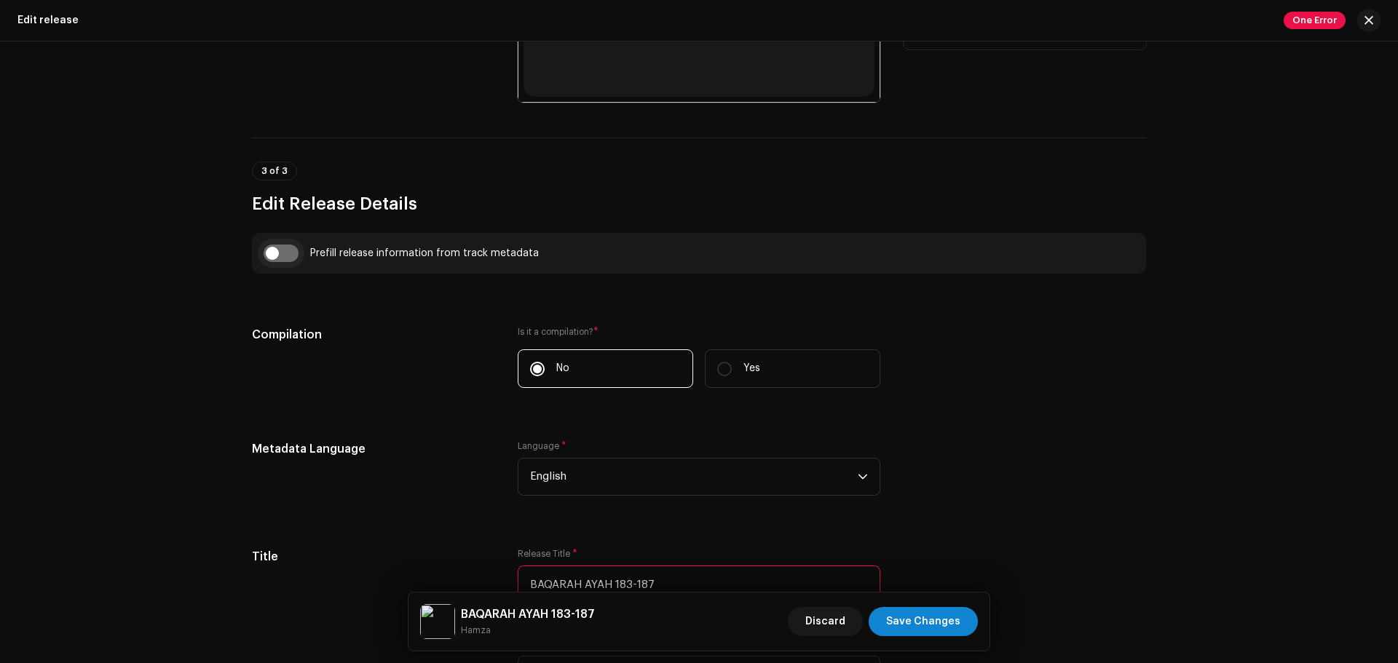
click at [277, 247] on input "checkbox" at bounding box center [281, 253] width 35 height 17
checkbox input "true"
type input "[PERSON_NAME] 183-187"
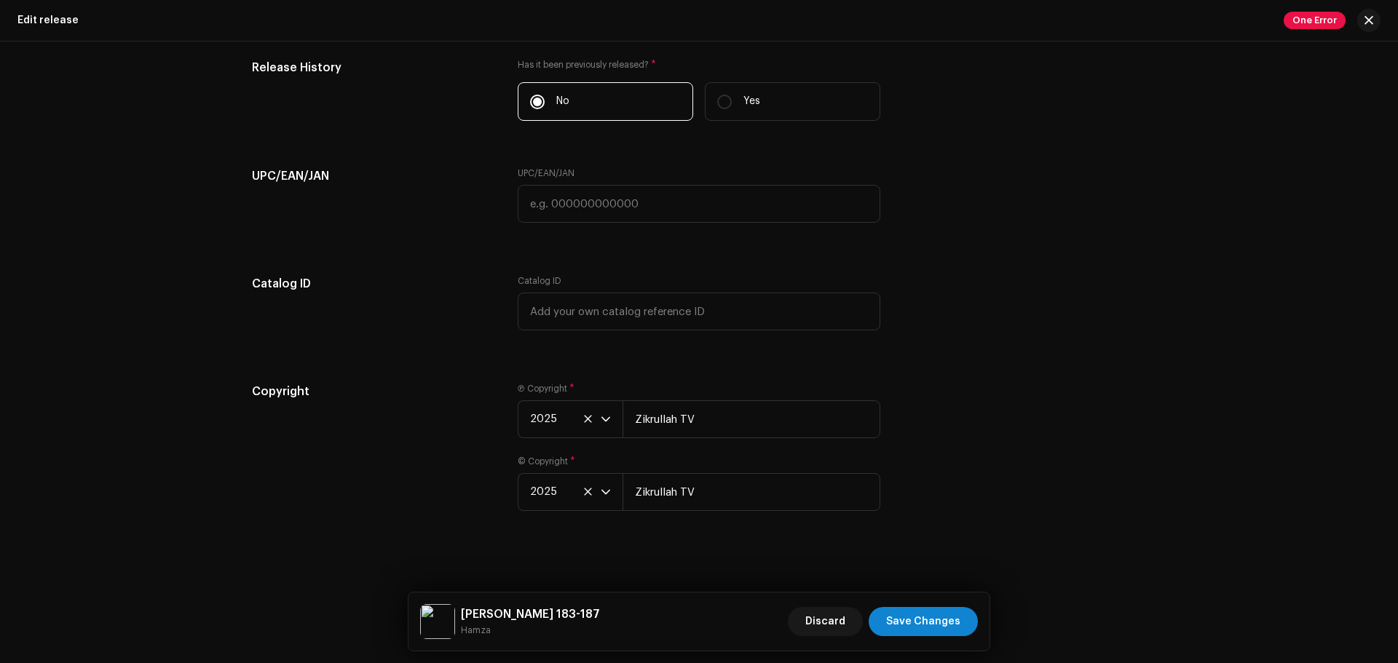
scroll to position [2412, 0]
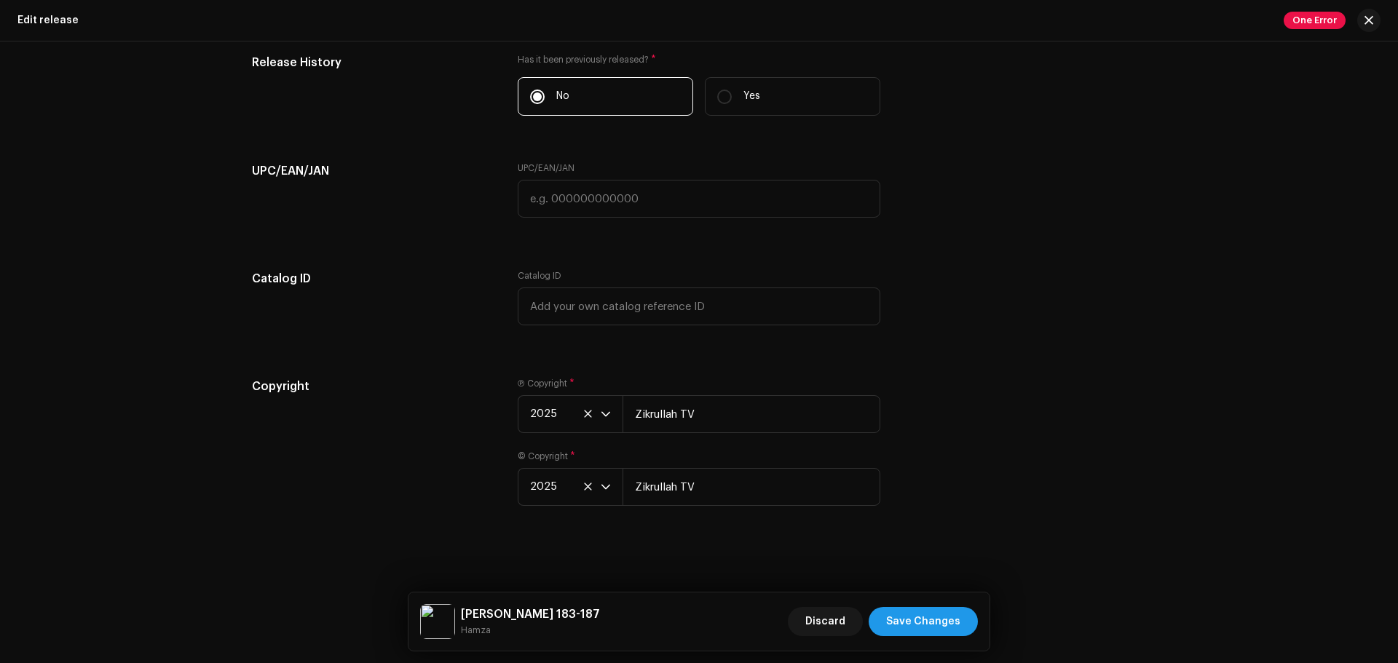
click at [920, 620] on span "Save Changes" at bounding box center [923, 621] width 74 height 29
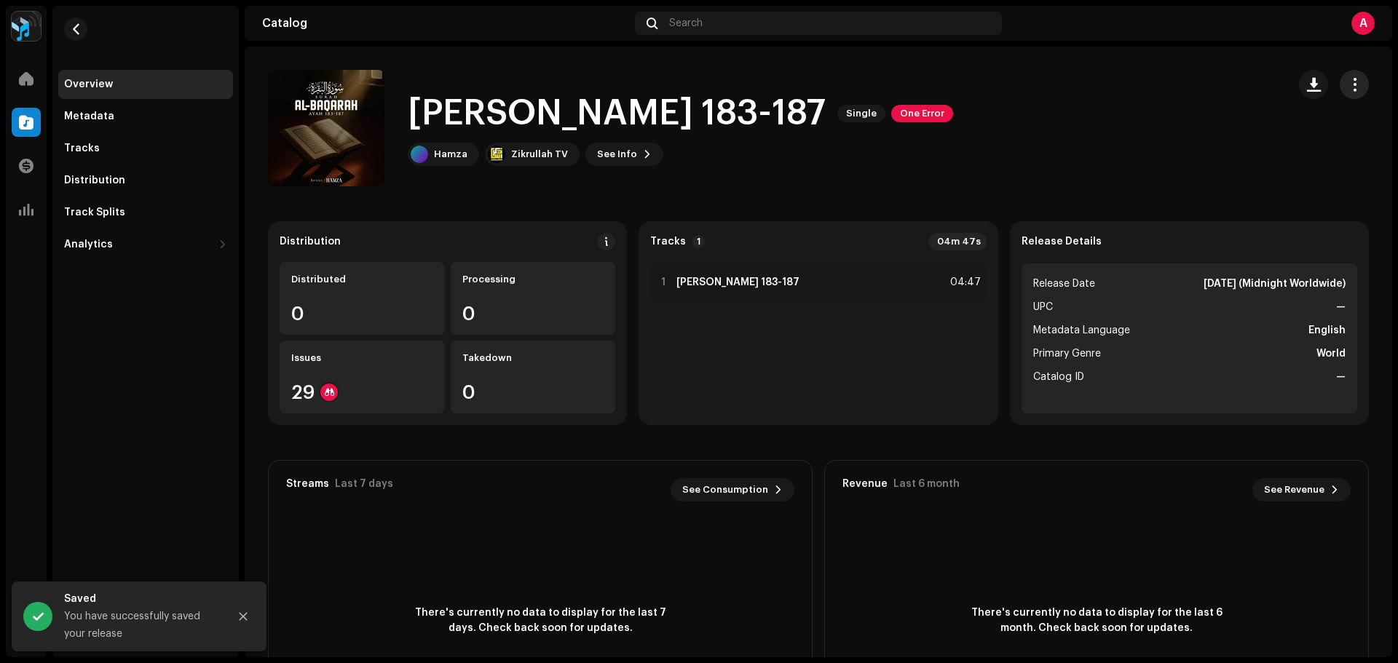
click at [1340, 80] on button "button" at bounding box center [1354, 84] width 29 height 29
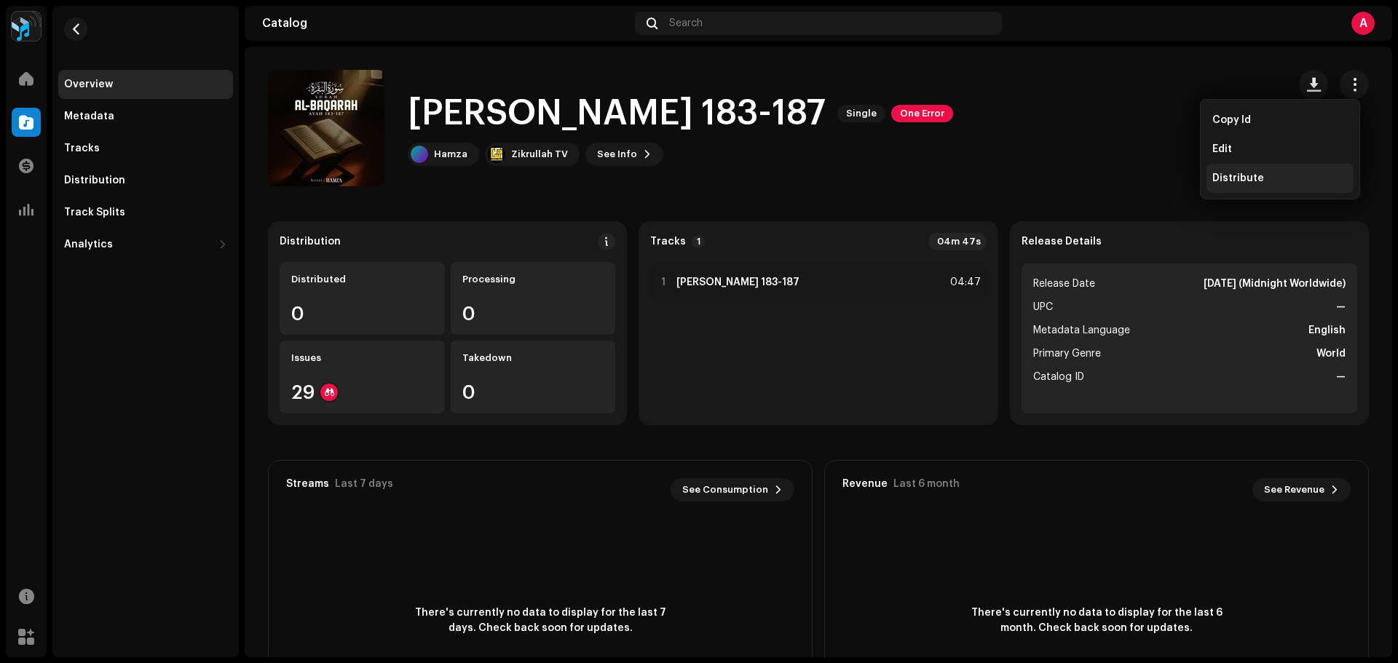
click at [1254, 175] on span "Distribute" at bounding box center [1238, 179] width 52 height 12
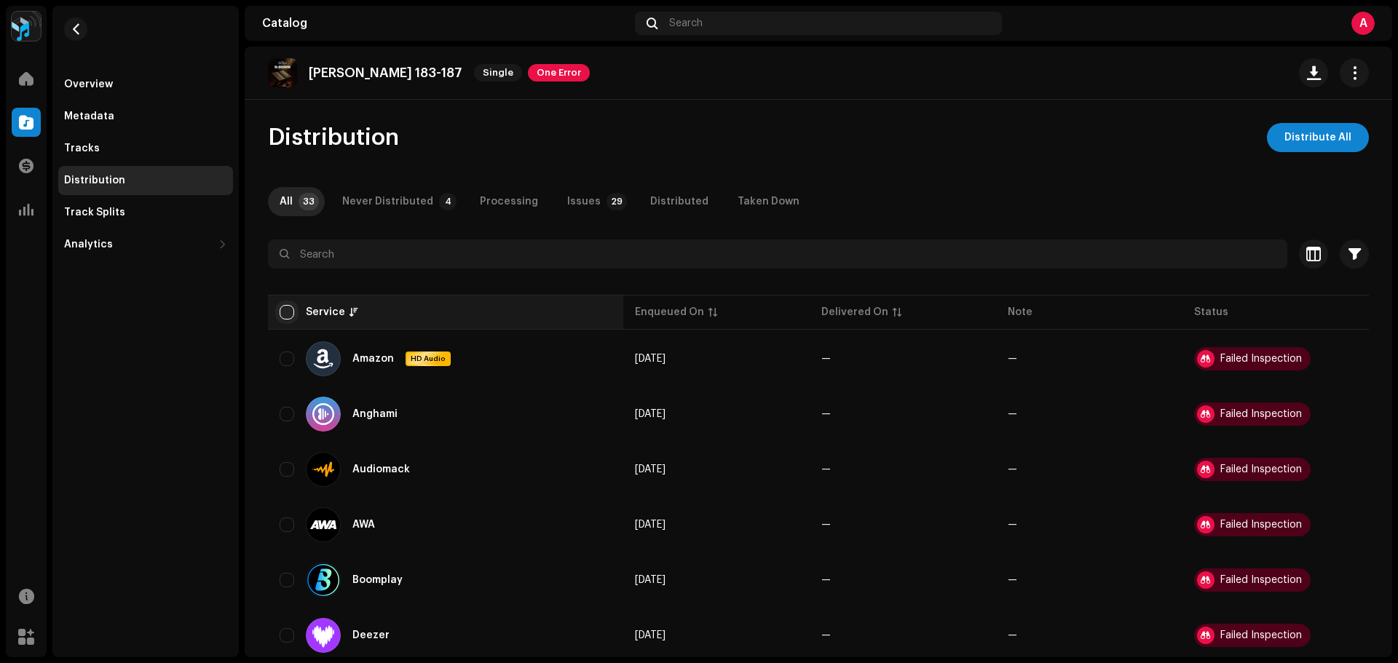
click at [287, 312] on input "checkbox" at bounding box center [287, 312] width 15 height 15
checkbox input "true"
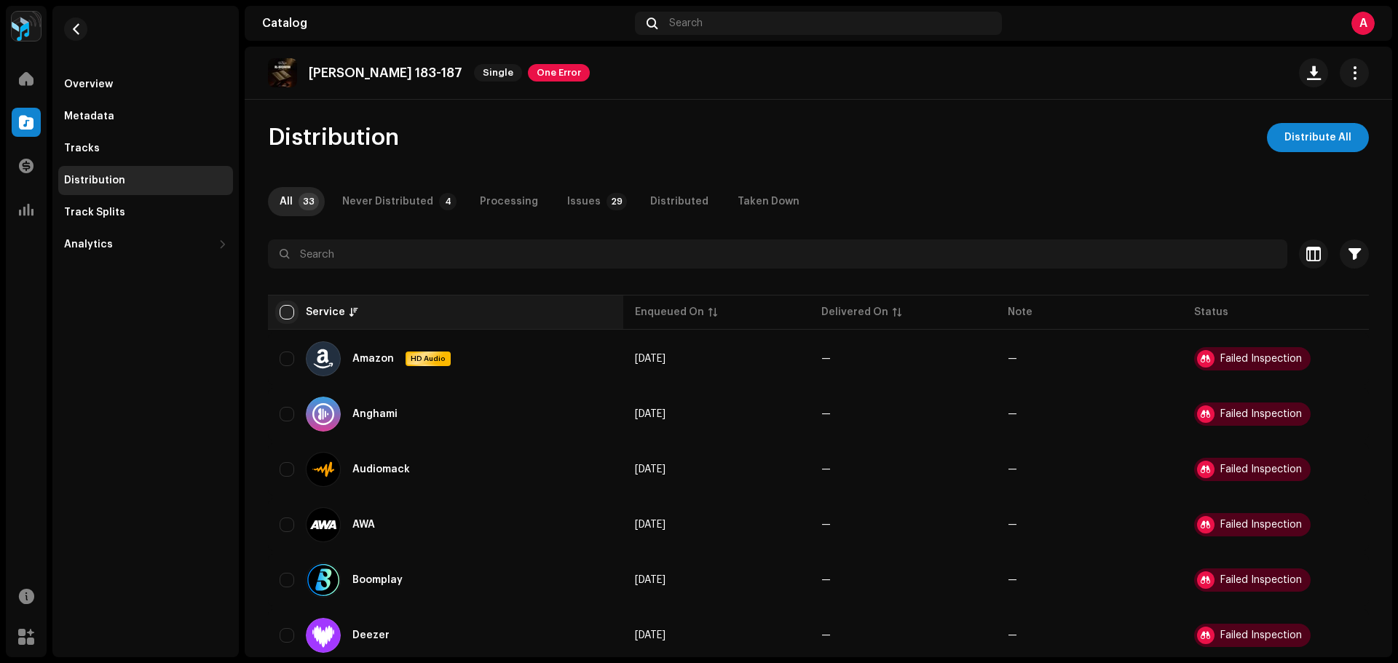
checkbox input "true"
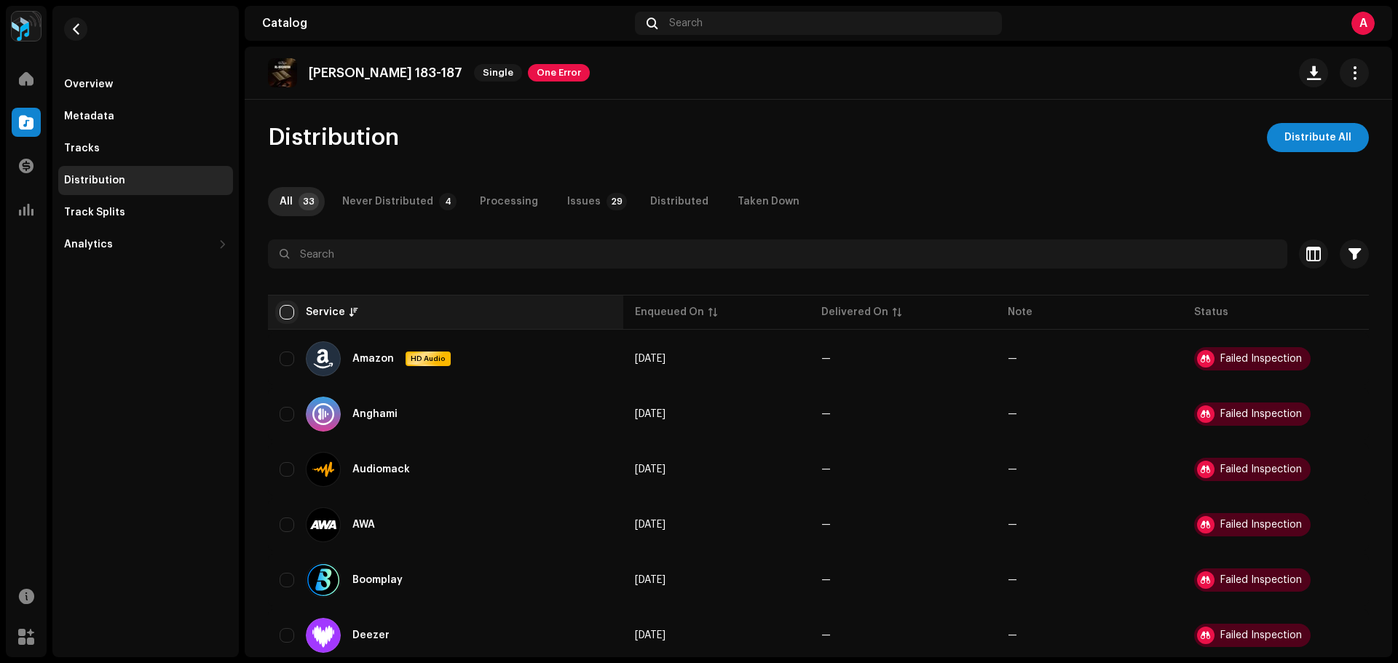
checkbox input "true"
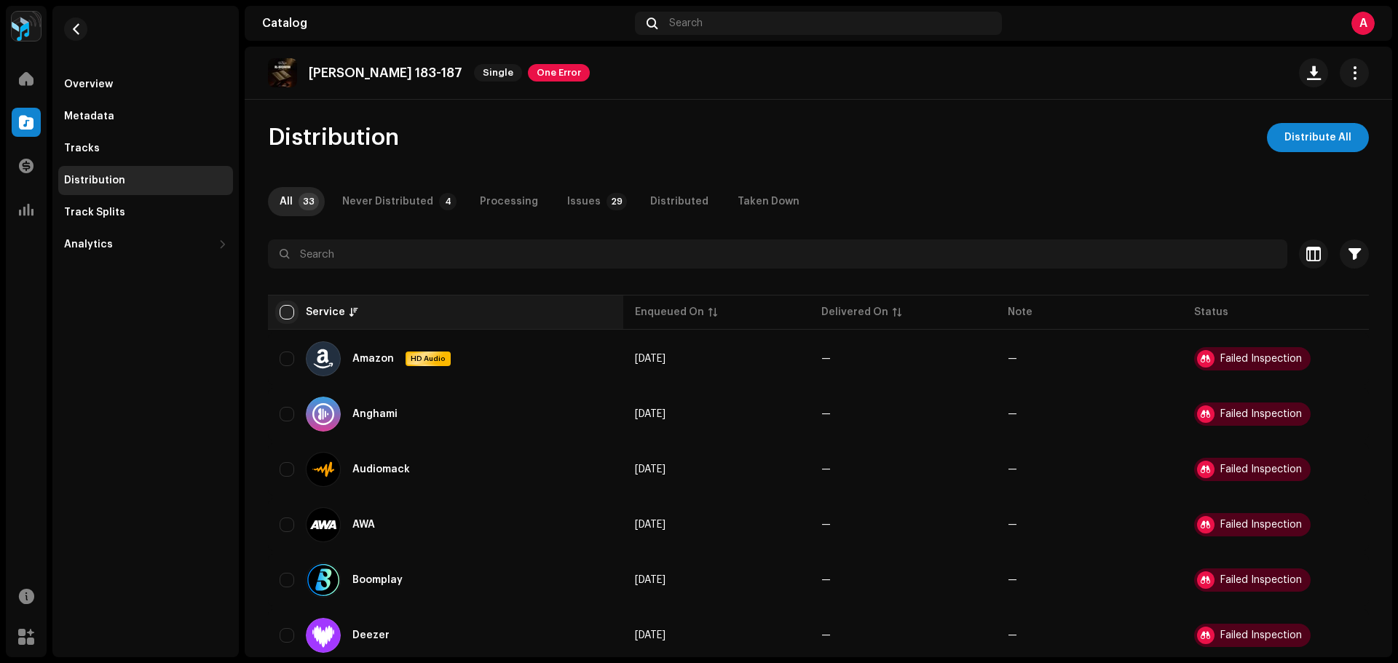
checkbox input "true"
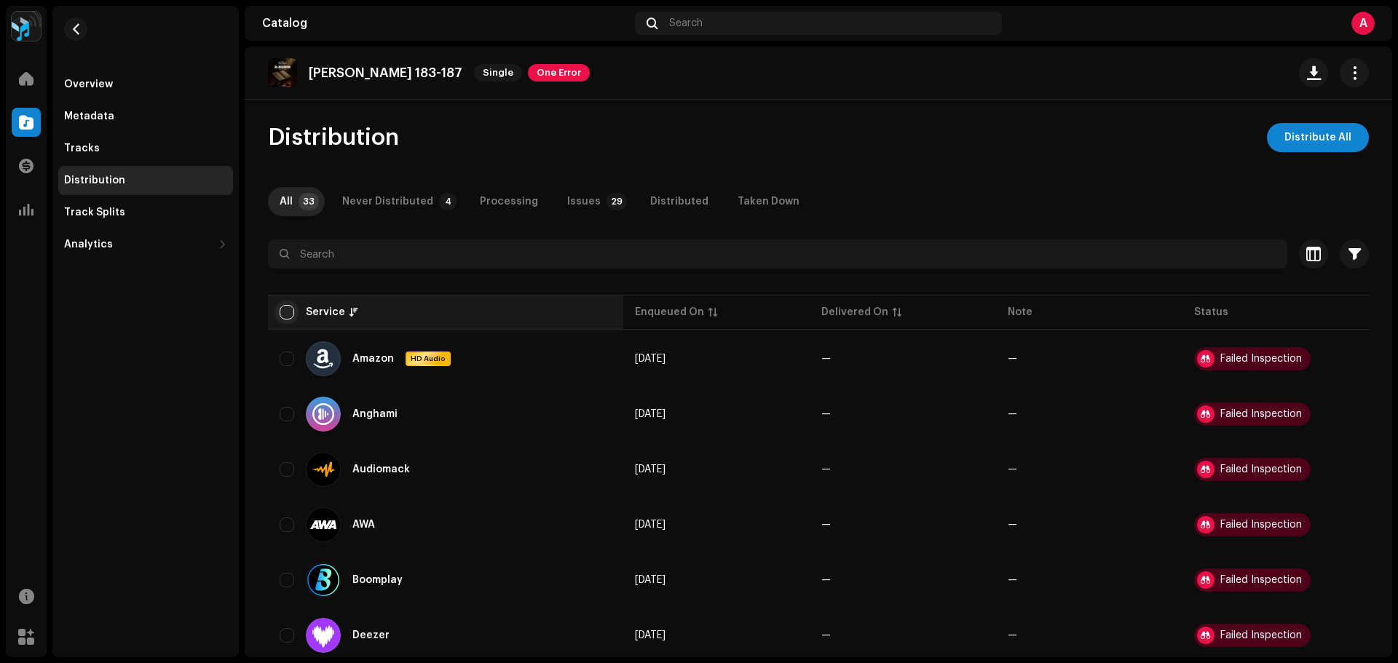
checkbox input "true"
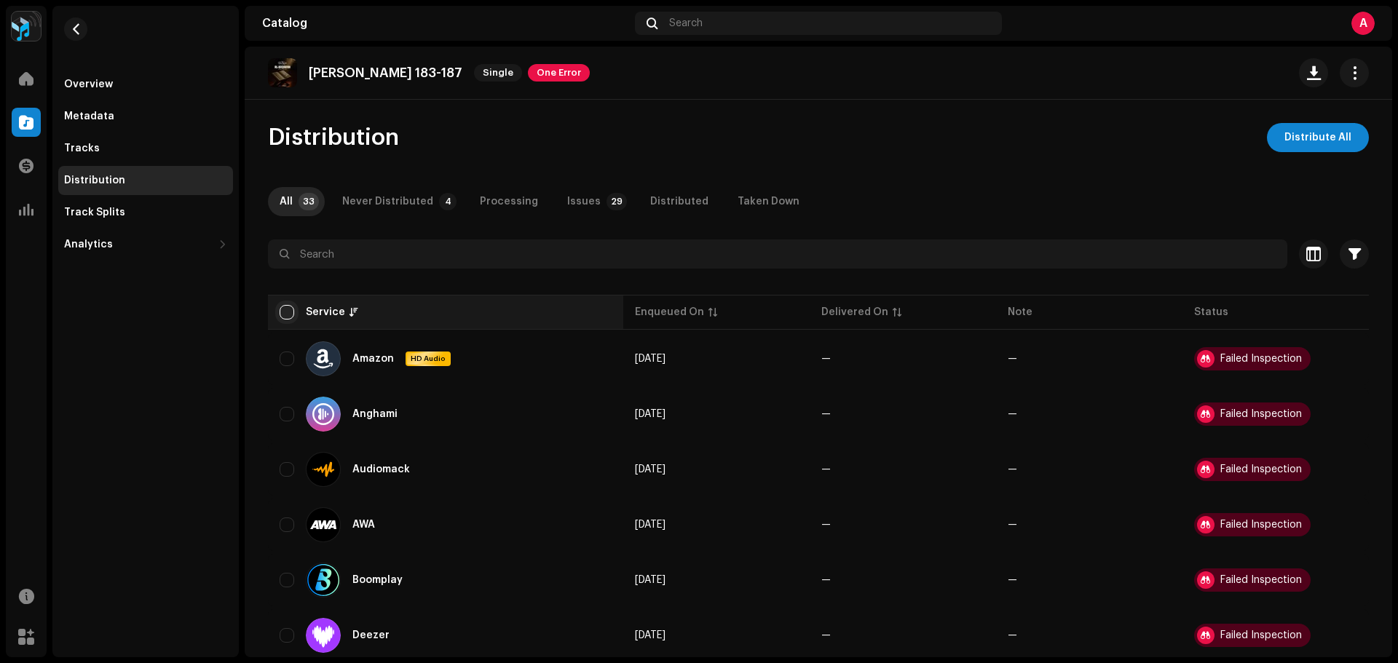
checkbox input "true"
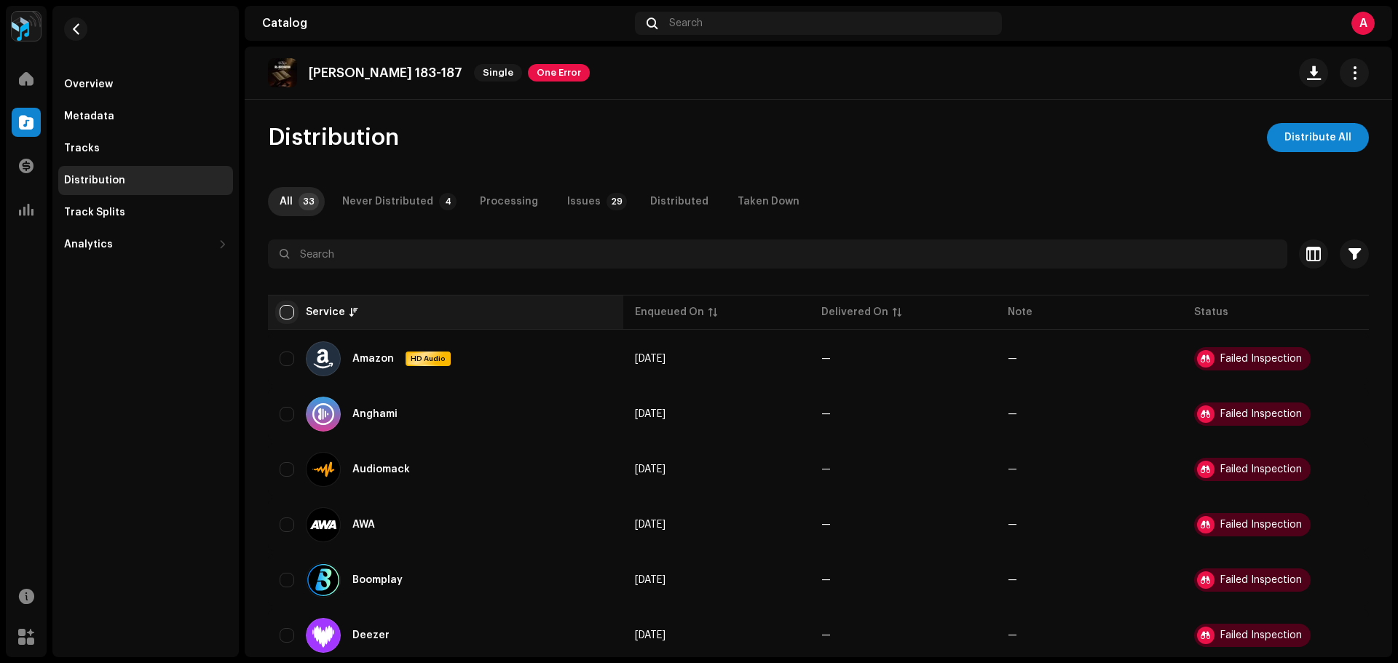
checkbox input "true"
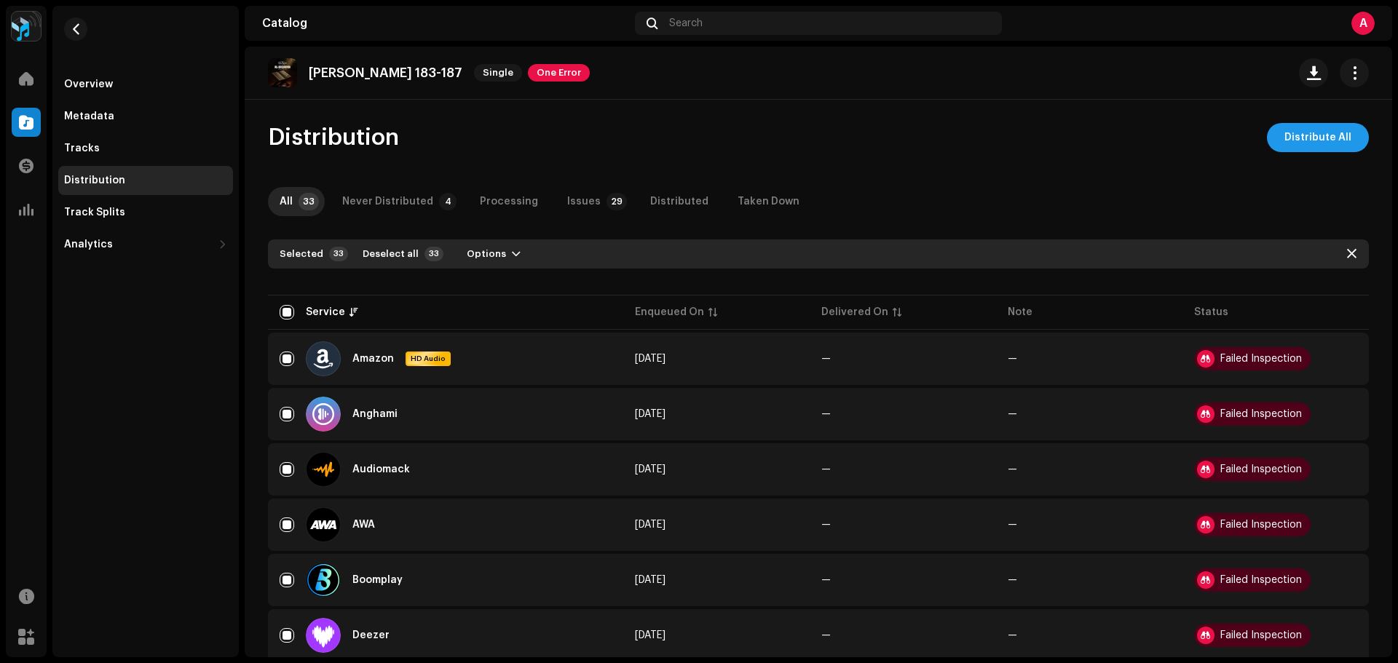
click at [1277, 135] on button "Distribute All" at bounding box center [1318, 137] width 102 height 29
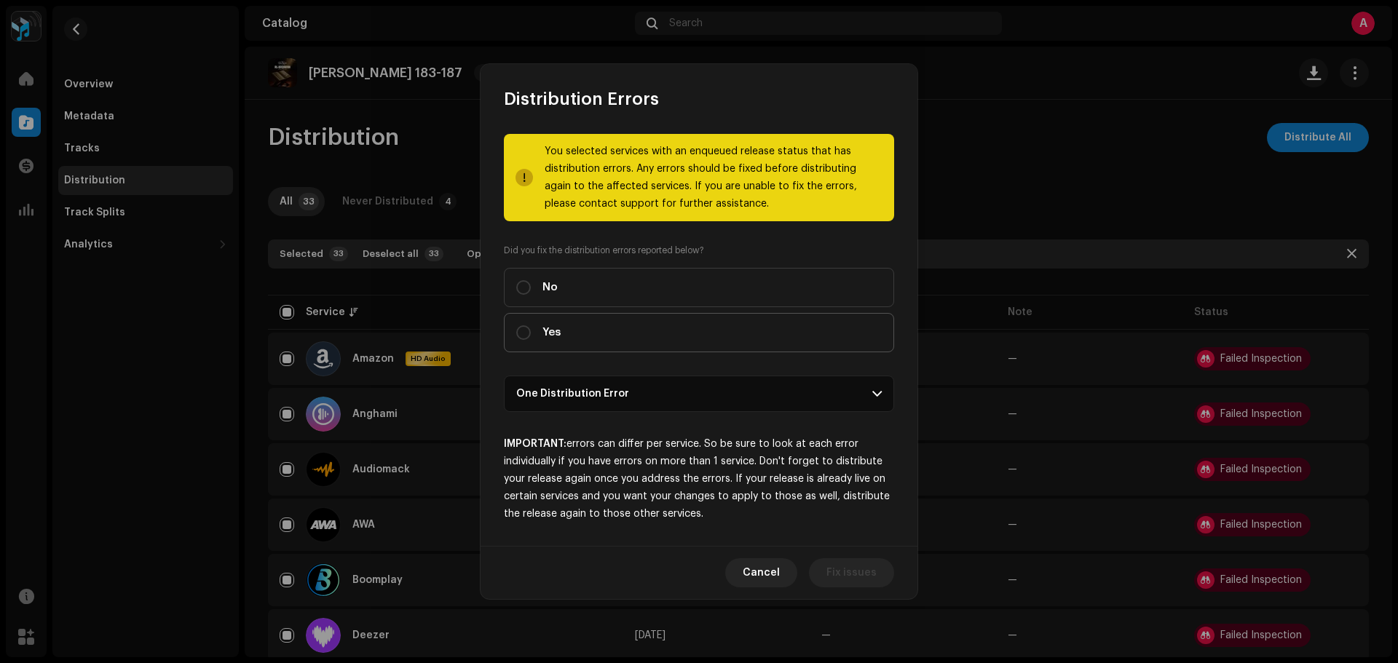
click at [633, 322] on label "Yes" at bounding box center [699, 332] width 390 height 39
click at [531, 325] on input "Yes" at bounding box center [523, 332] width 15 height 15
radio input "true"
click at [867, 568] on span "Distribute" at bounding box center [851, 572] width 52 height 29
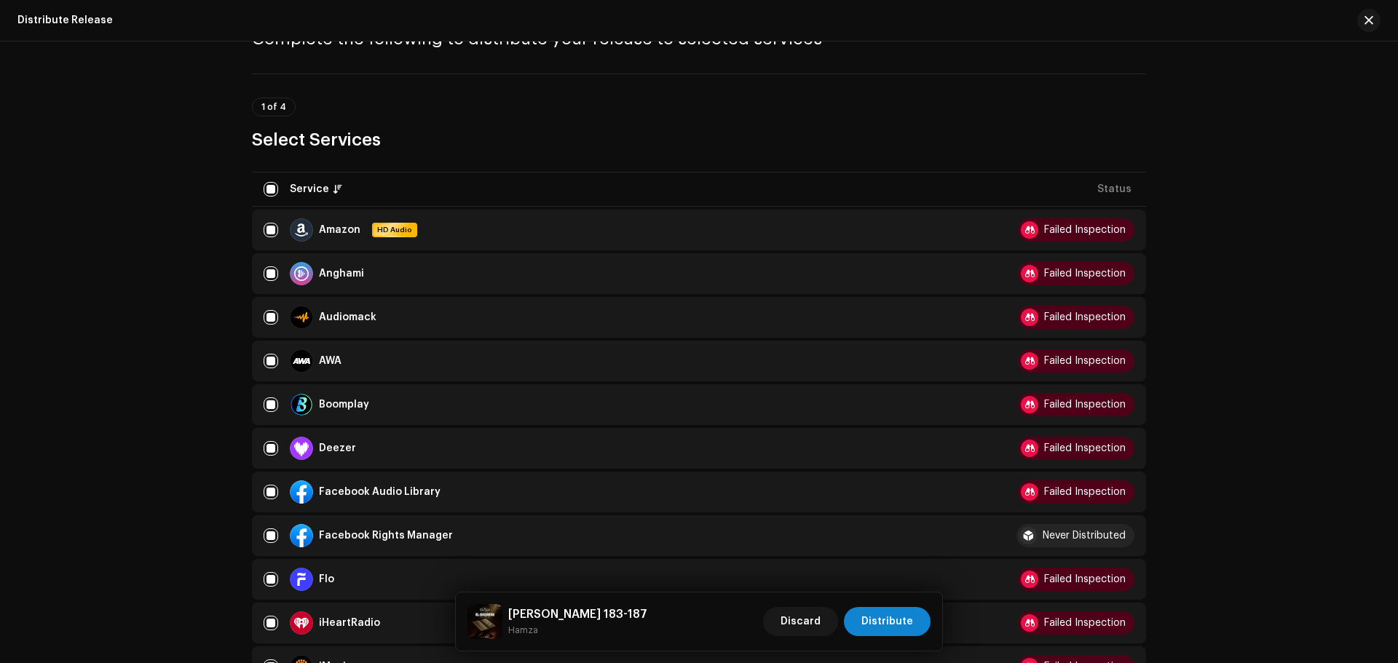
scroll to position [146, 0]
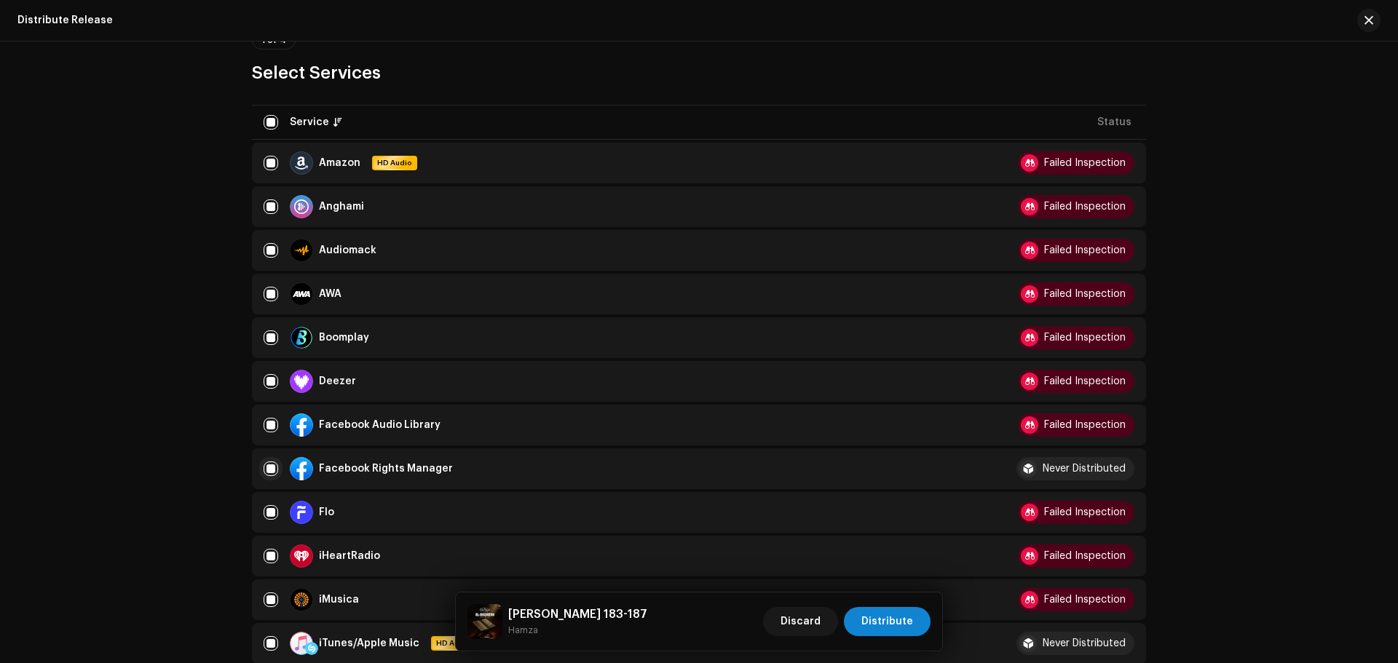
click at [265, 472] on input "checkbox" at bounding box center [271, 469] width 15 height 15
checkbox input "false"
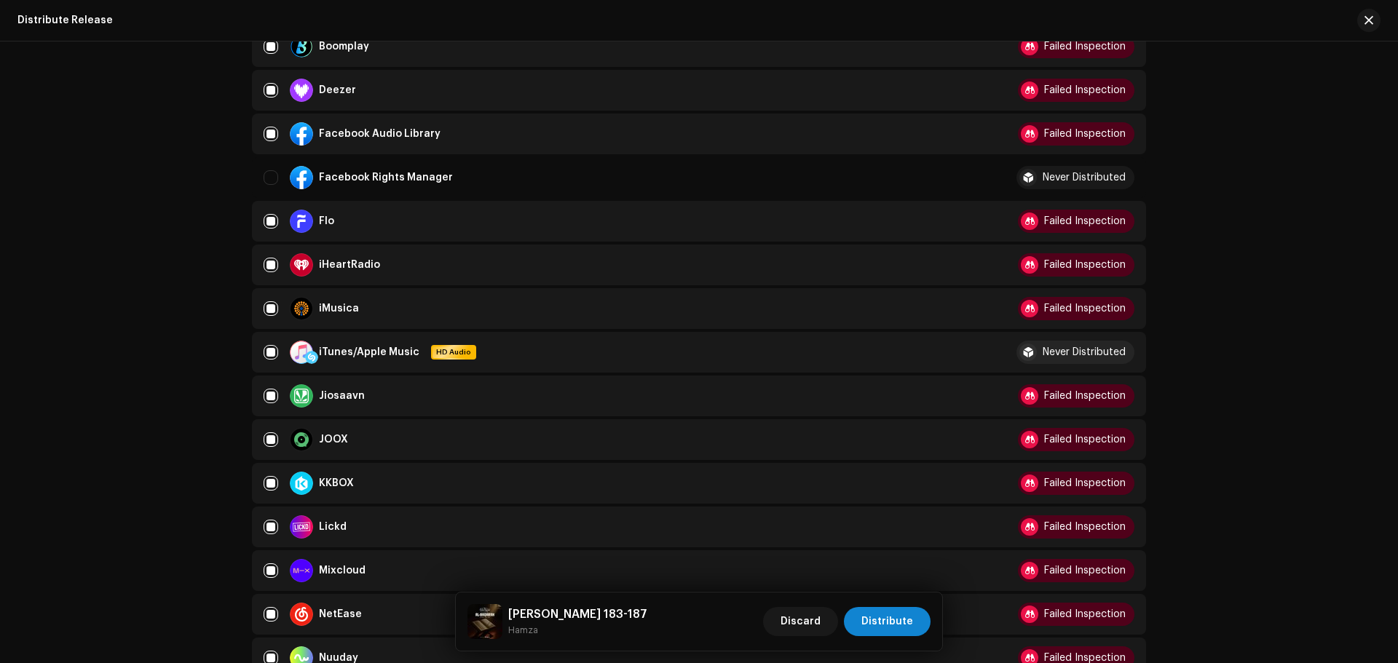
scroll to position [510, 0]
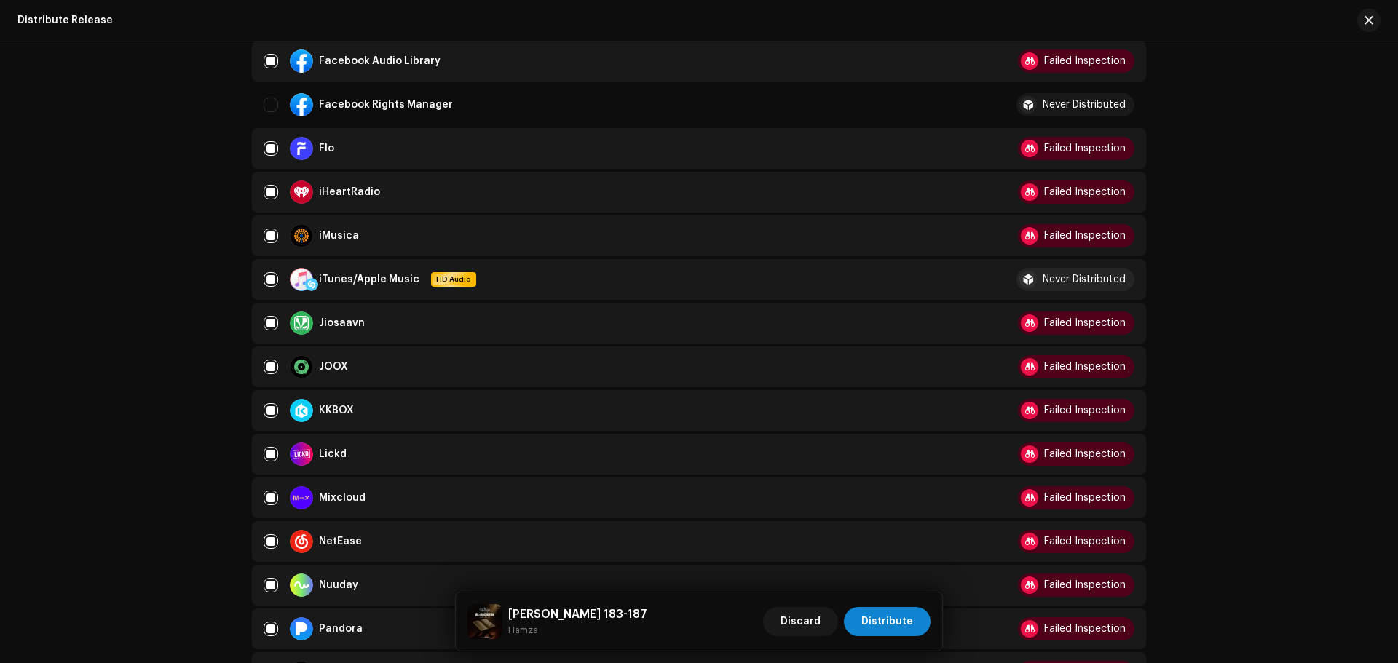
click at [261, 276] on td "iTunes/Apple Music HD Audio" at bounding box center [622, 279] width 741 height 41
click at [269, 275] on input "Row Selected" at bounding box center [271, 279] width 15 height 15
checkbox input "false"
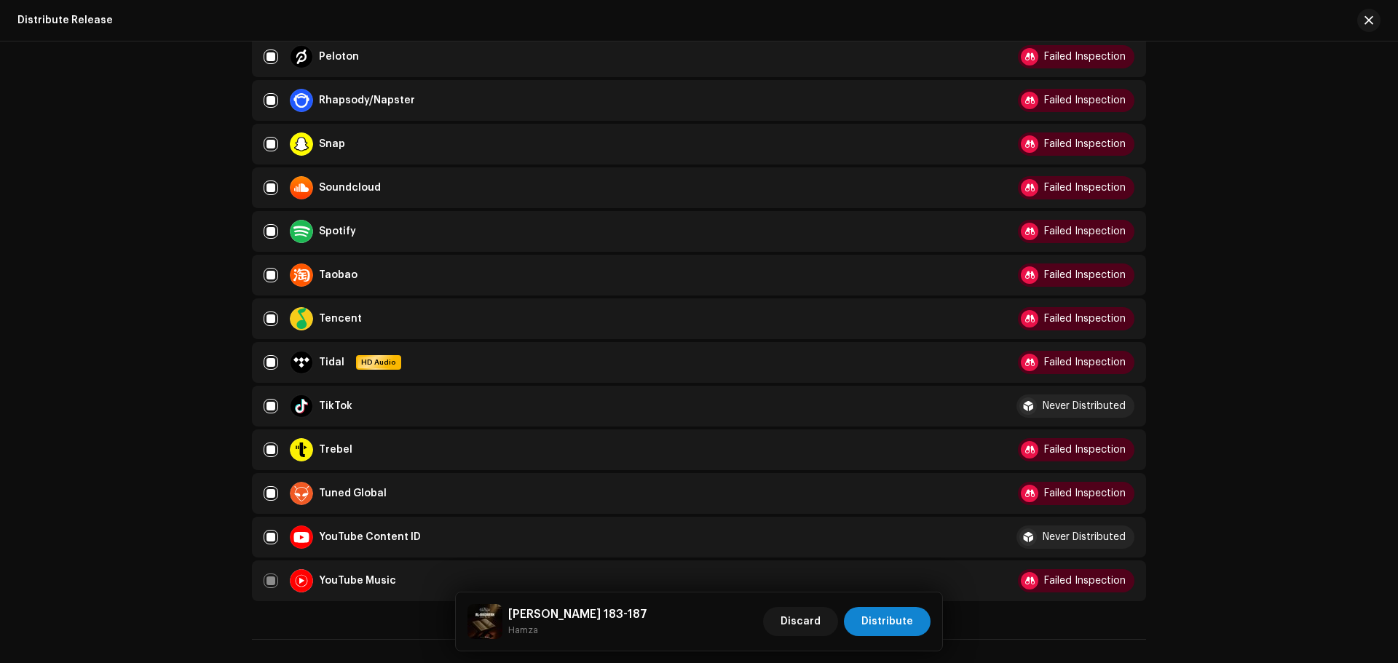
scroll to position [1238, 0]
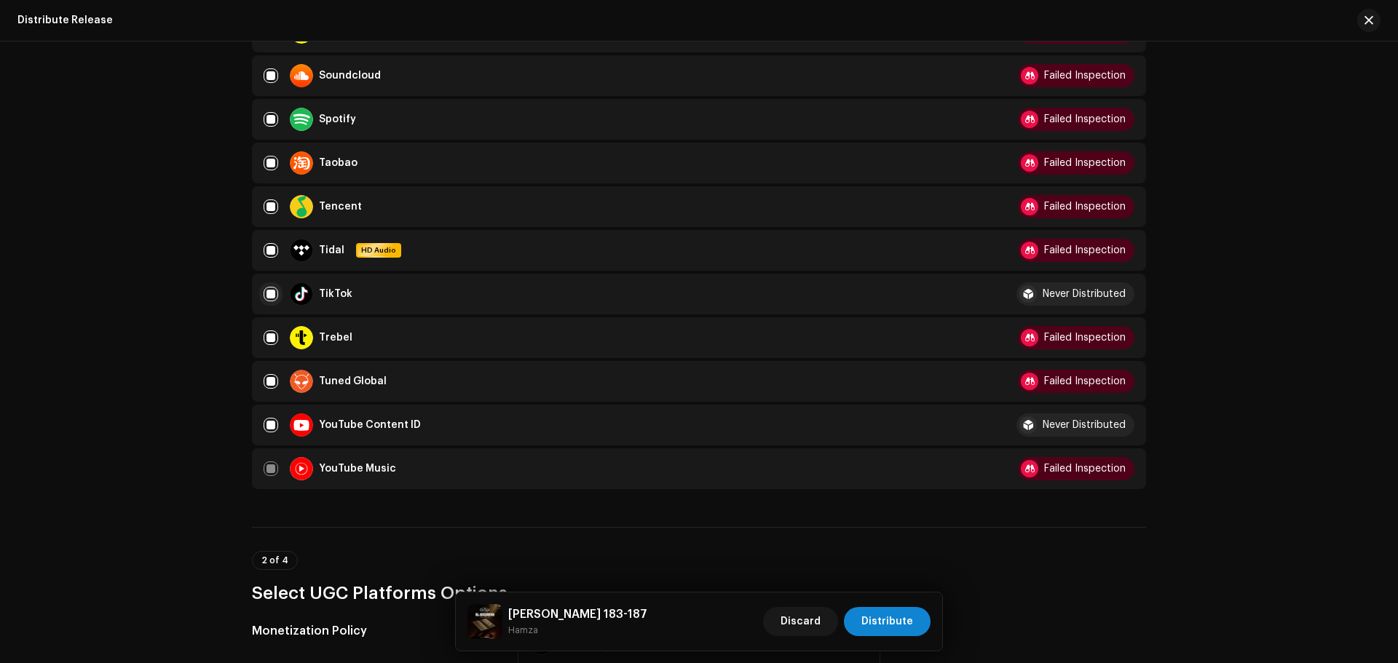
click at [267, 294] on input "Row Selected" at bounding box center [271, 294] width 15 height 15
checkbox input "false"
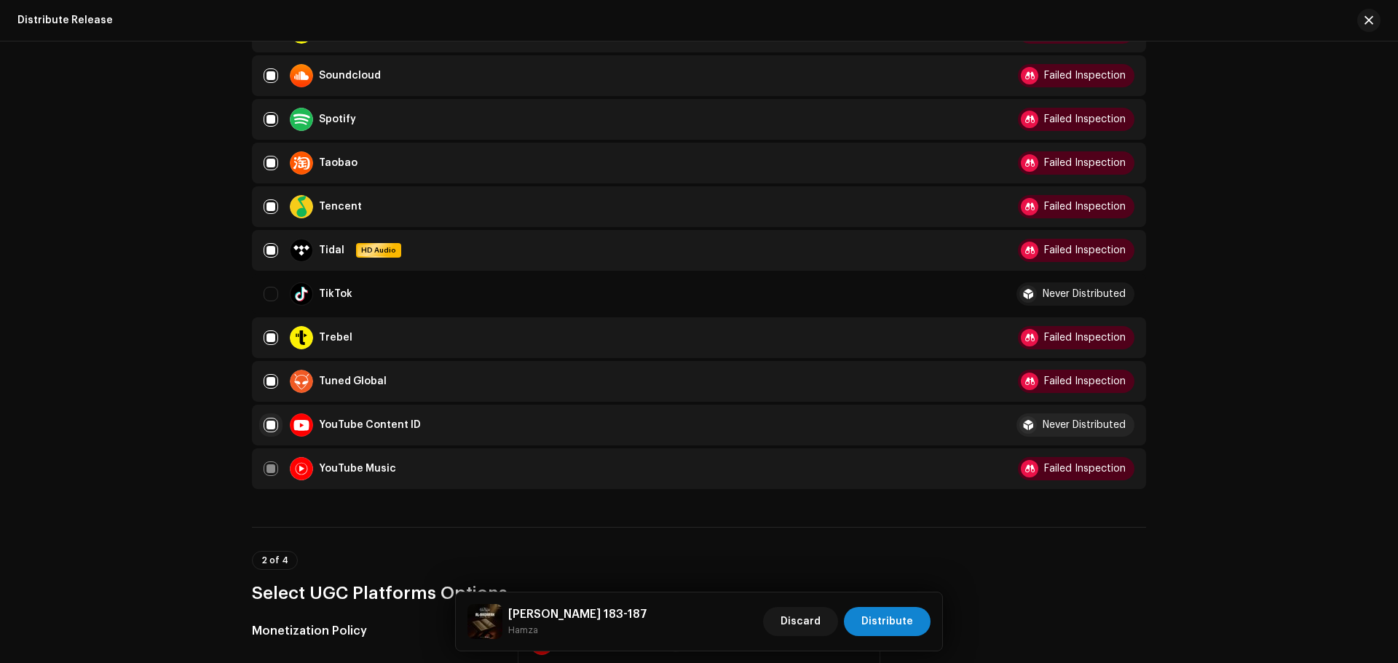
click at [269, 427] on input "Row Selected" at bounding box center [271, 425] width 15 height 15
checkbox input "false"
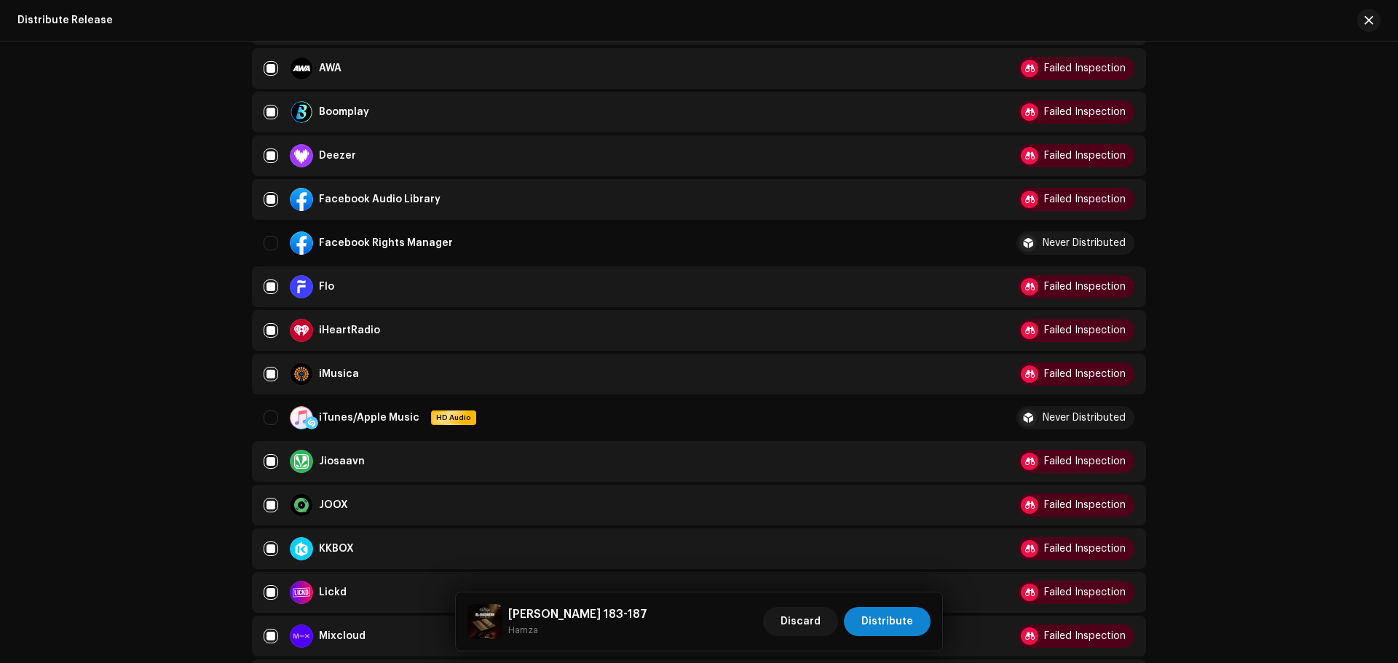
scroll to position [364, 0]
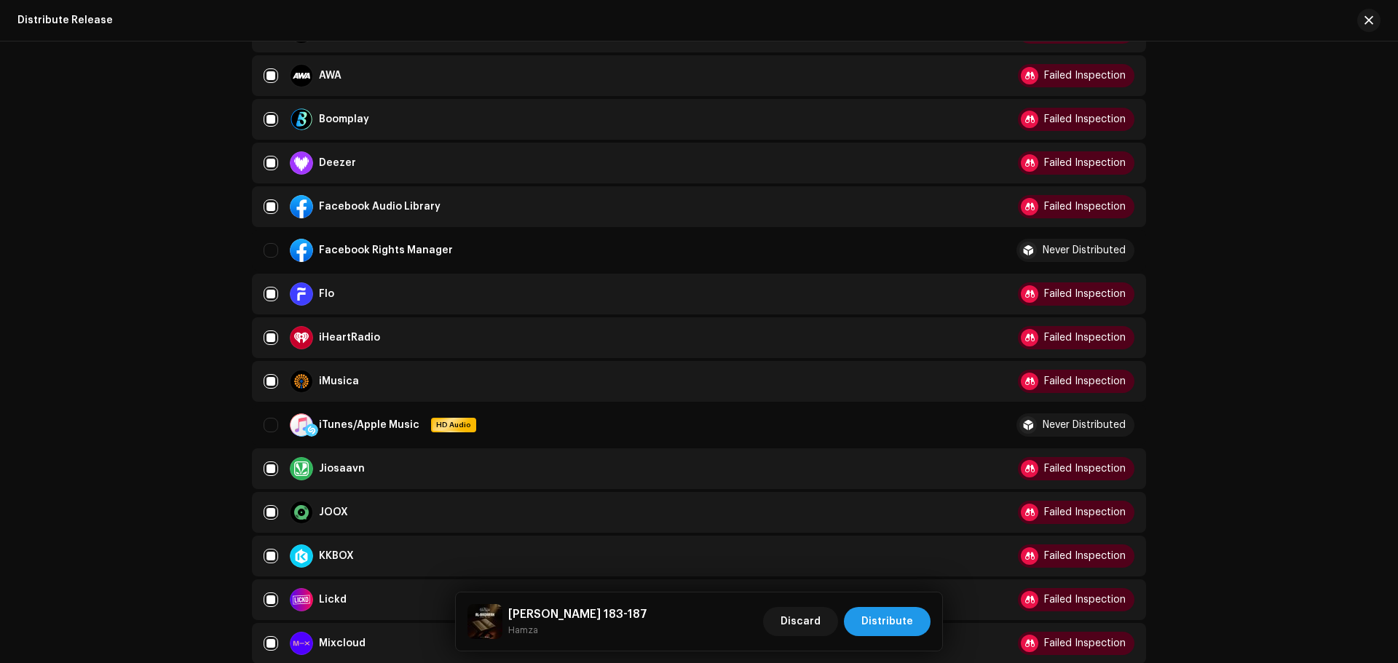
click at [896, 617] on span "Distribute" at bounding box center [887, 621] width 52 height 29
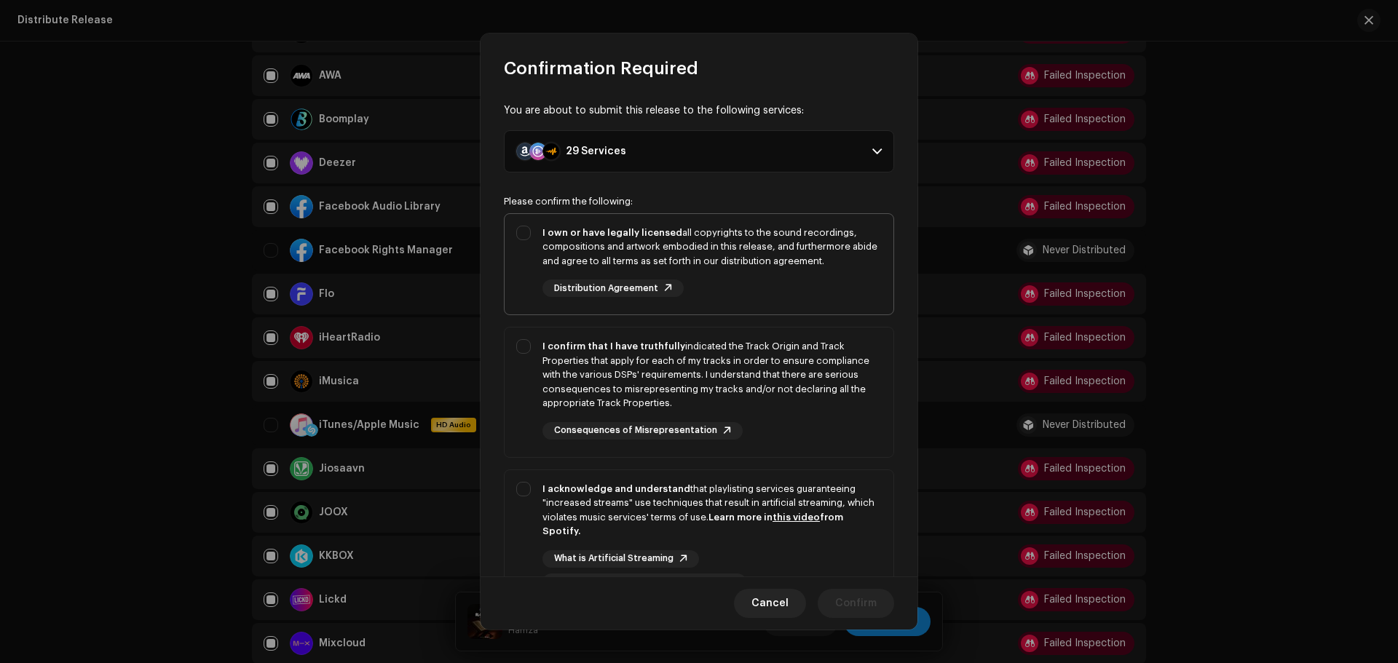
click at [817, 306] on div "I own or have legally licensed all copyrights to the sound recordings, composit…" at bounding box center [699, 261] width 389 height 95
checkbox input "true"
click at [810, 347] on div "I confirm that I have truthfully indicated the Track Origin and Track Propertie…" at bounding box center [711, 374] width 339 height 71
checkbox input "true"
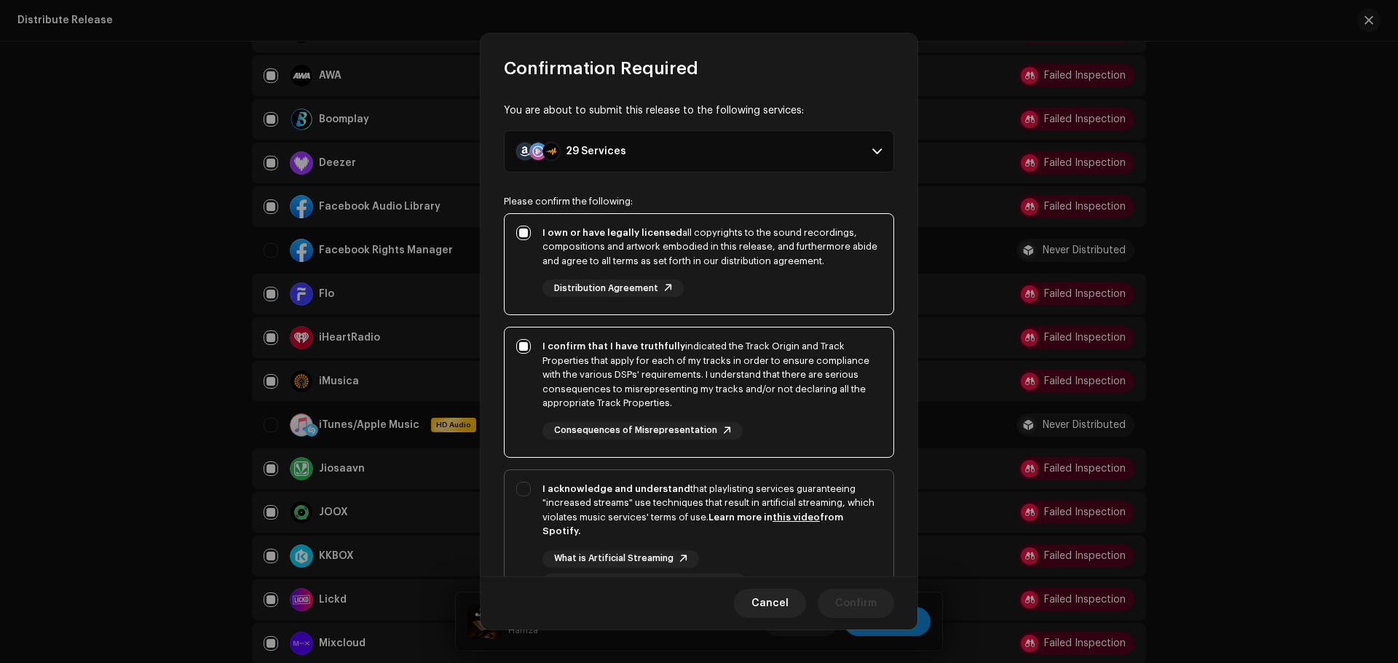
drag, startPoint x: 844, startPoint y: 498, endPoint x: 850, endPoint y: 507, distance: 10.9
click at [844, 499] on div "I acknowledge and understand that playlisting services guaranteeing "increased …" at bounding box center [711, 510] width 339 height 57
checkbox input "true"
click at [861, 593] on span "Confirm" at bounding box center [856, 603] width 42 height 29
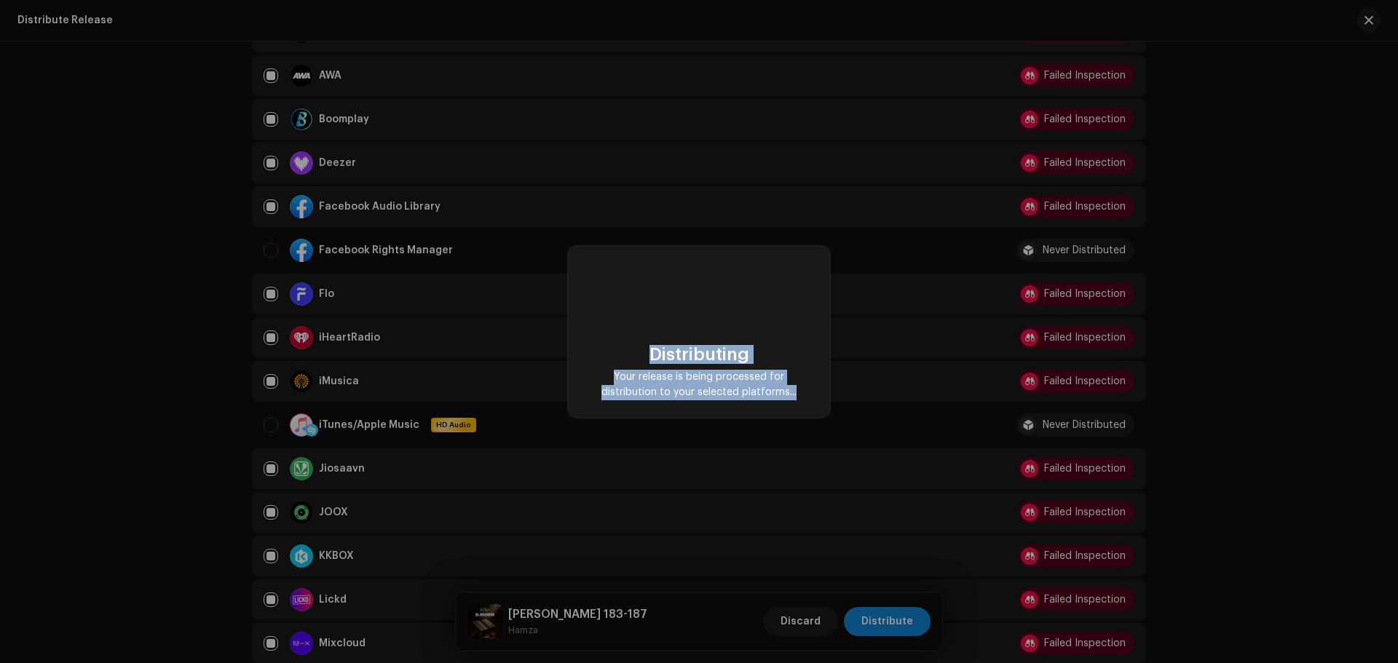
drag, startPoint x: 628, startPoint y: 339, endPoint x: 857, endPoint y: 397, distance: 236.5
click at [857, 397] on div "Distributing Your release is being processed for distribution to your selected …" at bounding box center [699, 331] width 1398 height 663
checkbox input "false"
click at [778, 380] on span "Your release is being processed for distribution to your selected platforms..." at bounding box center [699, 385] width 204 height 31
drag, startPoint x: 804, startPoint y: 395, endPoint x: 611, endPoint y: 344, distance: 199.4
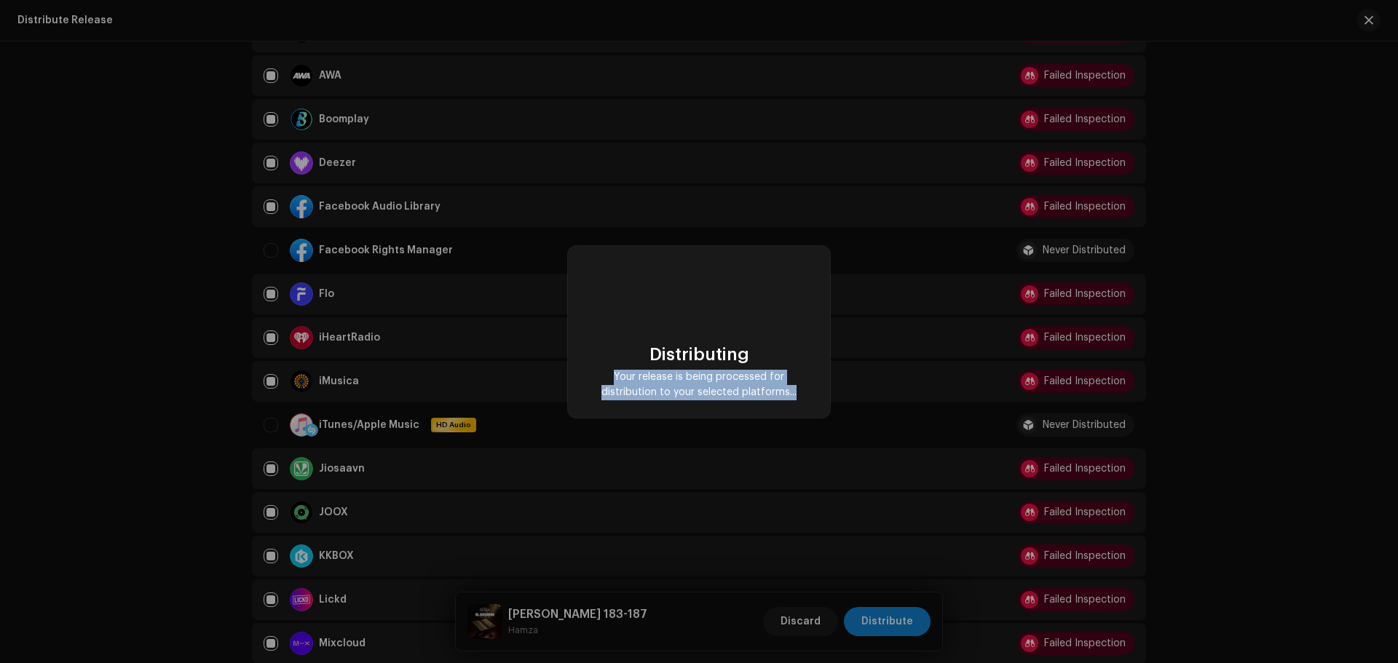
click at [611, 344] on div "Distributing Your release is being processed for distribution to your selected …" at bounding box center [698, 332] width 227 height 137
click at [623, 336] on div "Distributing Your release is being processed for distribution to your selected …" at bounding box center [698, 332] width 227 height 137
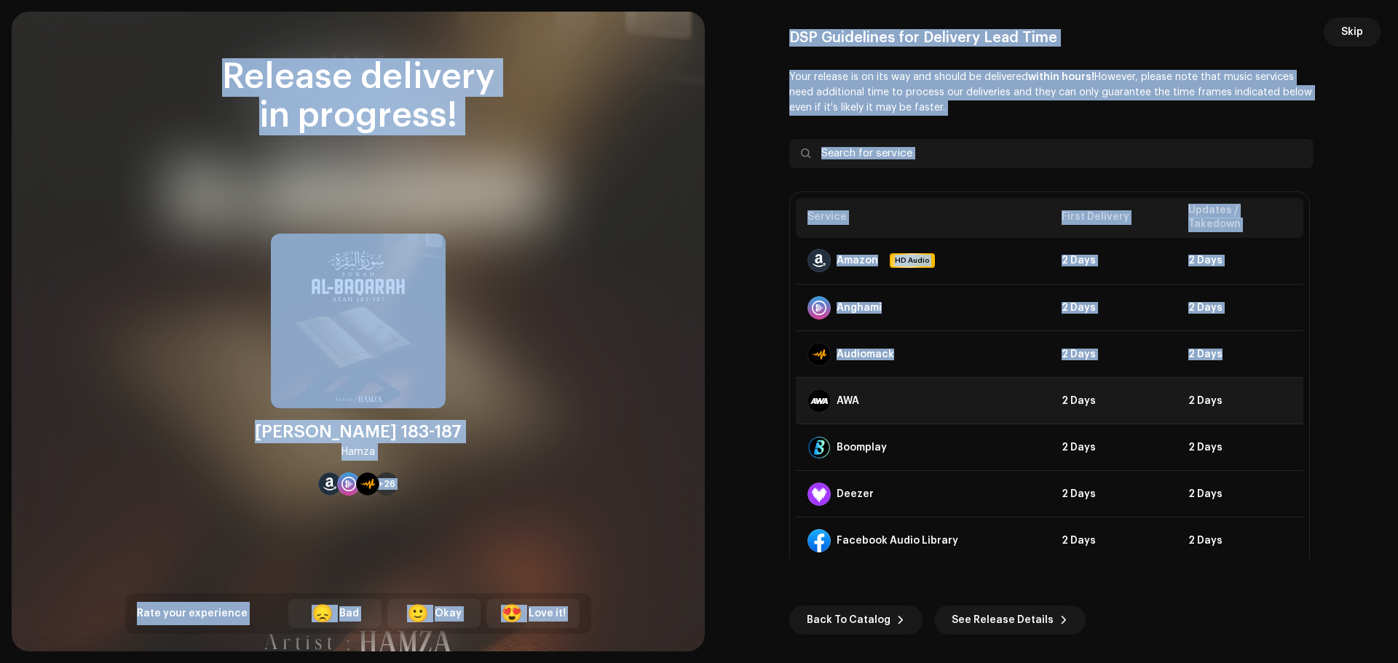
drag, startPoint x: 648, startPoint y: 339, endPoint x: 800, endPoint y: 378, distance: 156.3
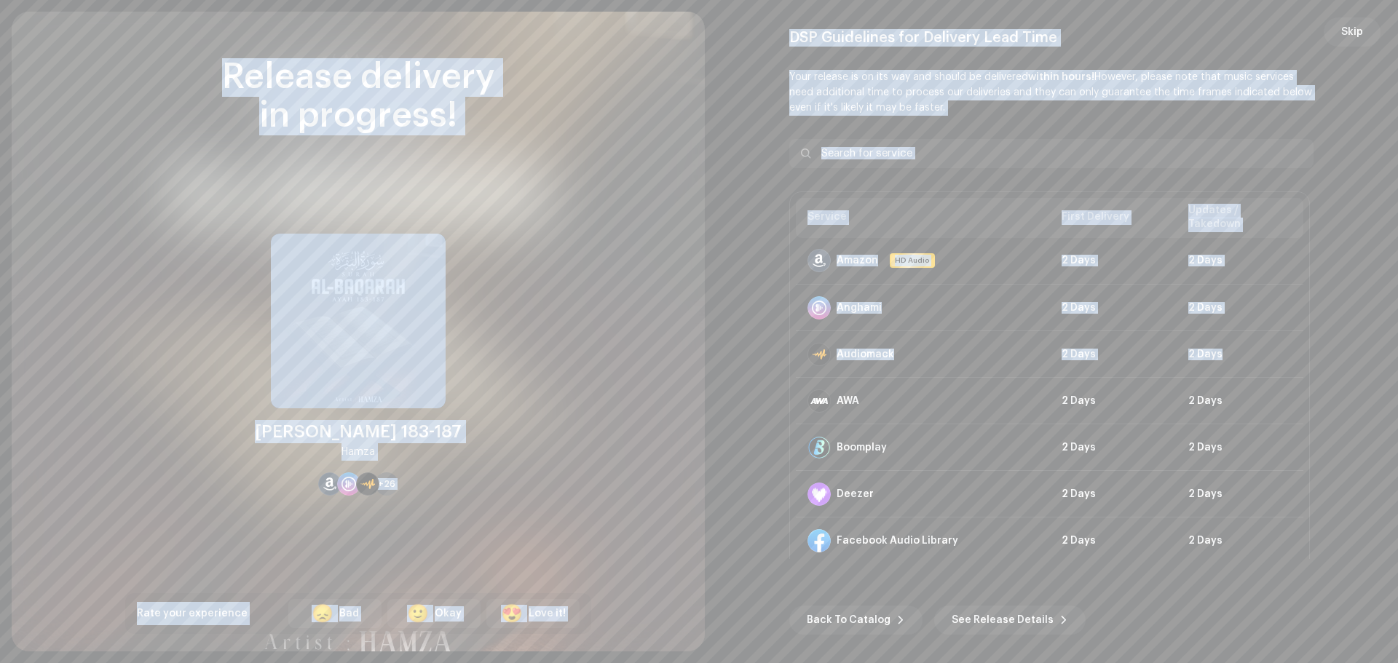
click at [778, 288] on re-o-post-create-distribution-options "DSP Guidelines for Delivery Lead Time Your release is on its way and should be …" at bounding box center [1051, 332] width 658 height 606
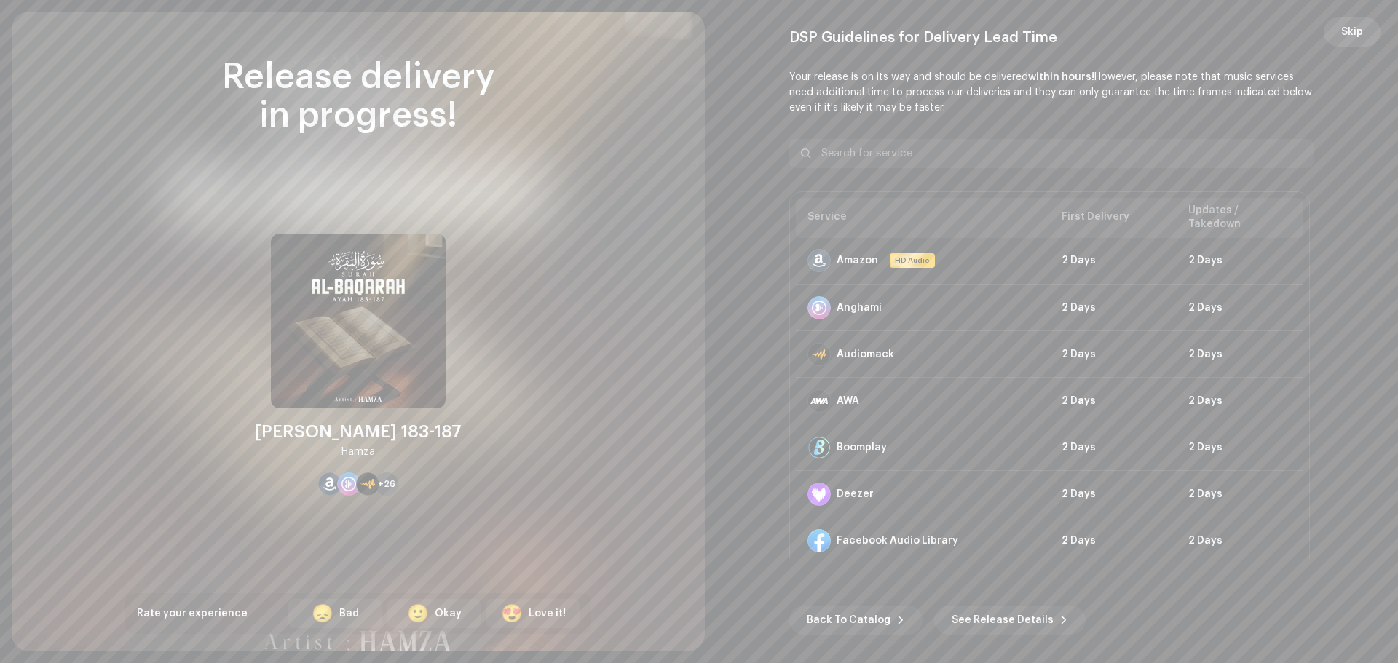
click at [1346, 42] on span "Skip" at bounding box center [1352, 31] width 22 height 29
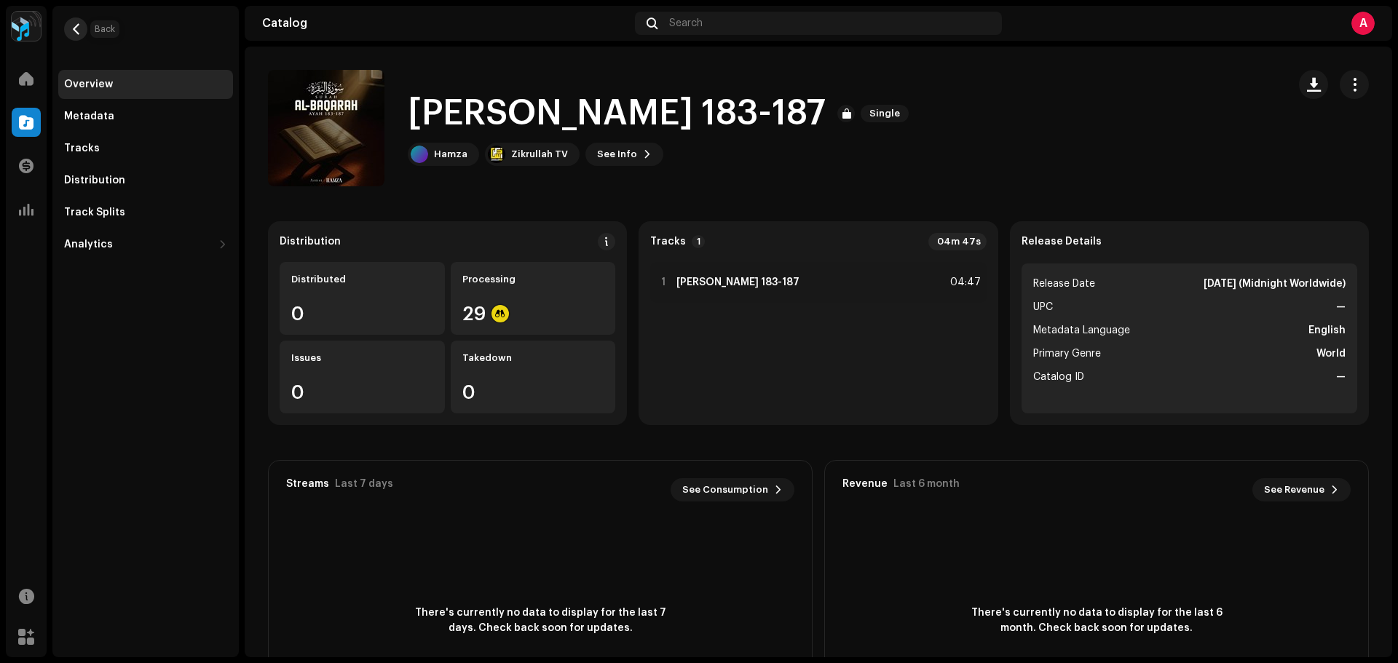
click at [75, 34] on span "button" at bounding box center [76, 29] width 11 height 12
